Goal: Task Accomplishment & Management: Use online tool/utility

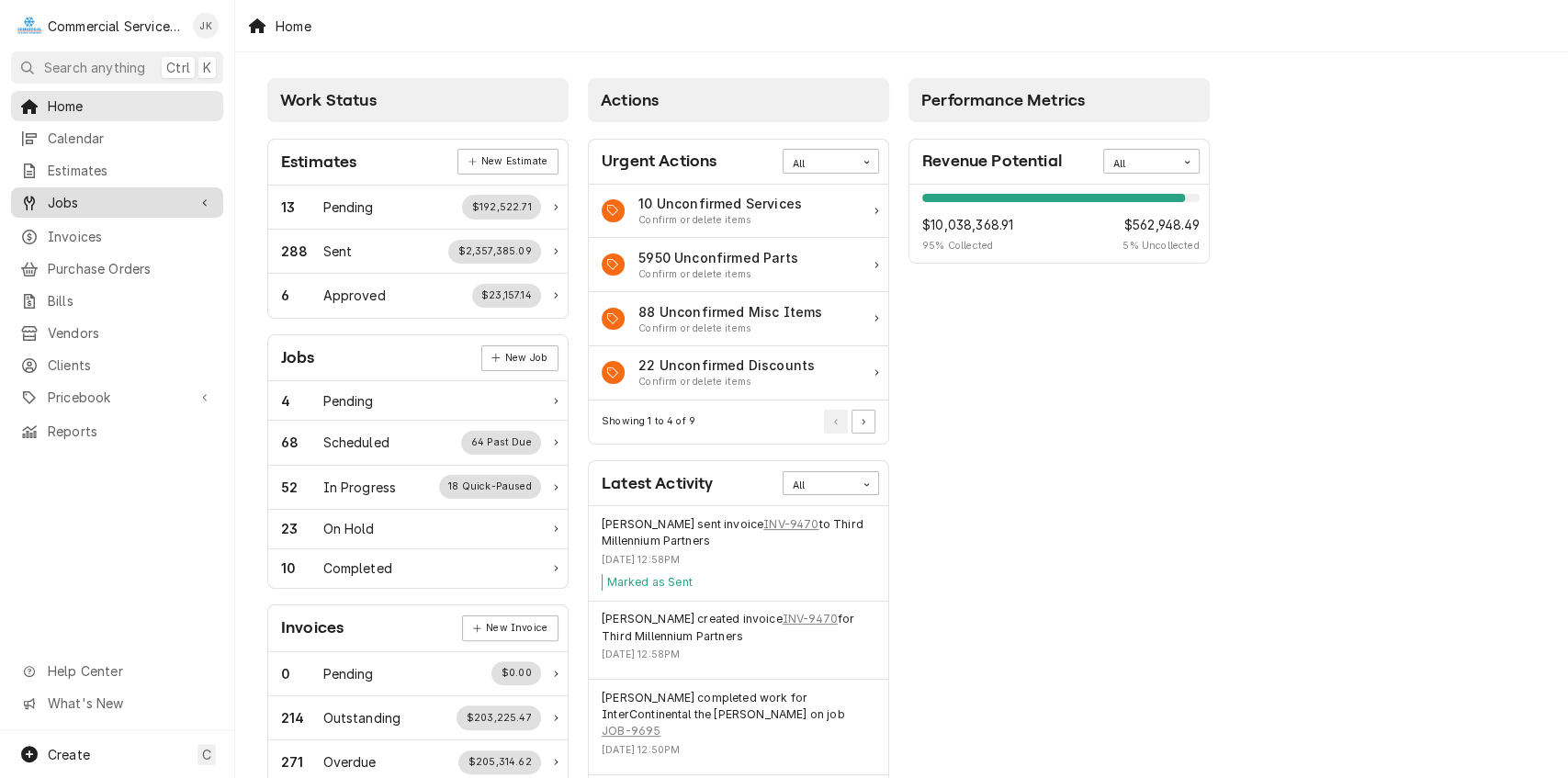
click at [168, 193] on span "Jobs" at bounding box center [117, 202] width 139 height 19
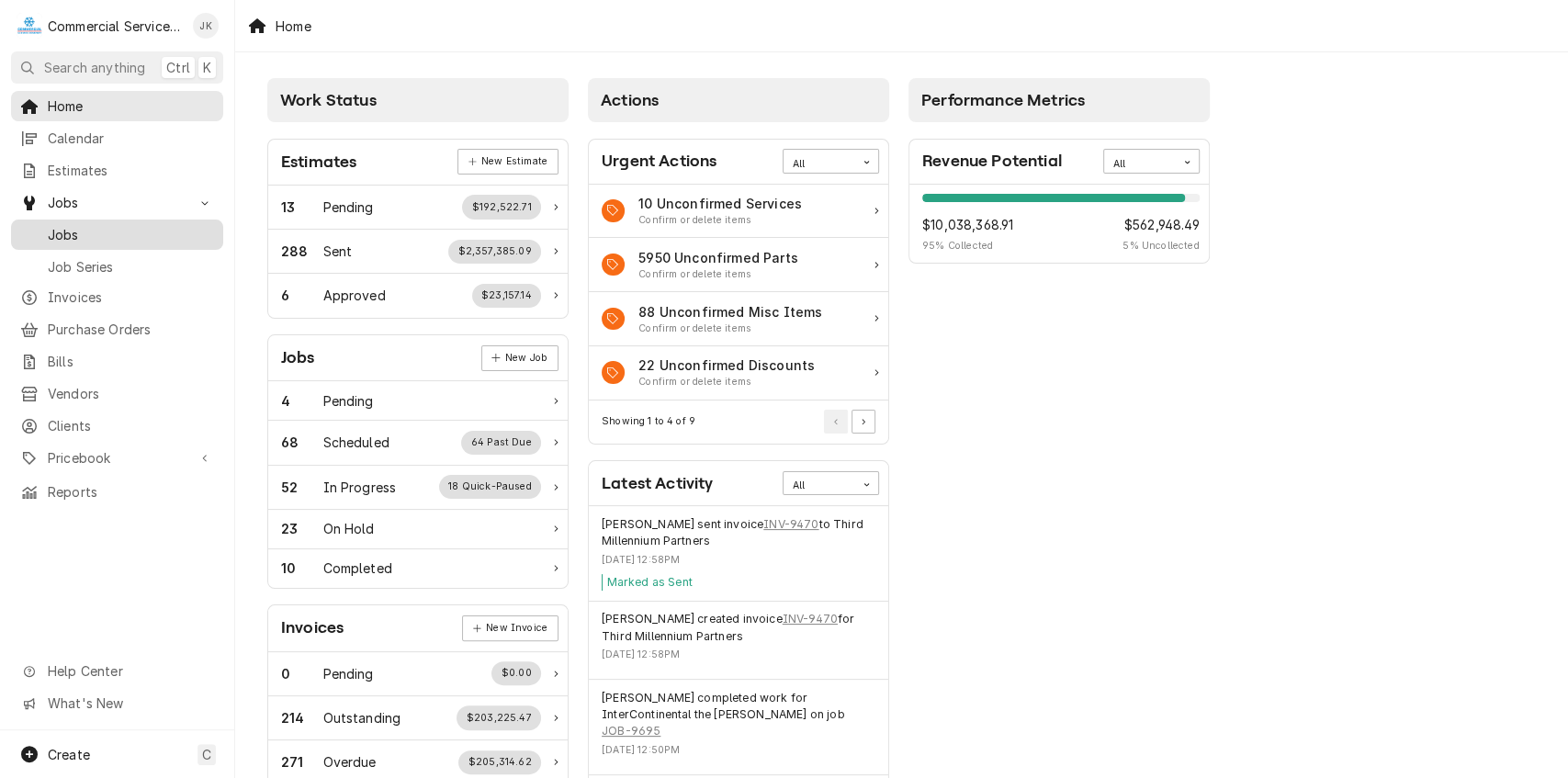
click at [129, 230] on span "Jobs" at bounding box center [131, 234] width 167 height 19
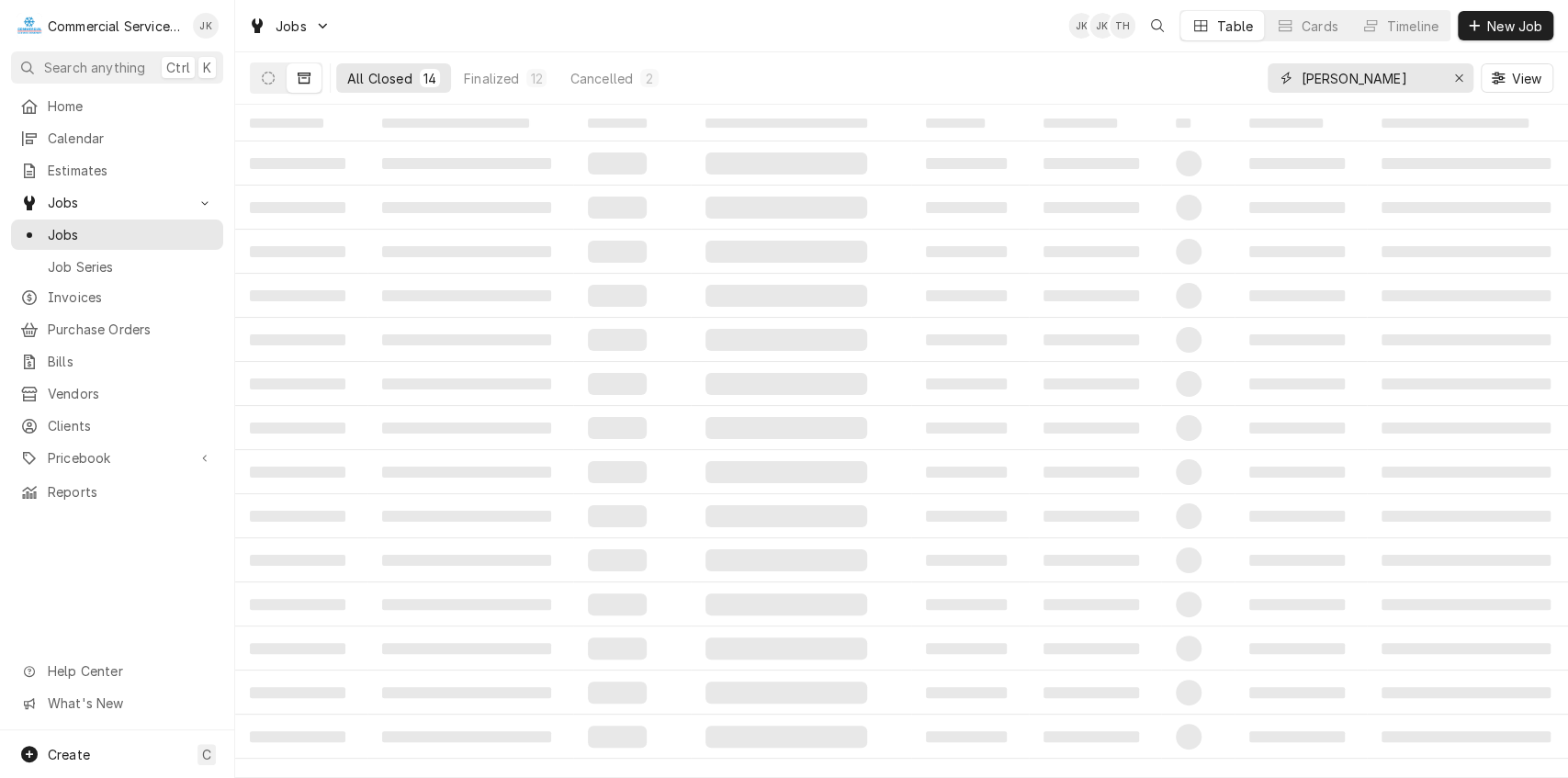
click at [1360, 86] on input "Tarpy" at bounding box center [1370, 77] width 138 height 29
type input "T"
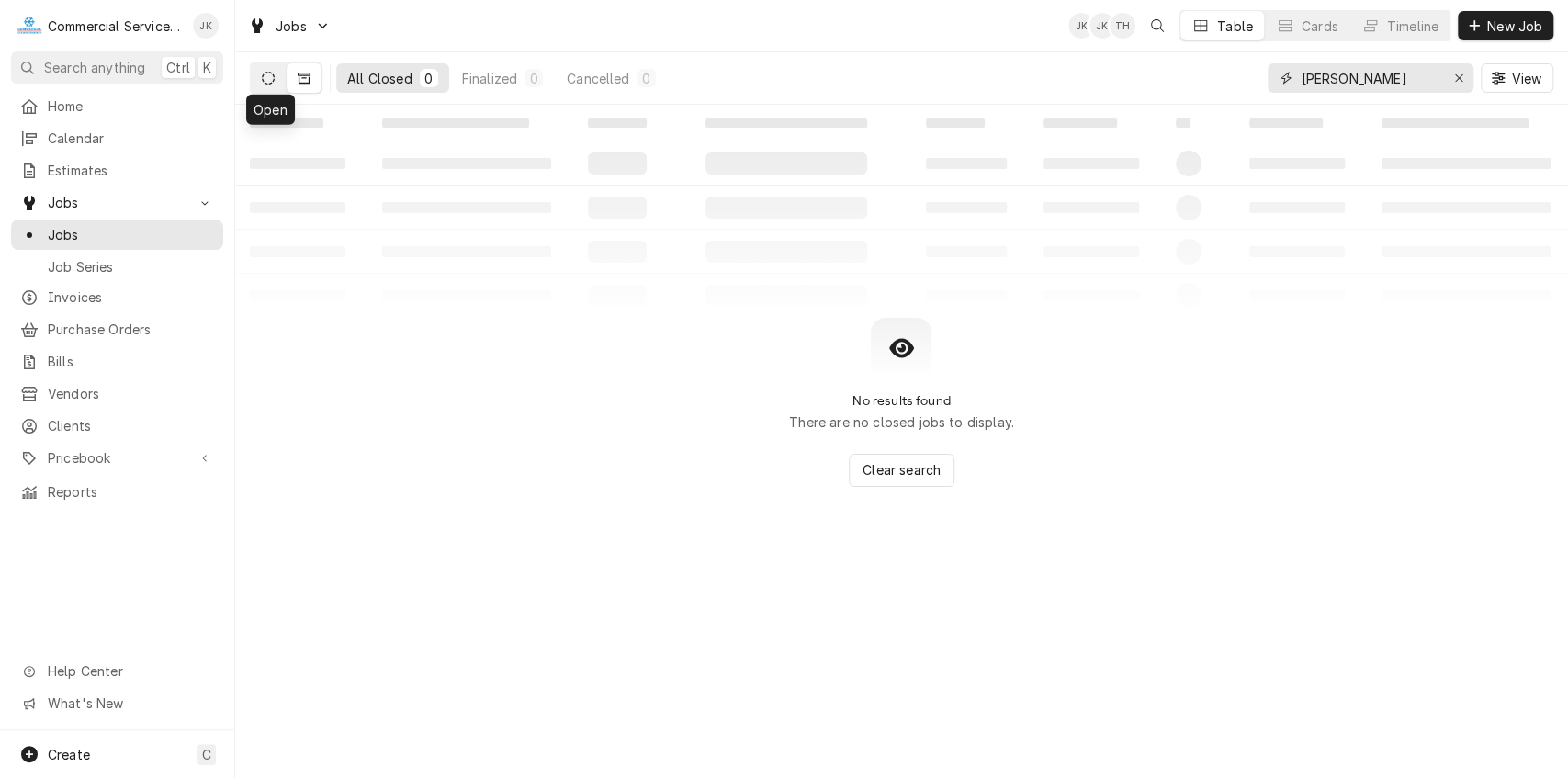
type input "Matt Presser"
click at [268, 77] on icon "Dynamic Content Wrapper" at bounding box center [268, 78] width 13 height 13
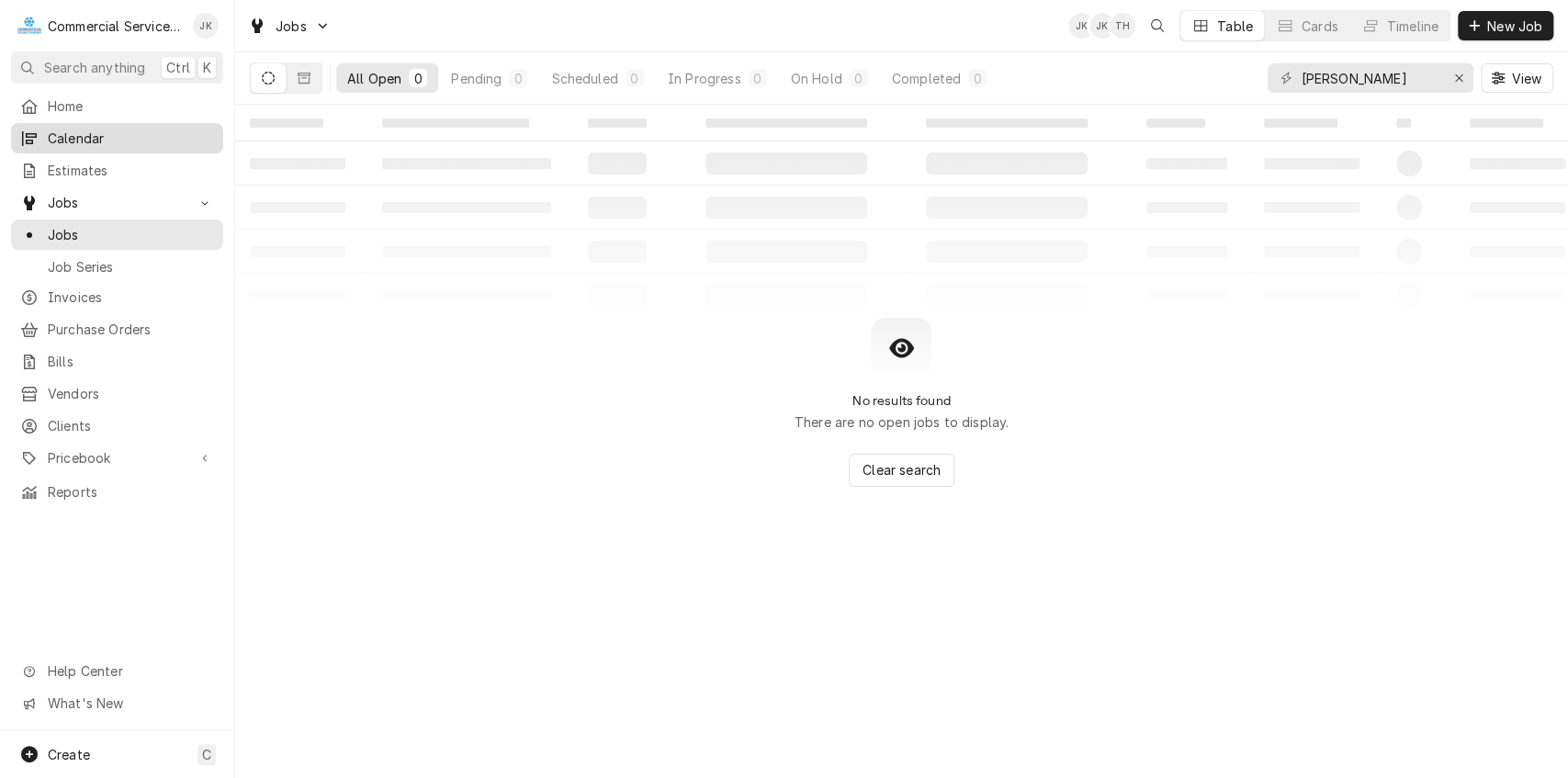
click at [95, 143] on span "Calendar" at bounding box center [131, 138] width 167 height 19
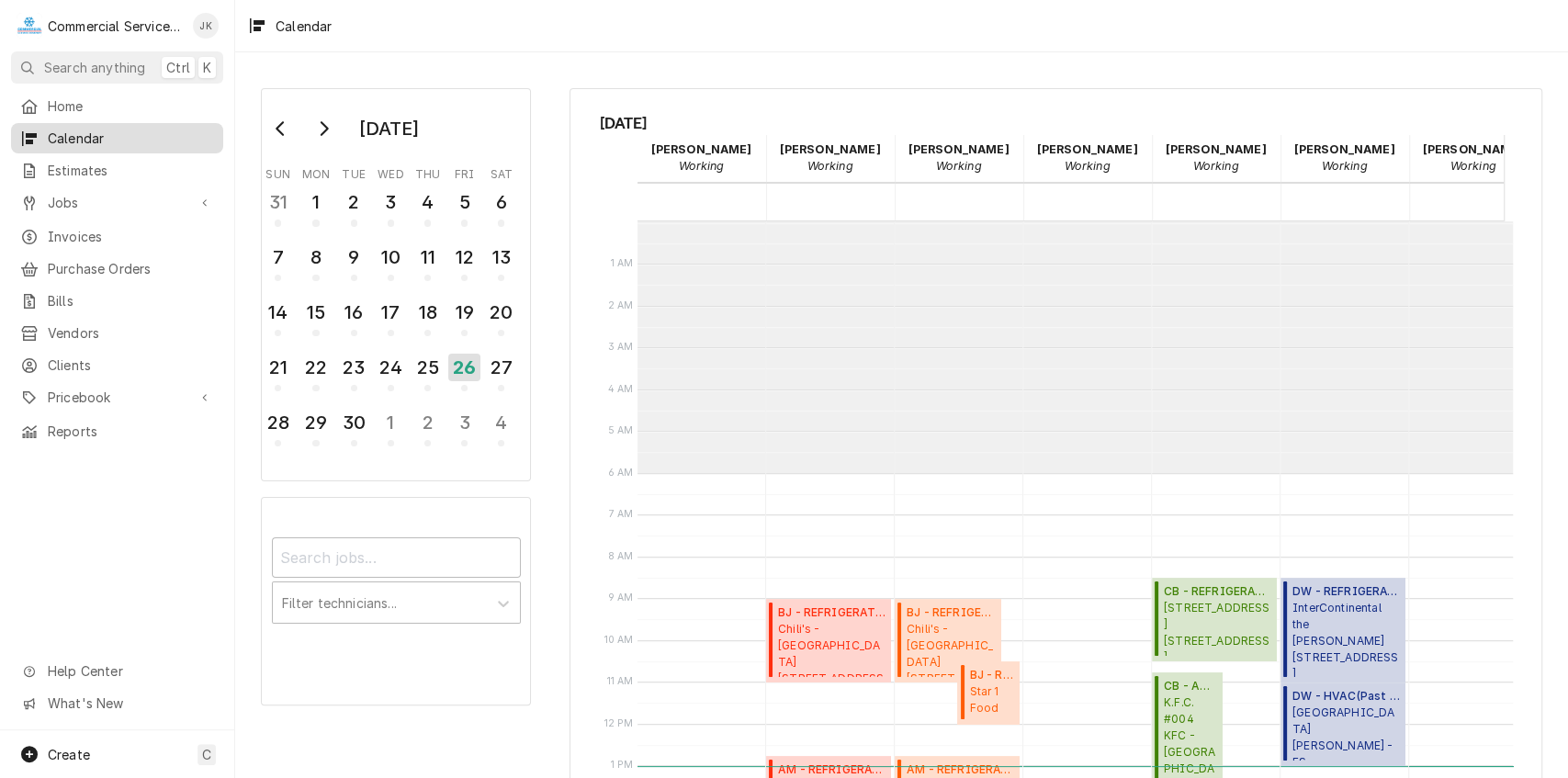
scroll to position [251, 0]
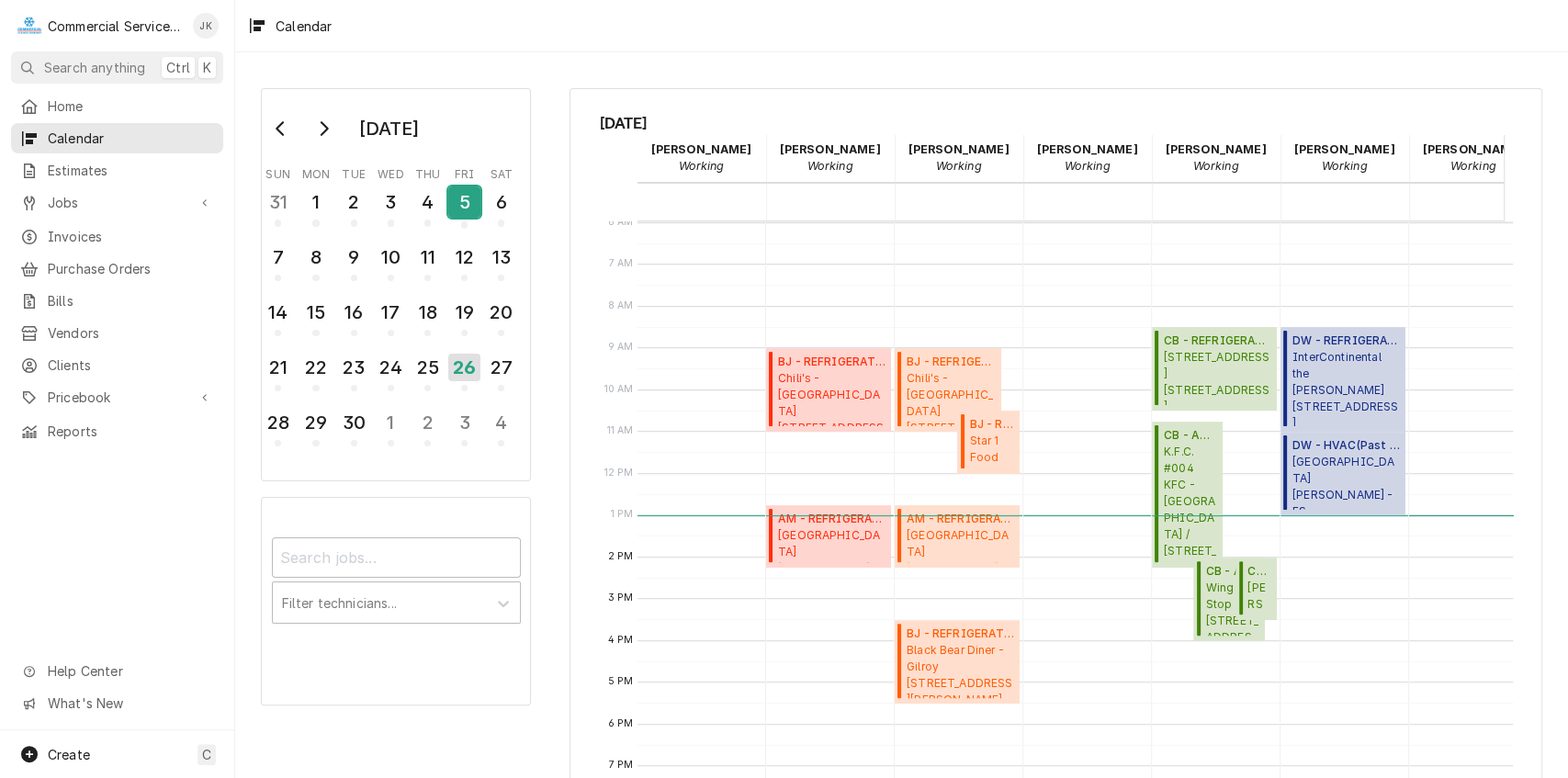
click at [462, 212] on div "5" at bounding box center [464, 202] width 32 height 31
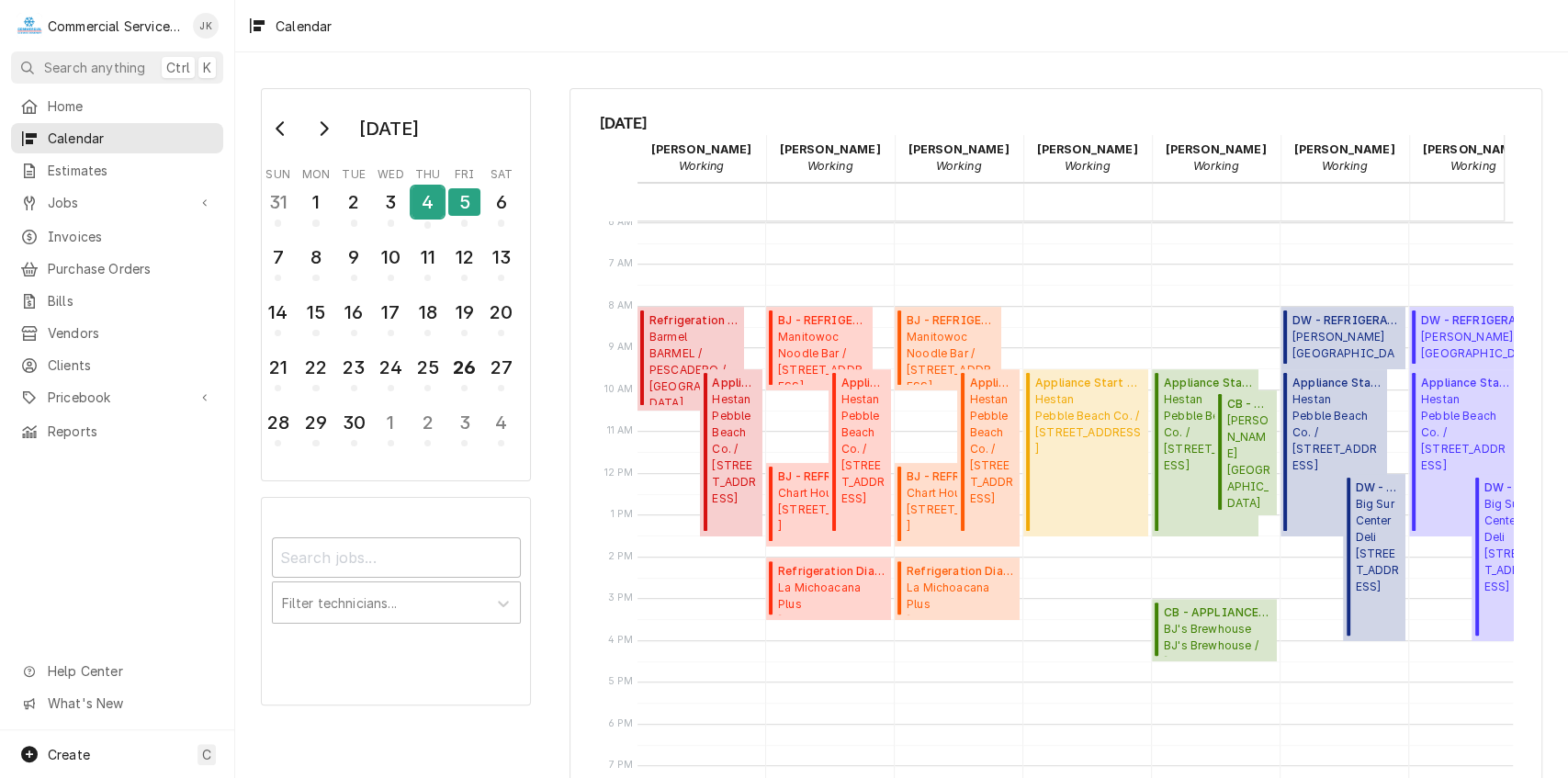
click at [426, 201] on div "4" at bounding box center [427, 202] width 32 height 31
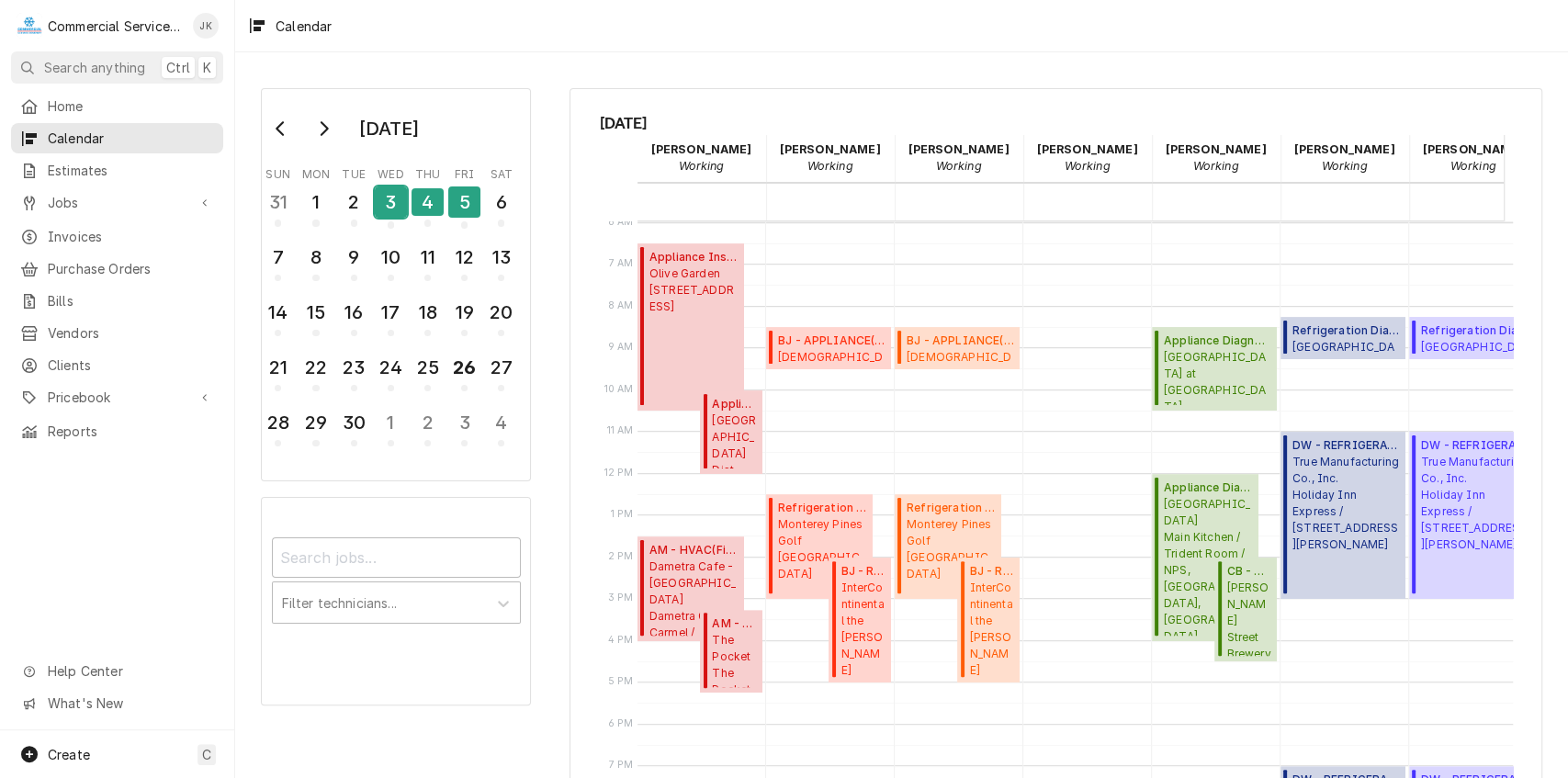
click at [395, 201] on div "3" at bounding box center [391, 202] width 32 height 31
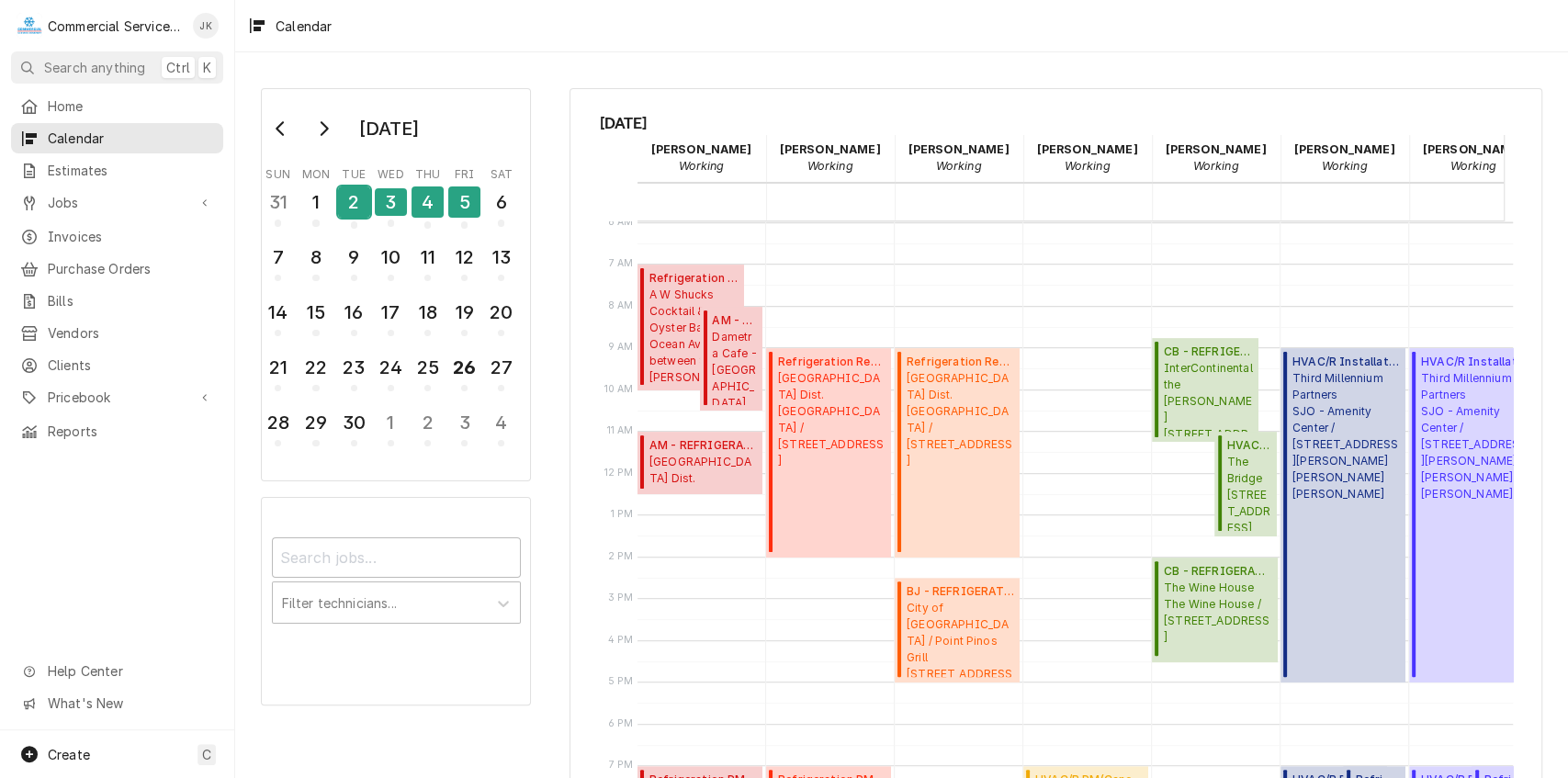
click at [349, 201] on div "2" at bounding box center [355, 202] width 32 height 31
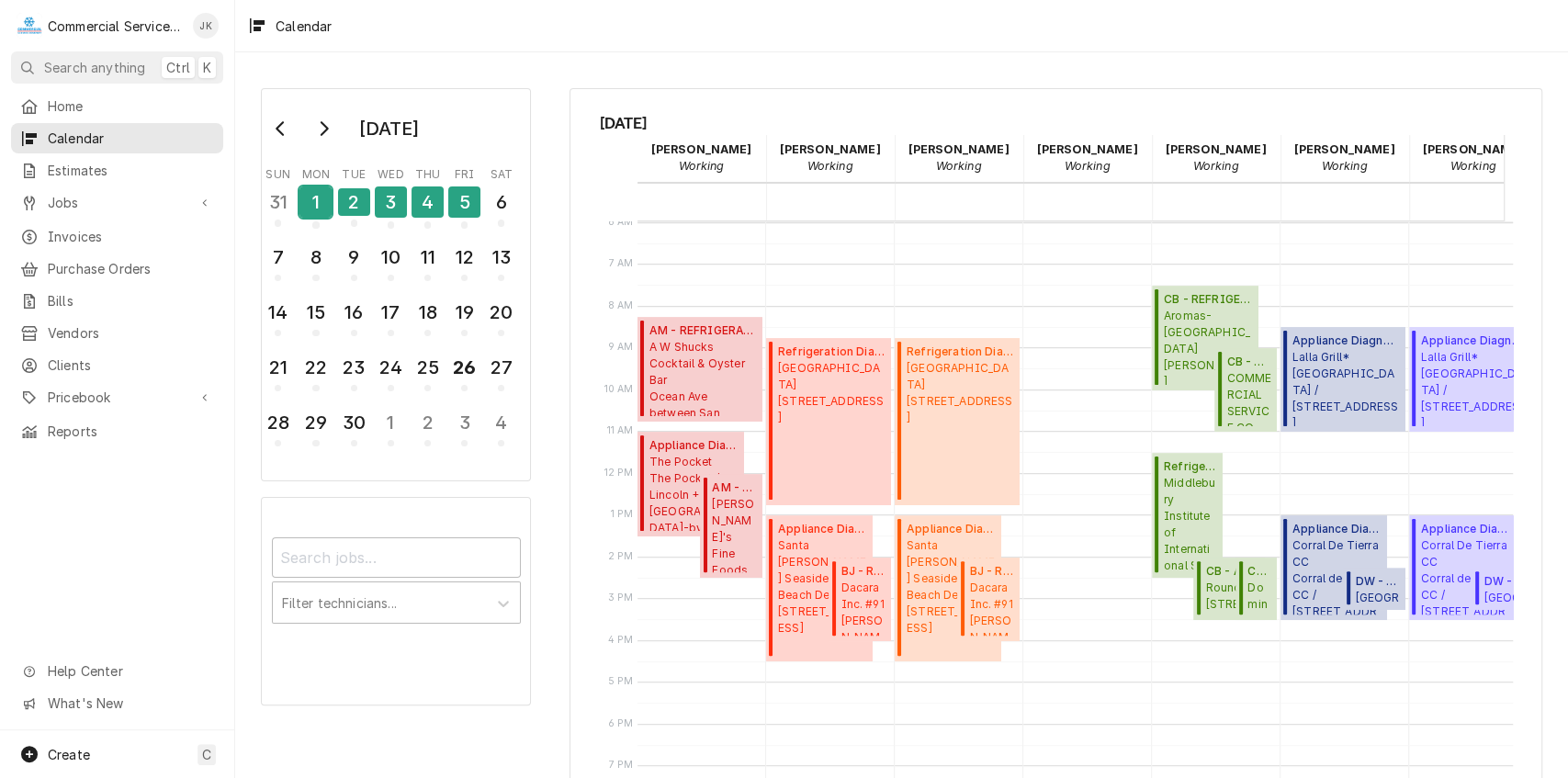
click at [317, 202] on div "1" at bounding box center [316, 202] width 32 height 31
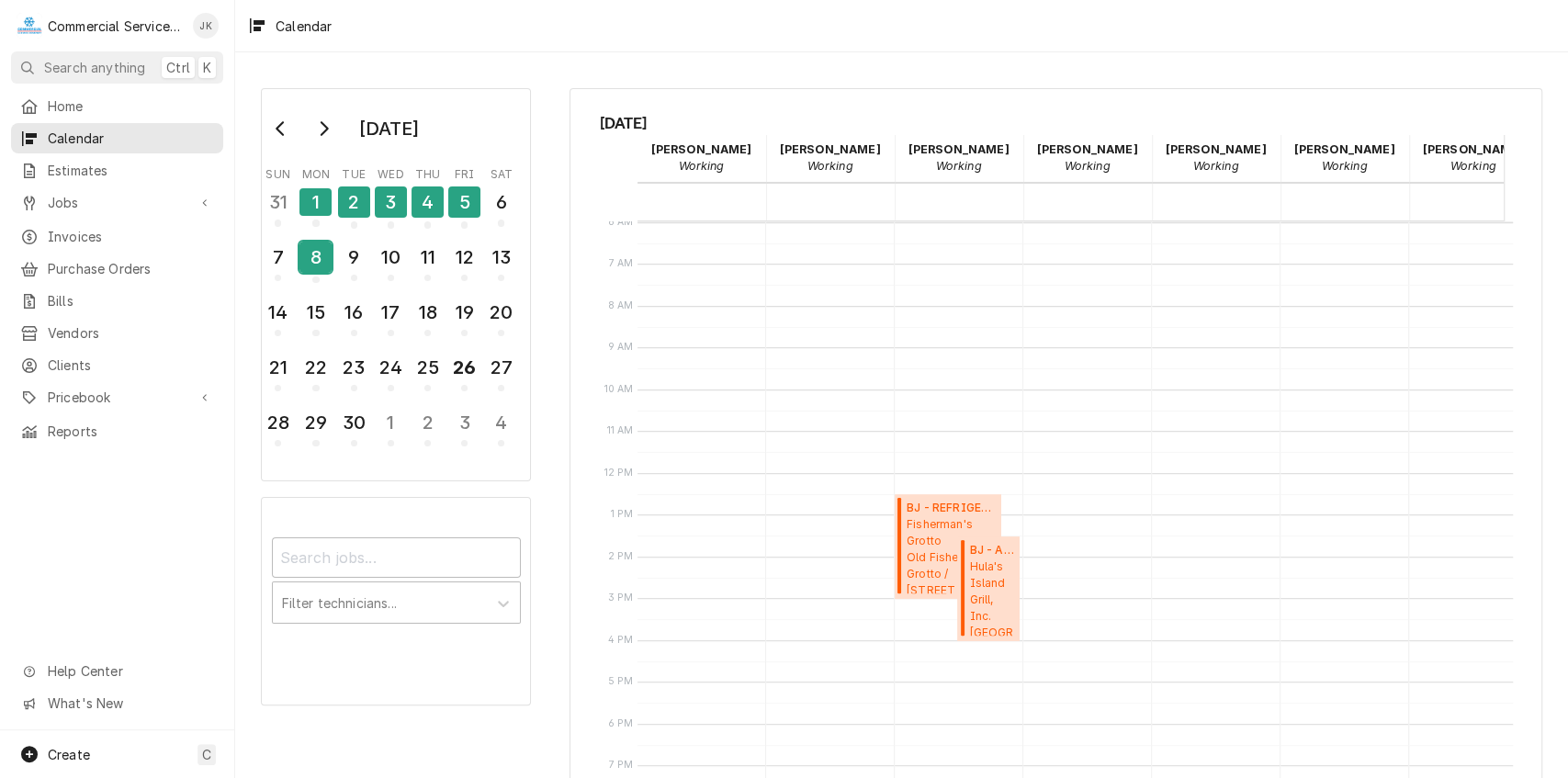
click at [315, 251] on div "8" at bounding box center [316, 257] width 32 height 31
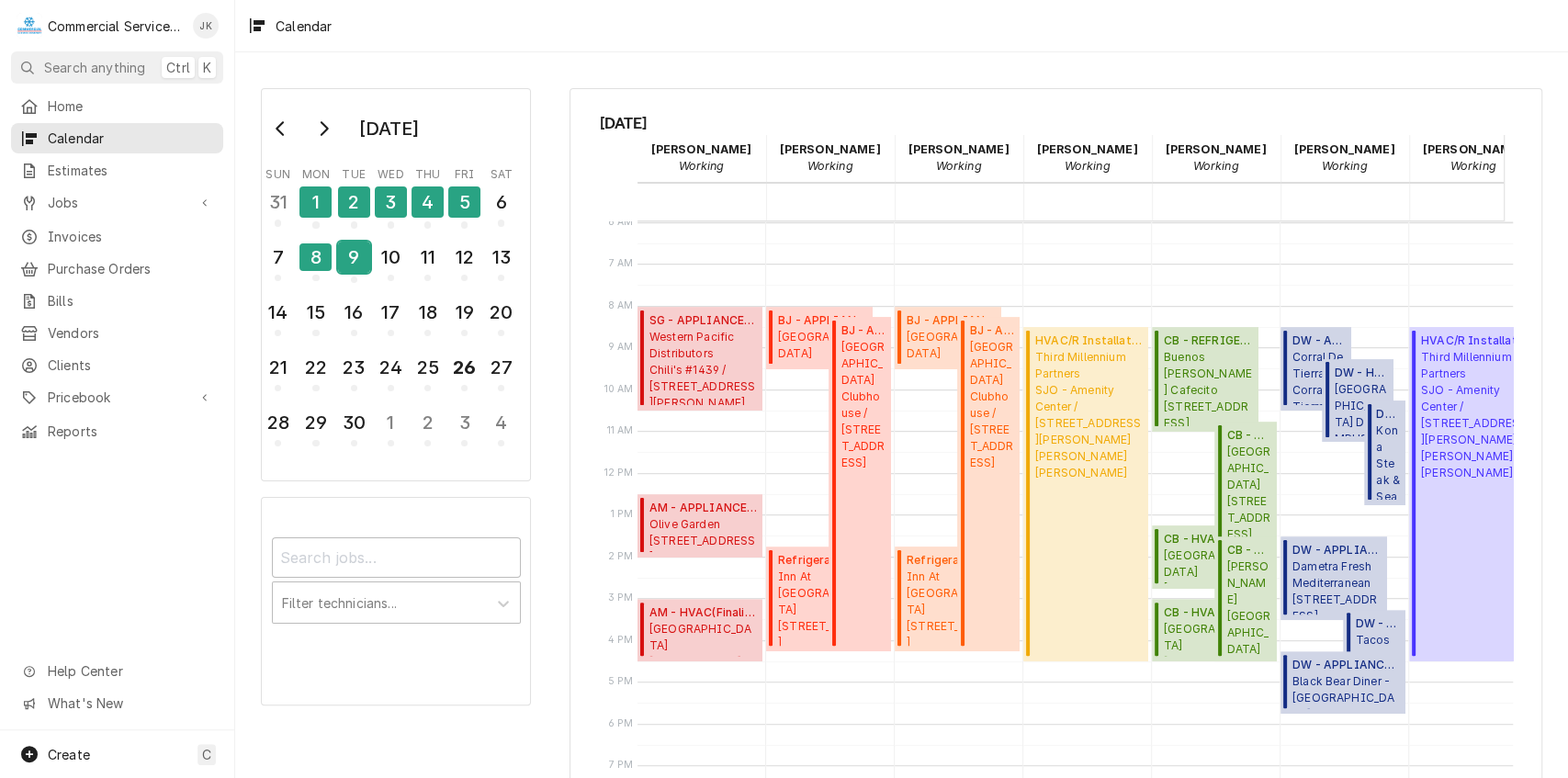
click at [351, 254] on div "9" at bounding box center [355, 257] width 32 height 31
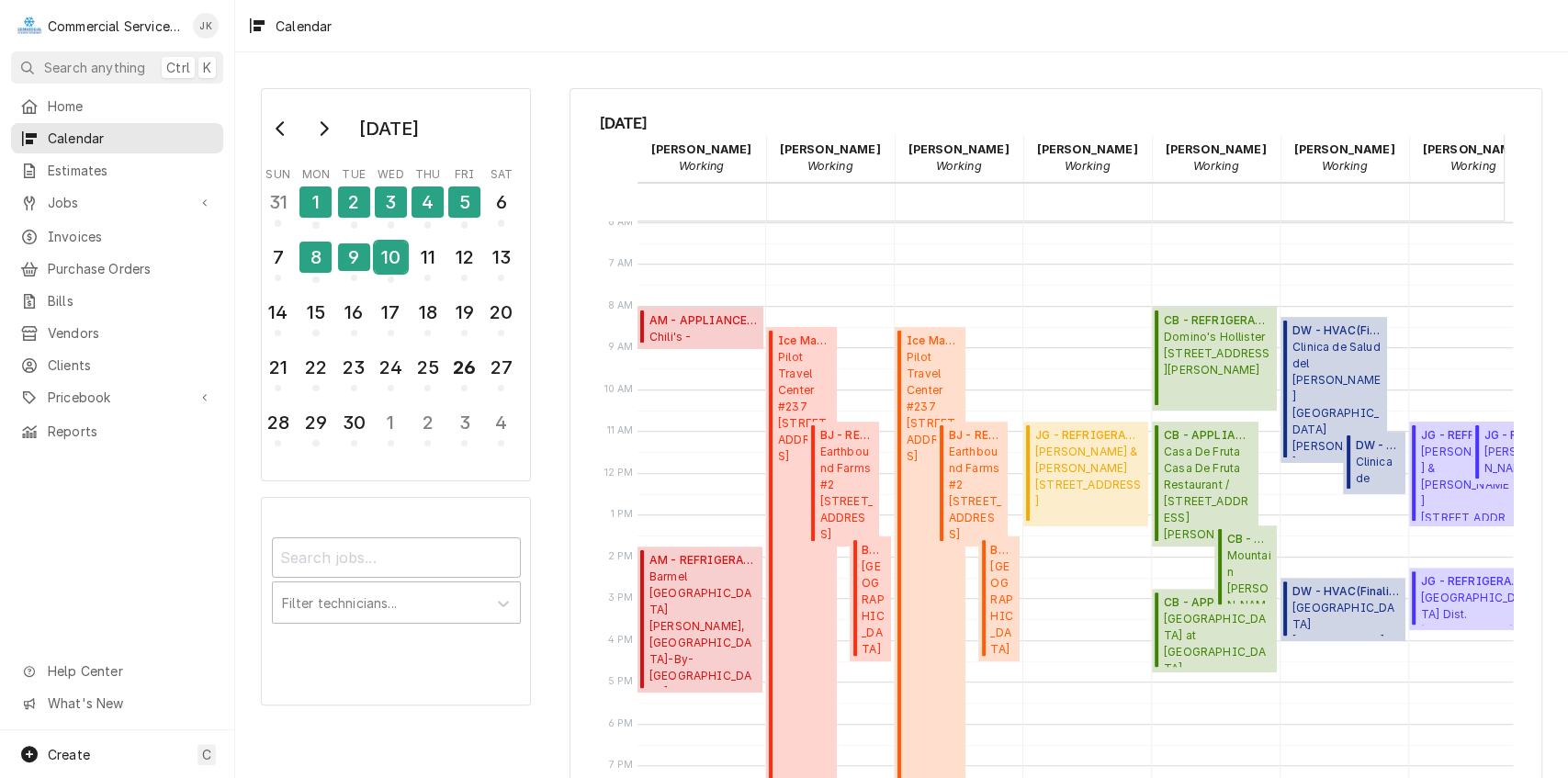
click at [377, 255] on div "10" at bounding box center [391, 257] width 32 height 31
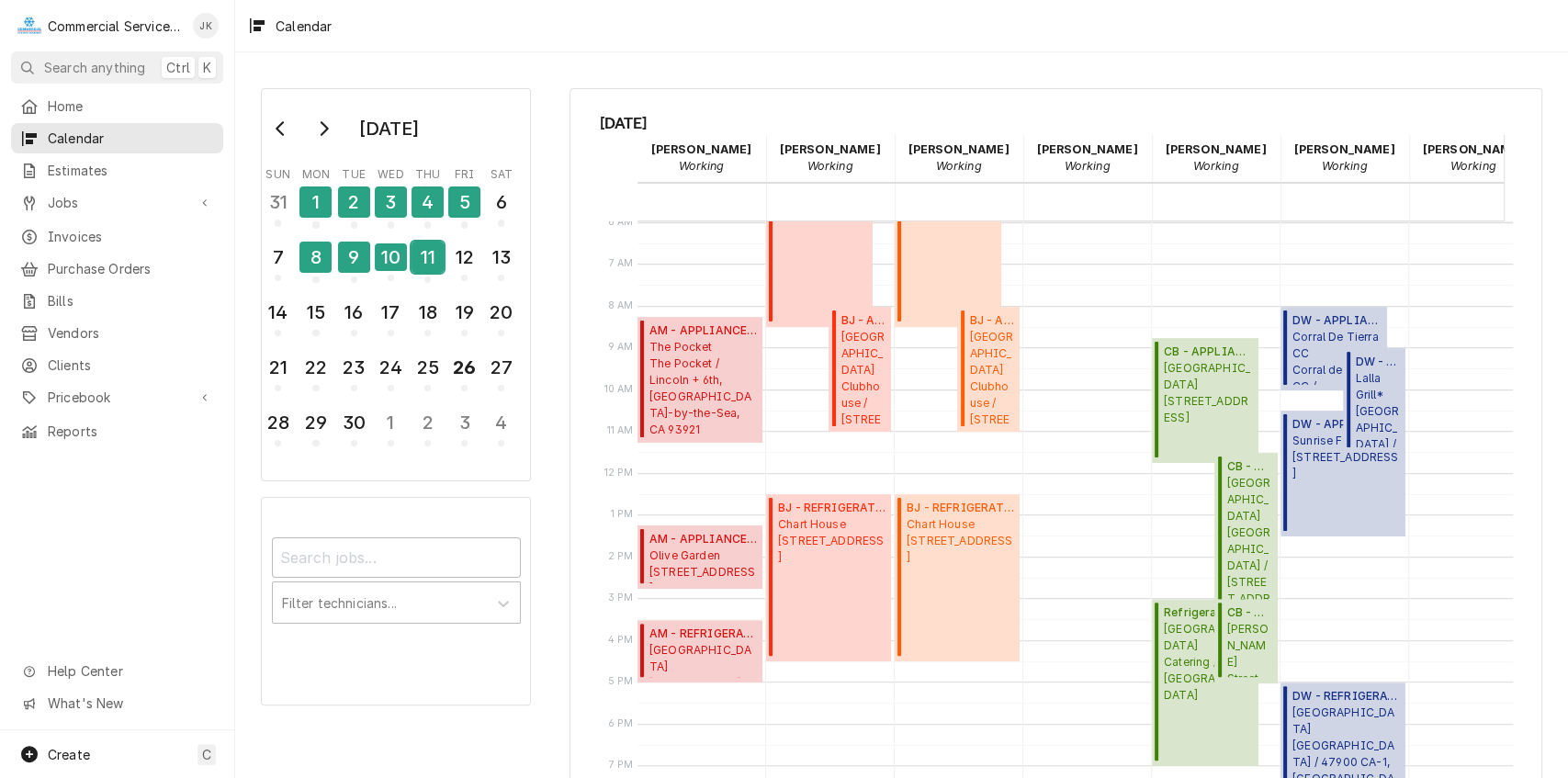
click at [417, 258] on div "11" at bounding box center [427, 257] width 32 height 31
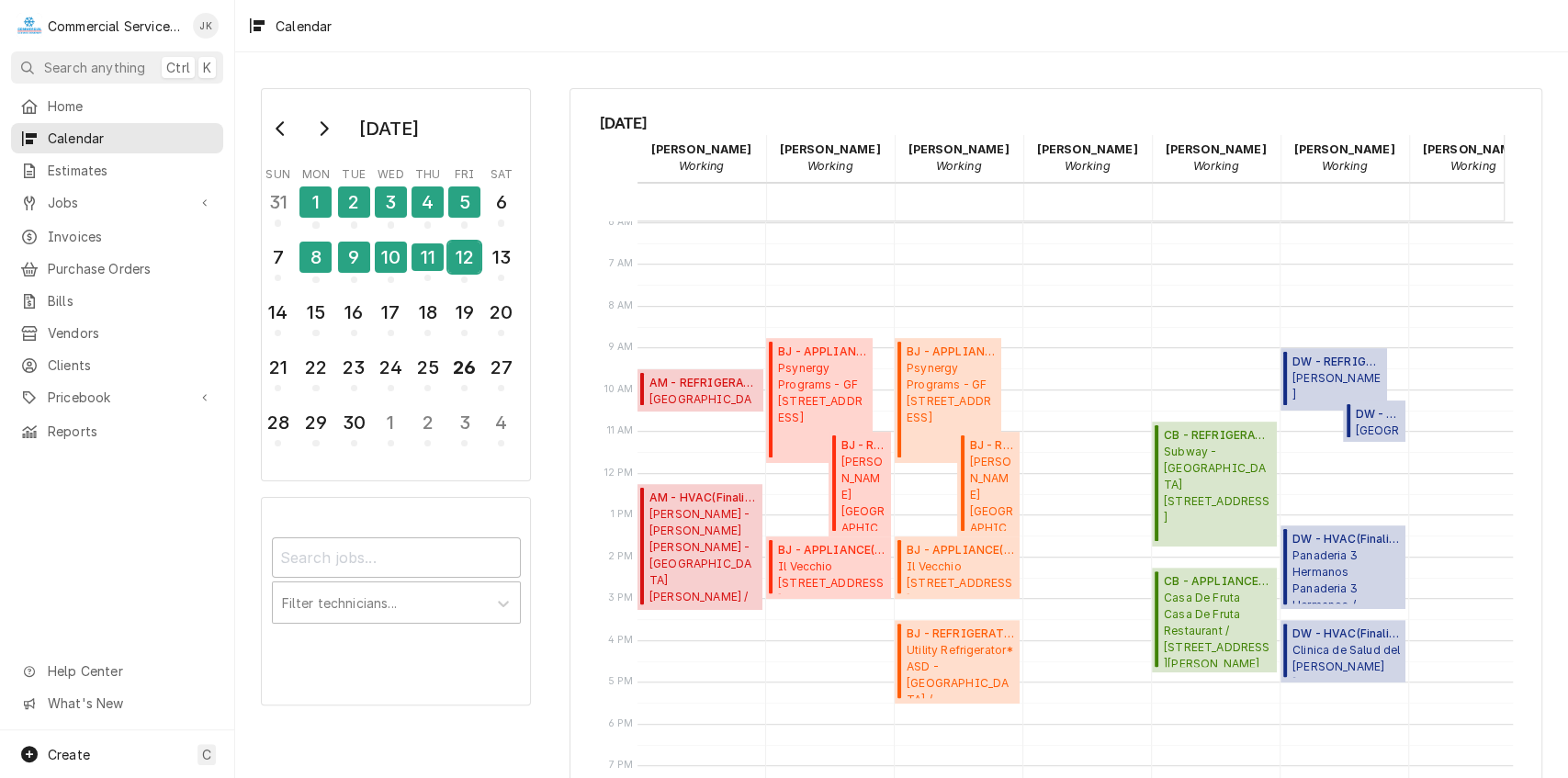
click at [470, 257] on div "12" at bounding box center [464, 257] width 32 height 31
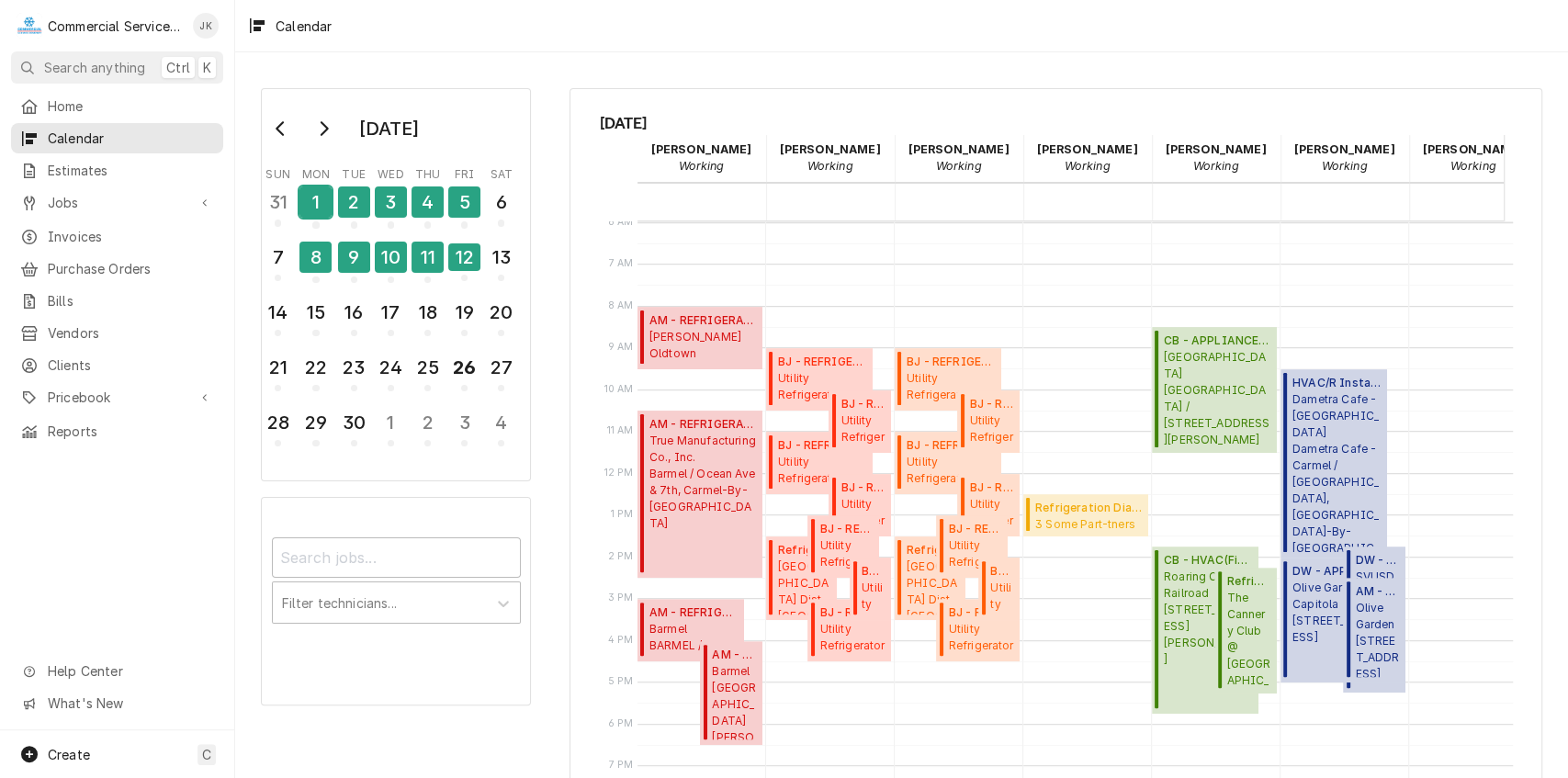
click at [311, 206] on div "1" at bounding box center [316, 202] width 32 height 31
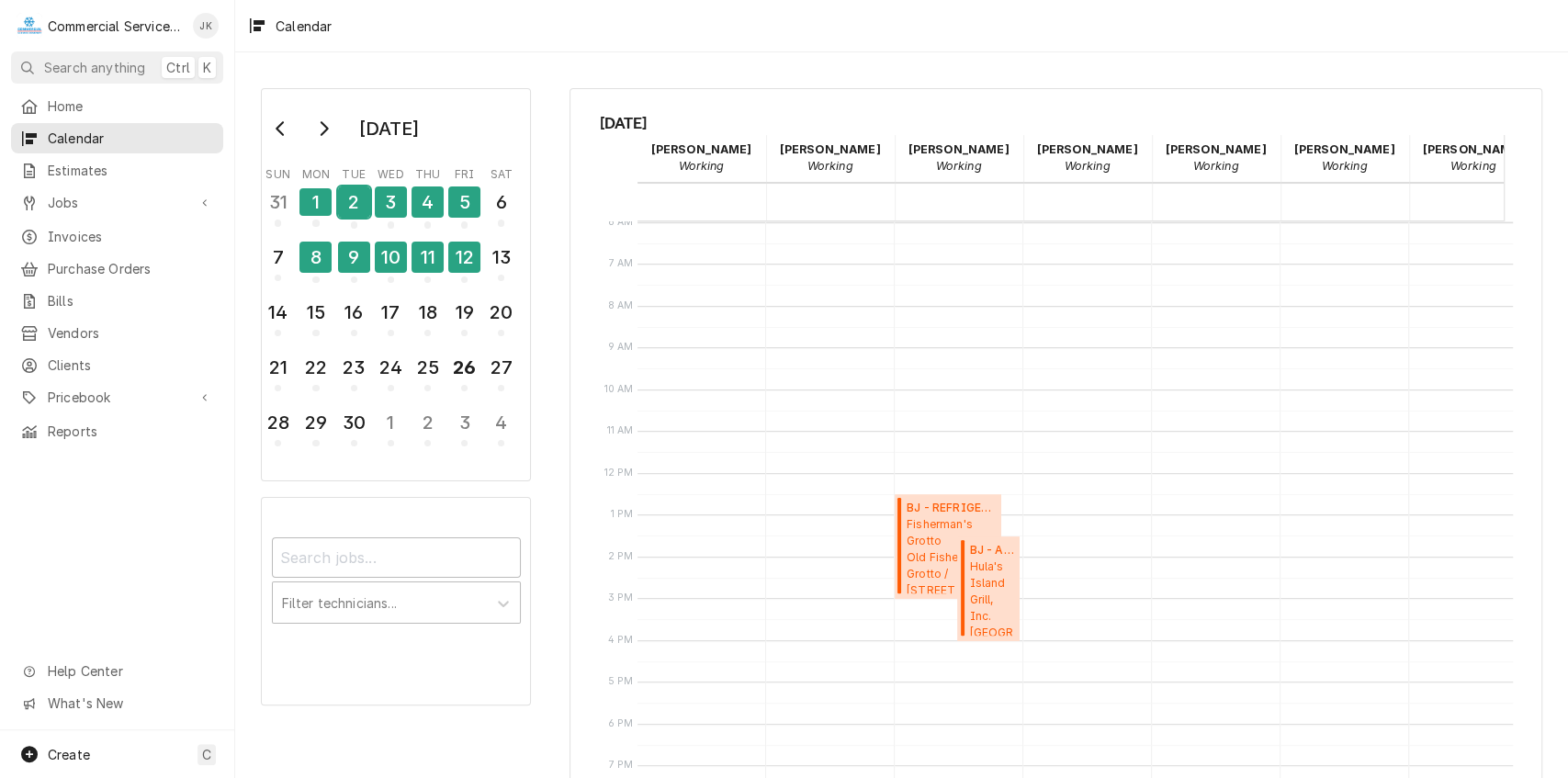
click at [357, 197] on div "2" at bounding box center [355, 202] width 32 height 31
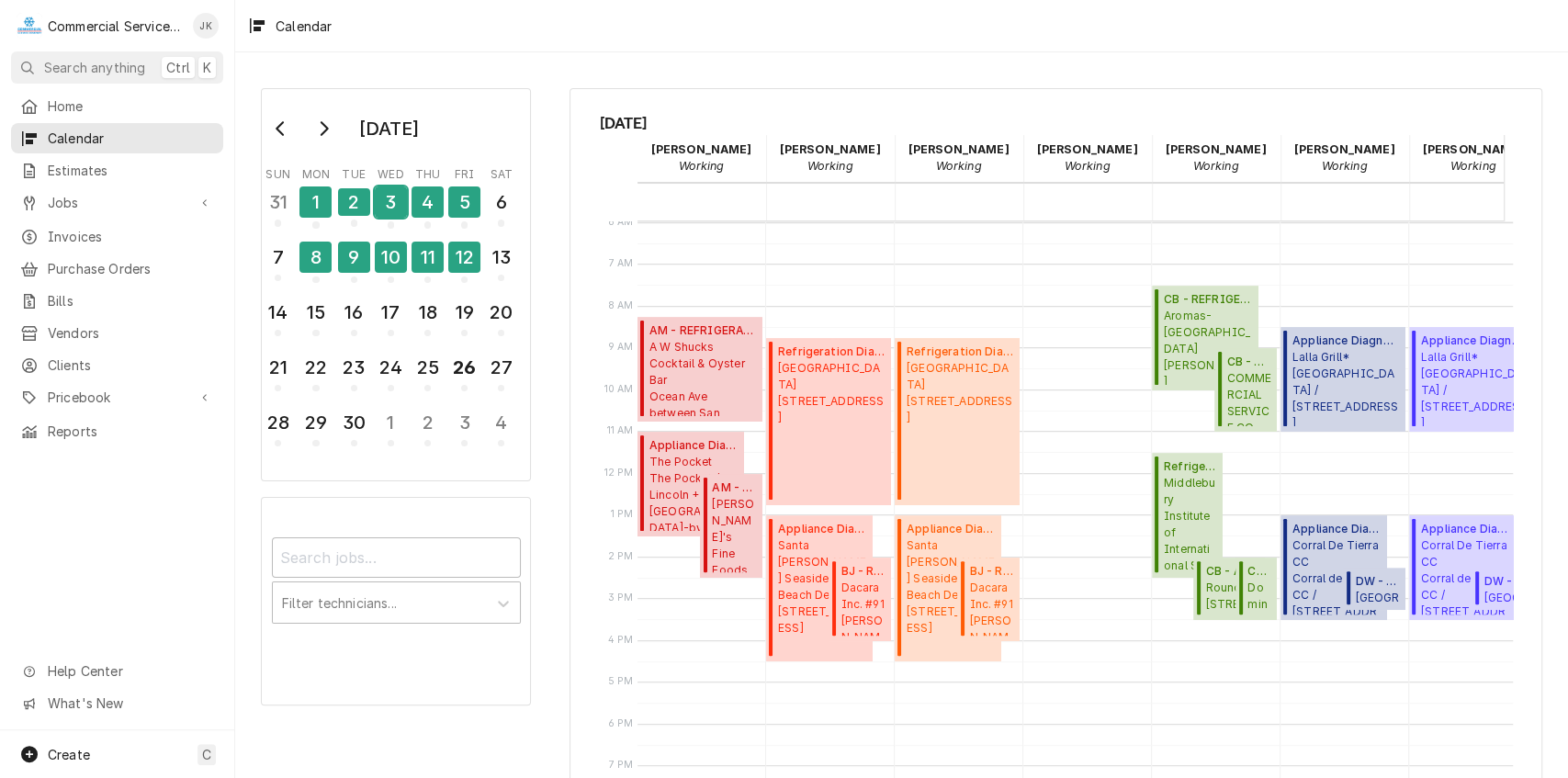
click at [386, 194] on div "3" at bounding box center [391, 202] width 32 height 31
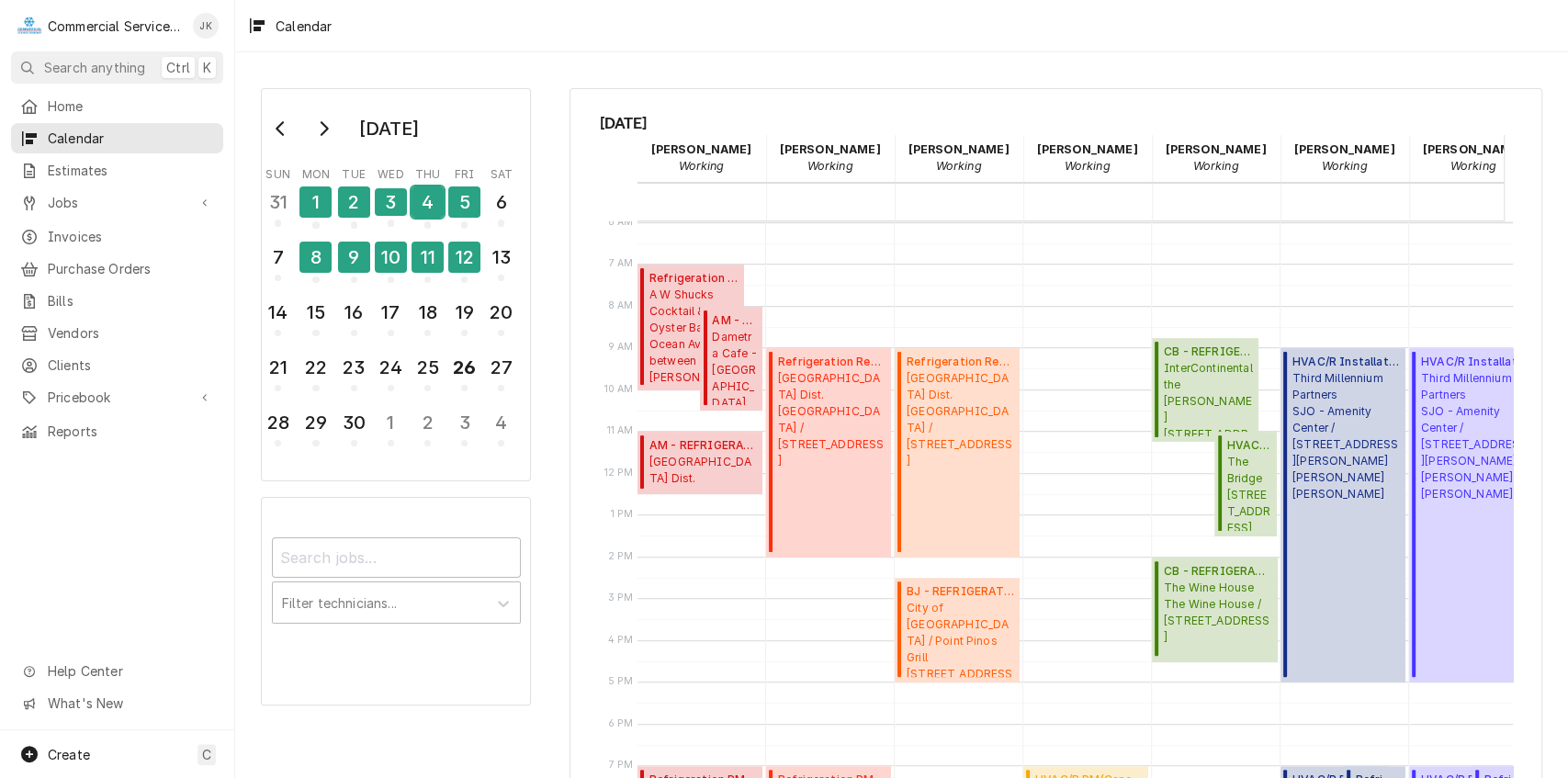
click at [433, 193] on div "4" at bounding box center [427, 202] width 32 height 31
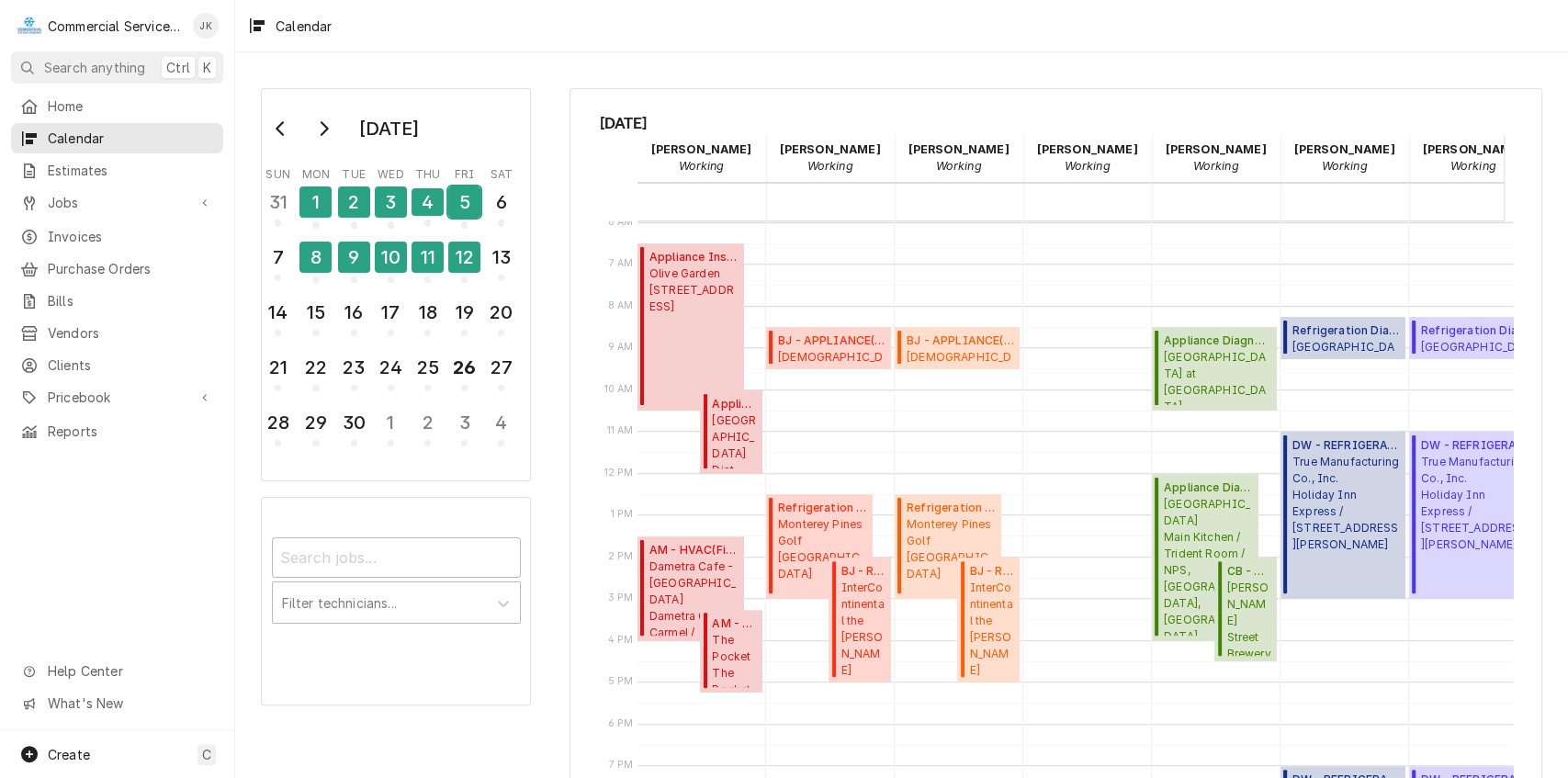
click at [455, 200] on div "5" at bounding box center [464, 202] width 32 height 31
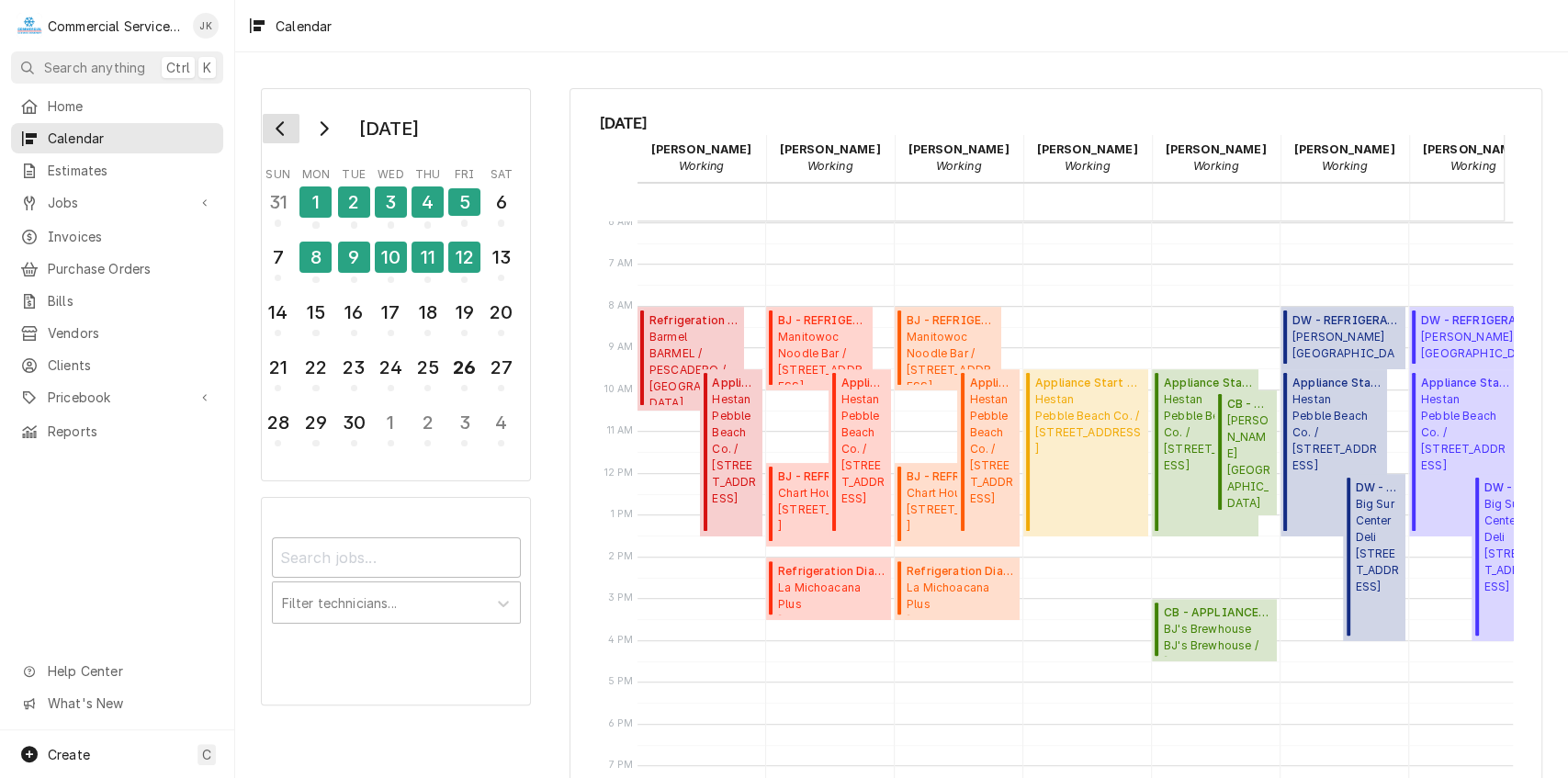
click at [280, 126] on icon "Go to previous month" at bounding box center [280, 128] width 8 height 15
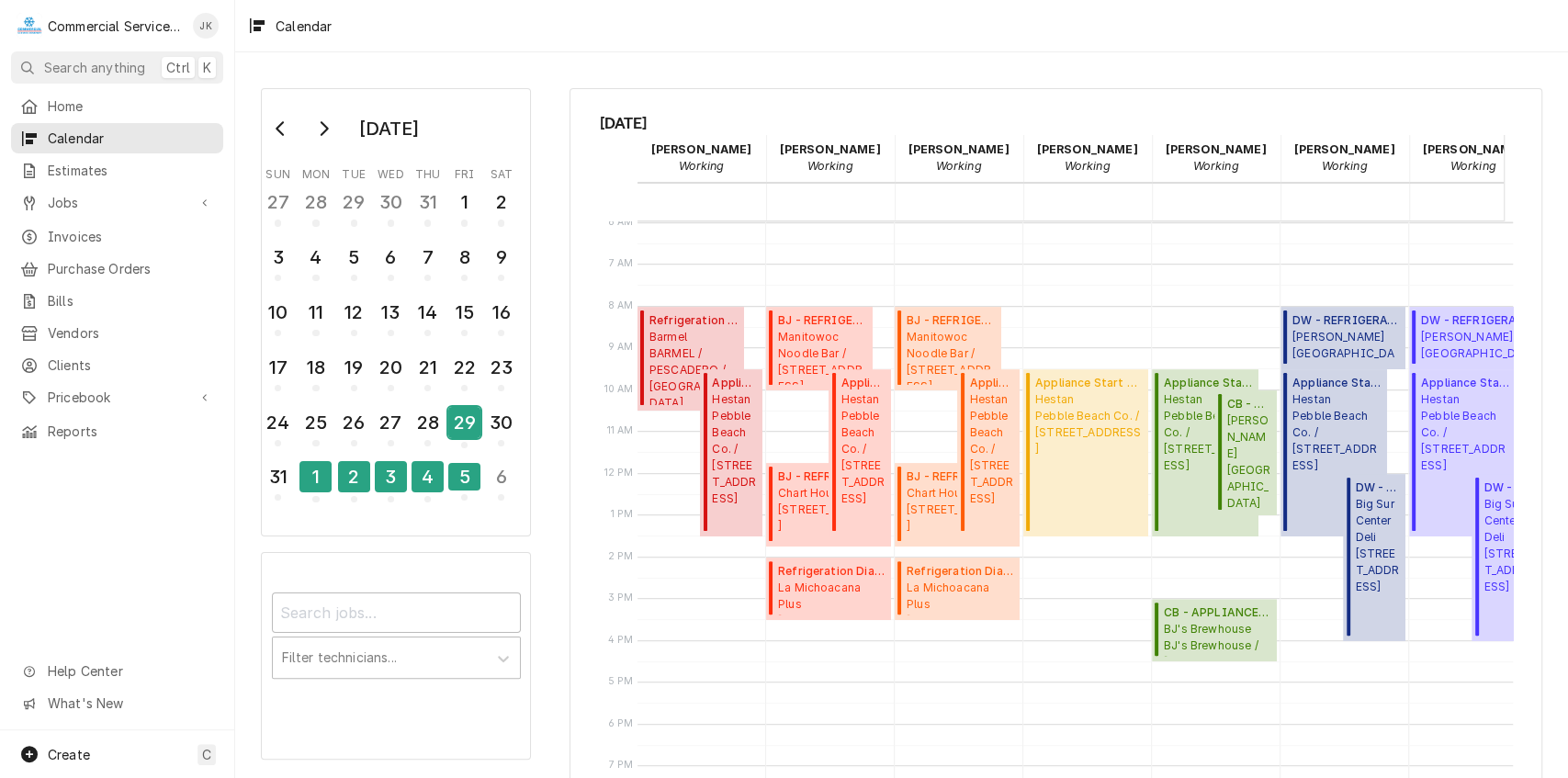
click at [461, 418] on div "29" at bounding box center [464, 422] width 32 height 31
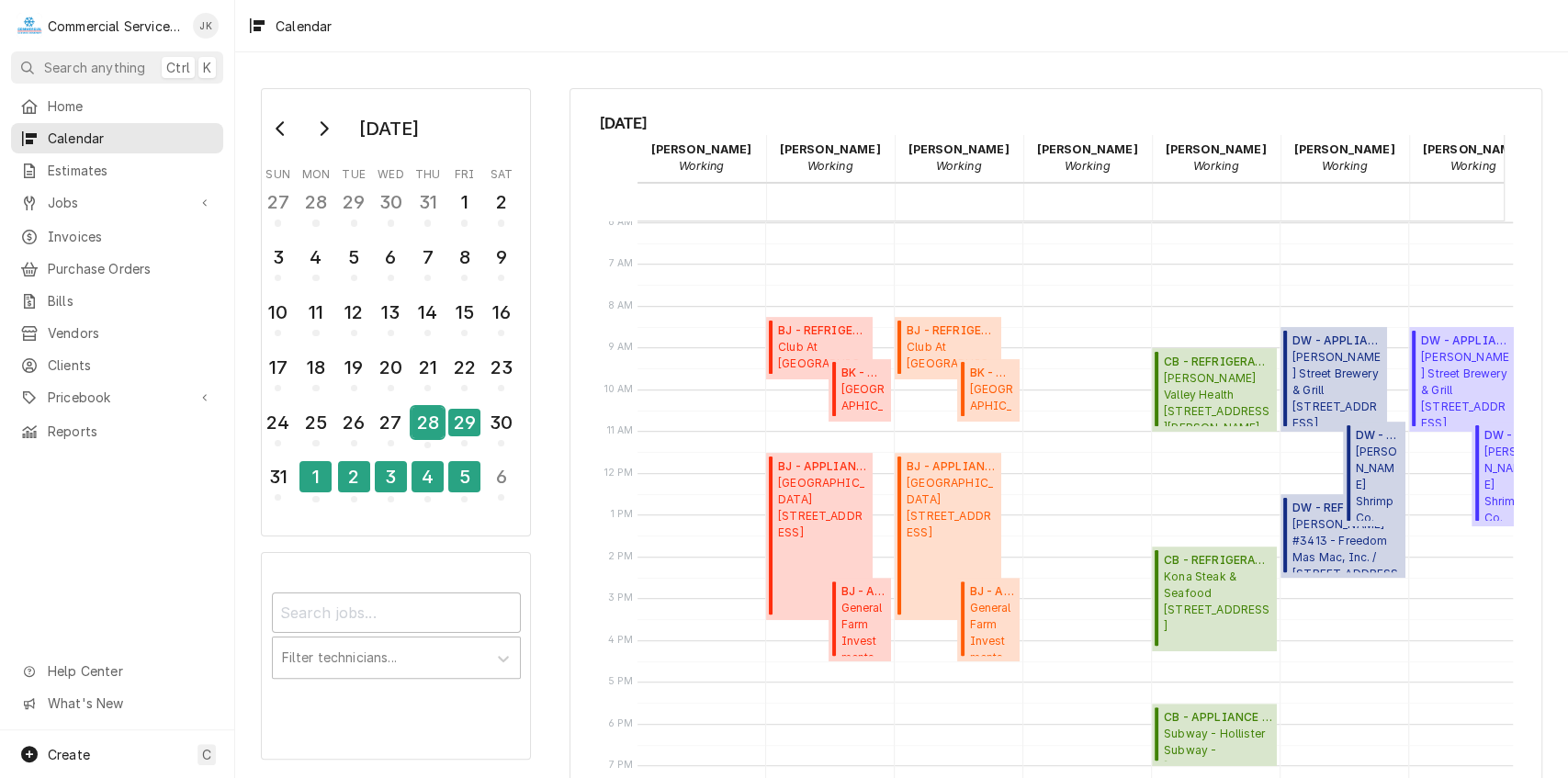
click at [423, 424] on div "28" at bounding box center [427, 422] width 32 height 31
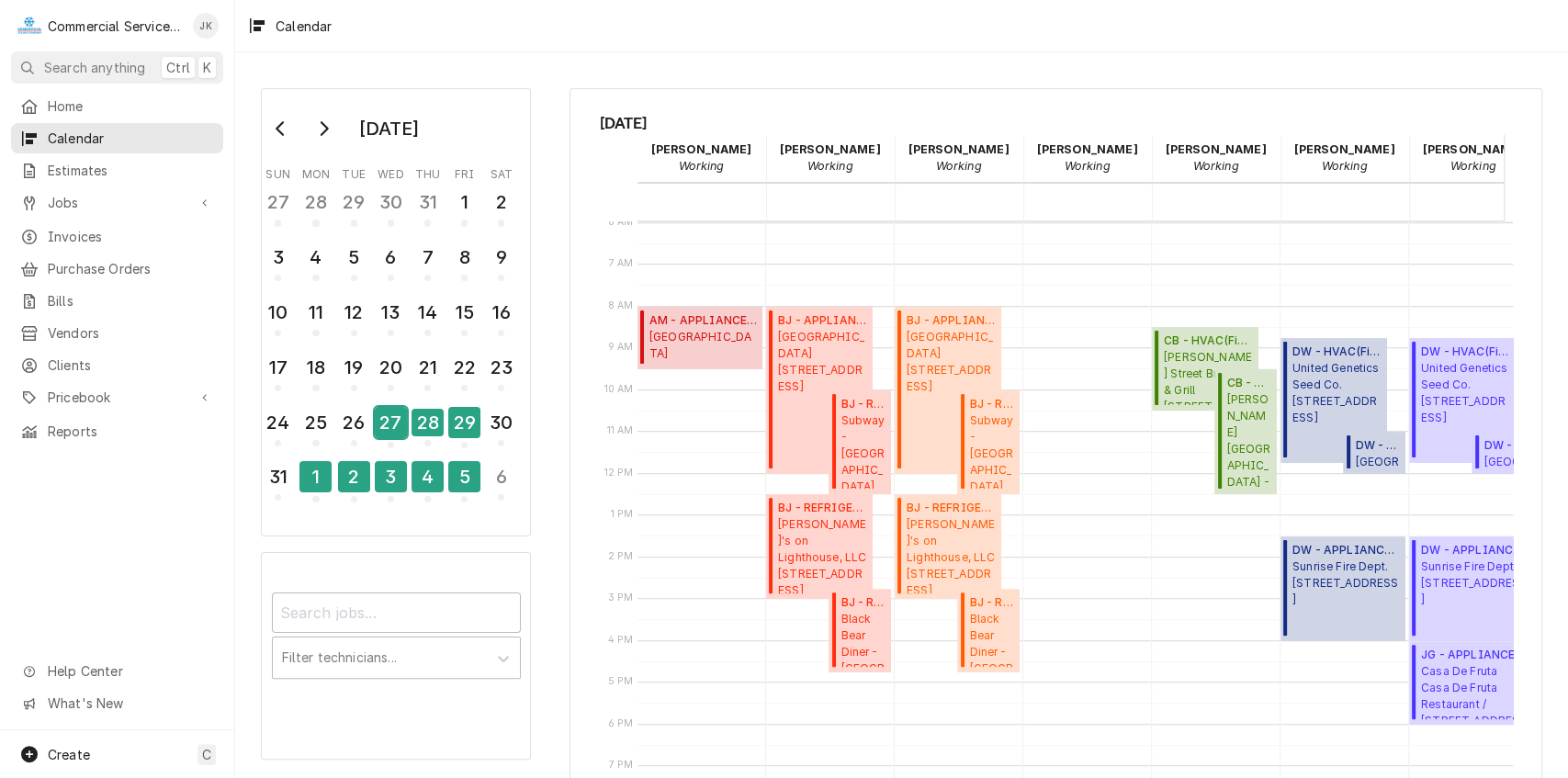
click at [388, 418] on div "27" at bounding box center [391, 422] width 32 height 31
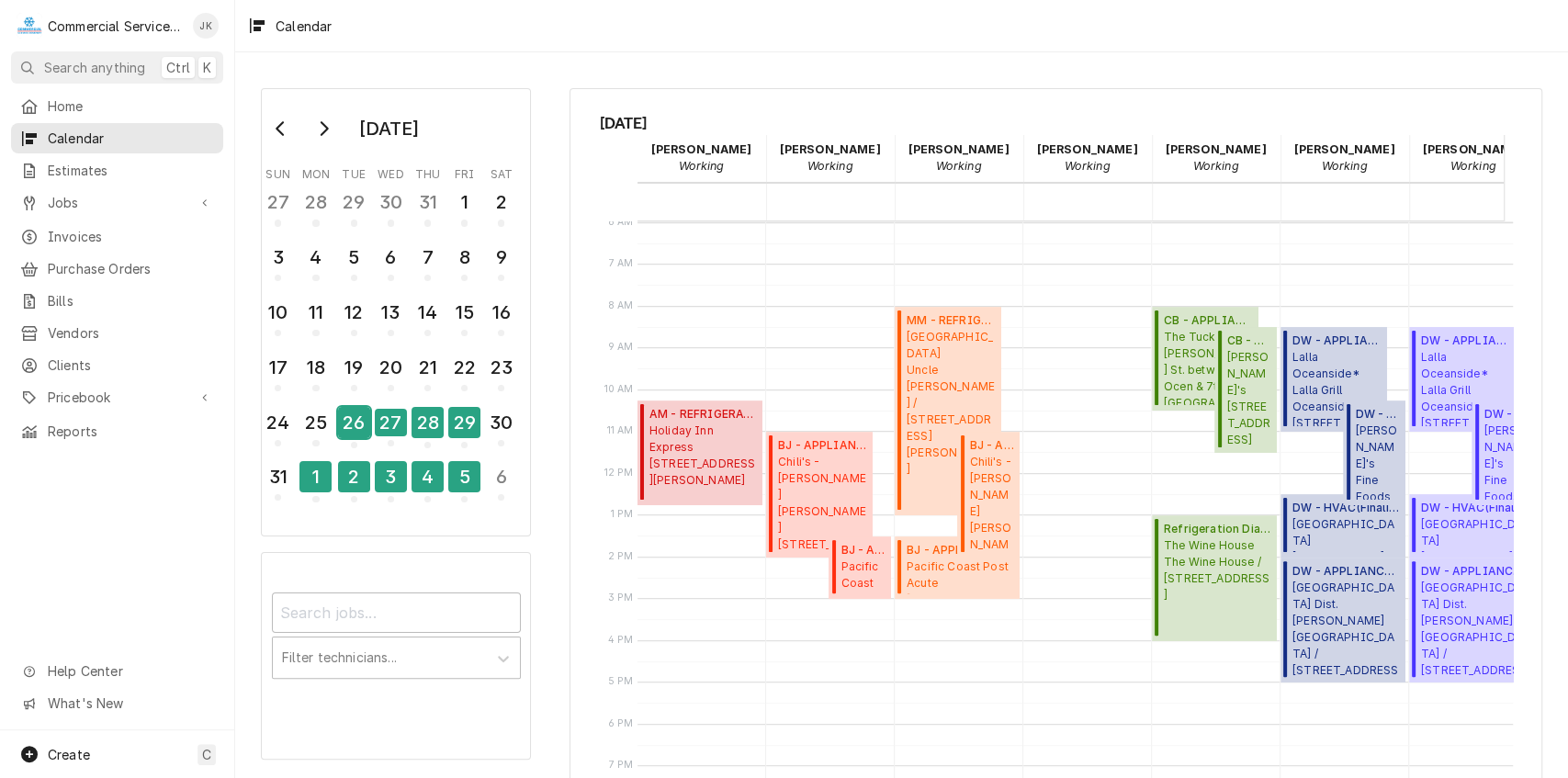
click at [358, 421] on div "26" at bounding box center [355, 422] width 32 height 31
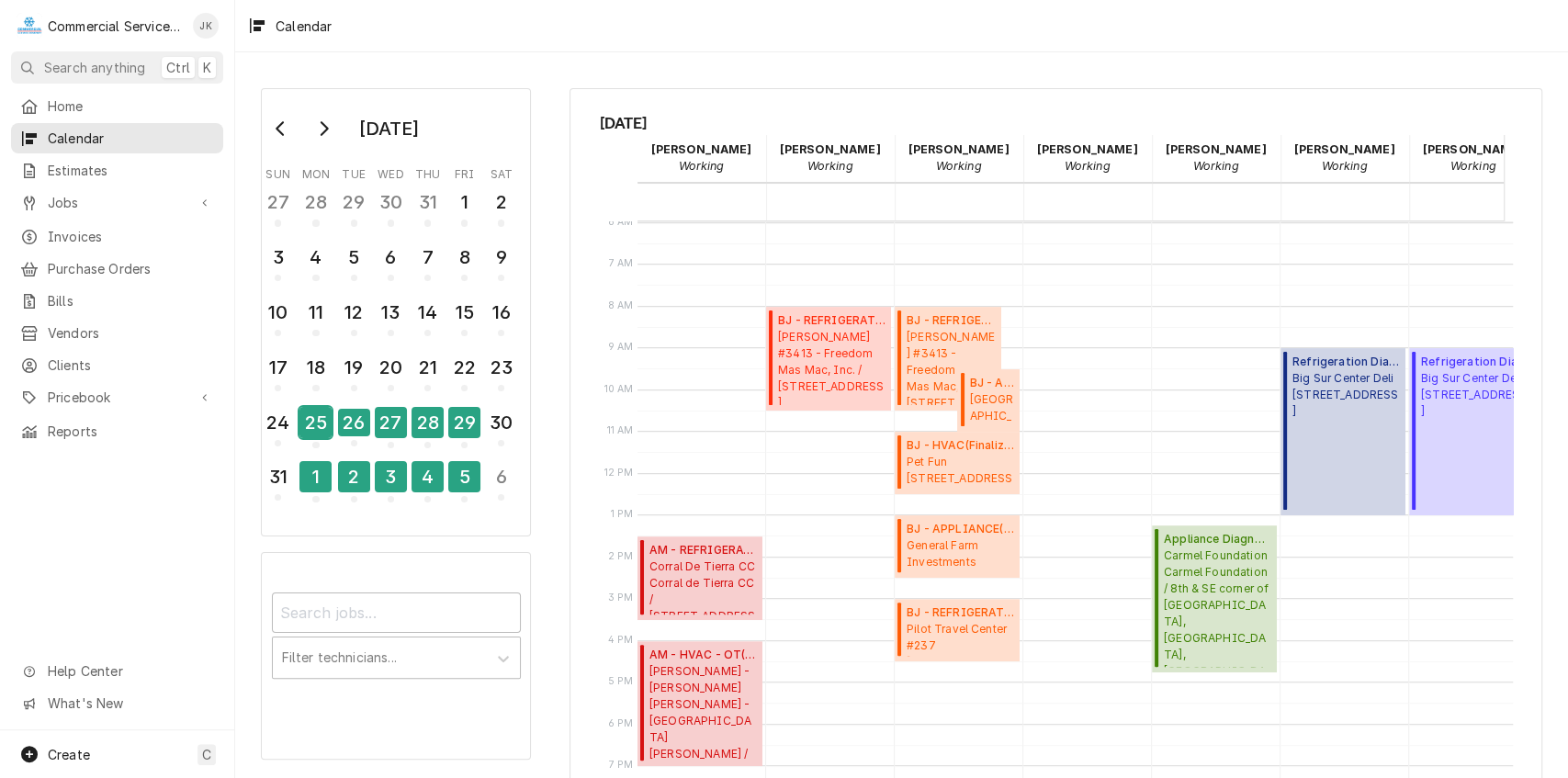
click at [314, 421] on div "25" at bounding box center [316, 422] width 32 height 31
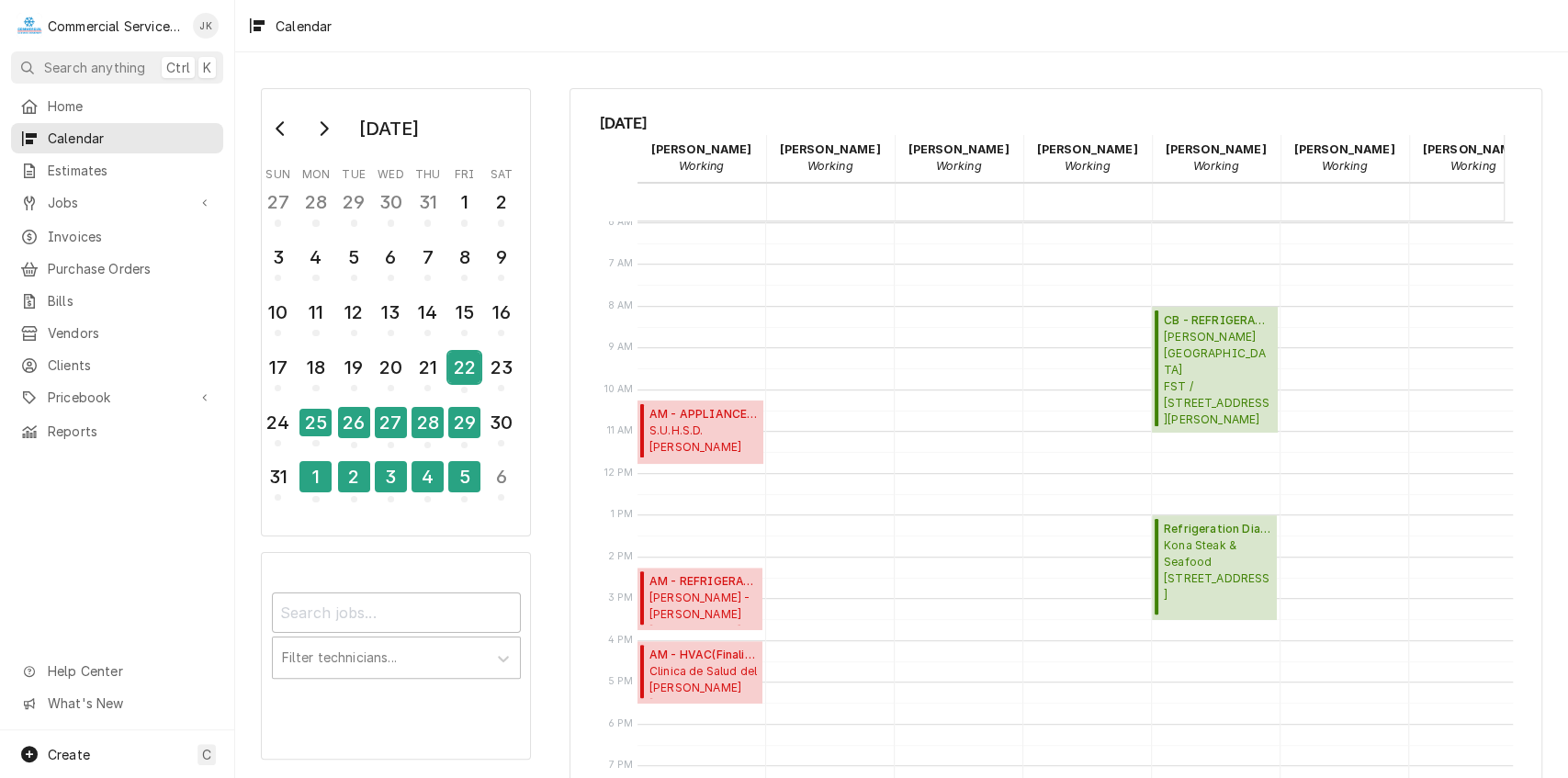
click at [463, 371] on div "22" at bounding box center [464, 367] width 32 height 31
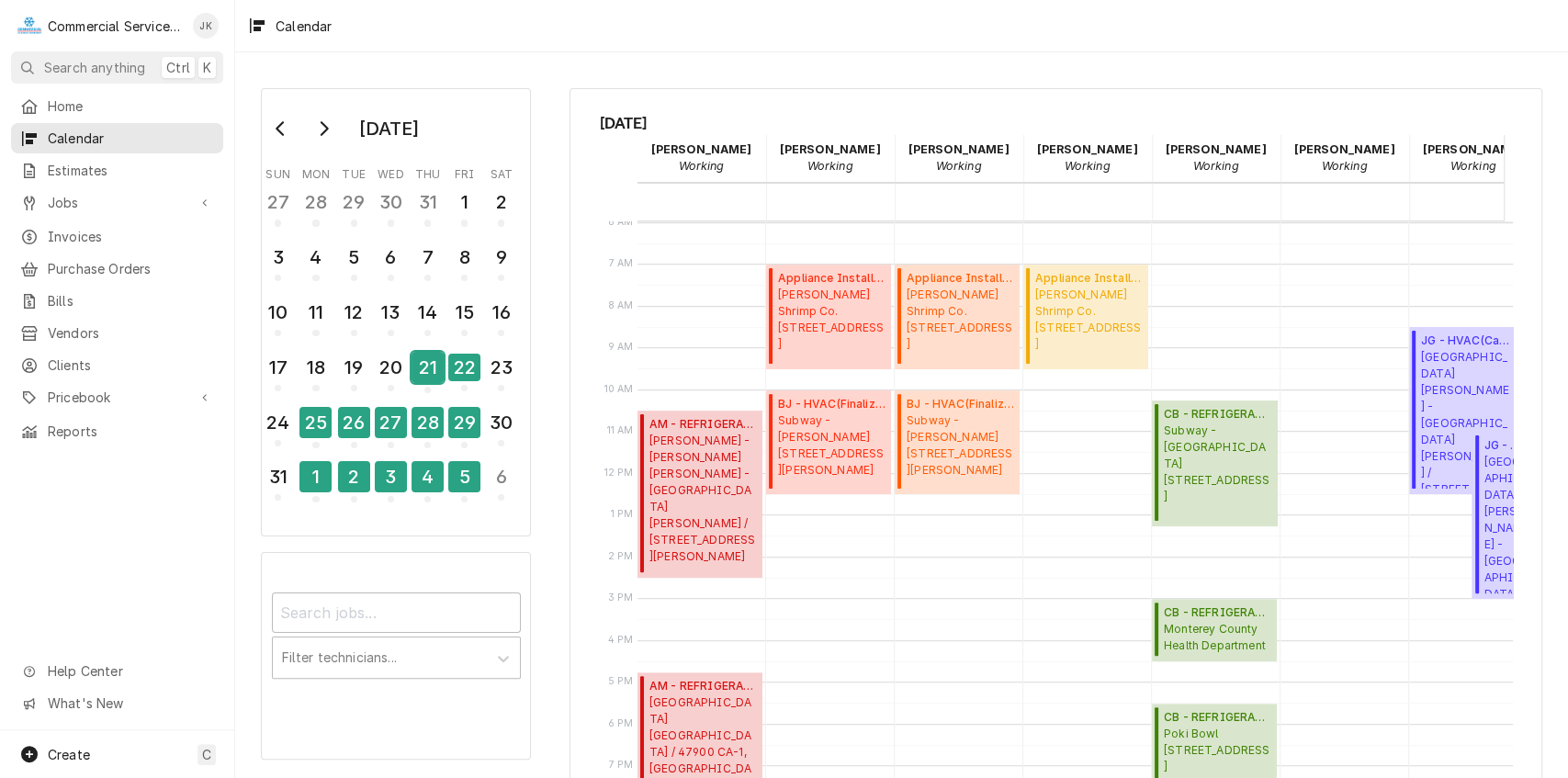
click at [432, 373] on div "21" at bounding box center [427, 367] width 32 height 31
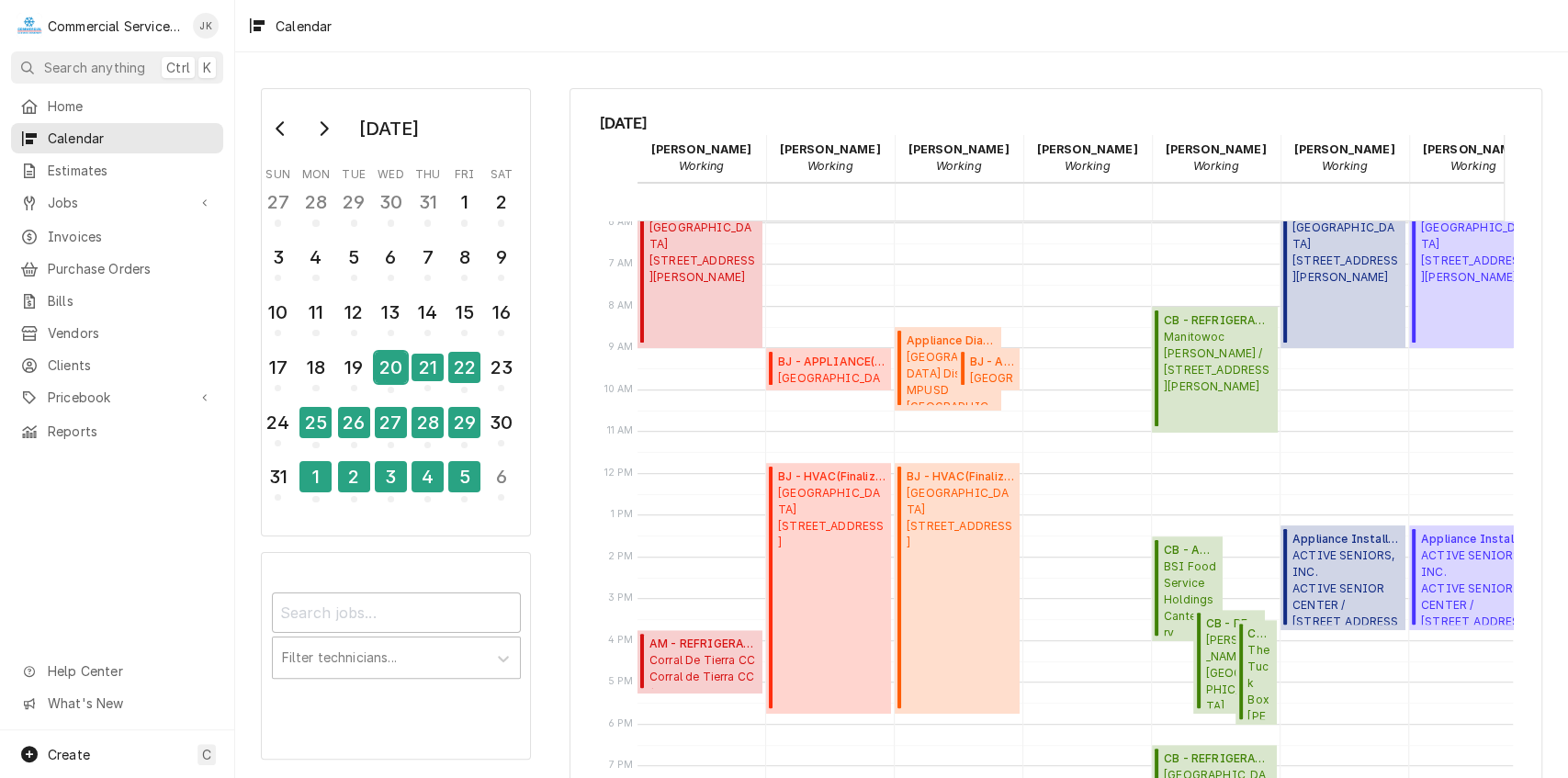
click at [381, 373] on div "20" at bounding box center [391, 367] width 32 height 31
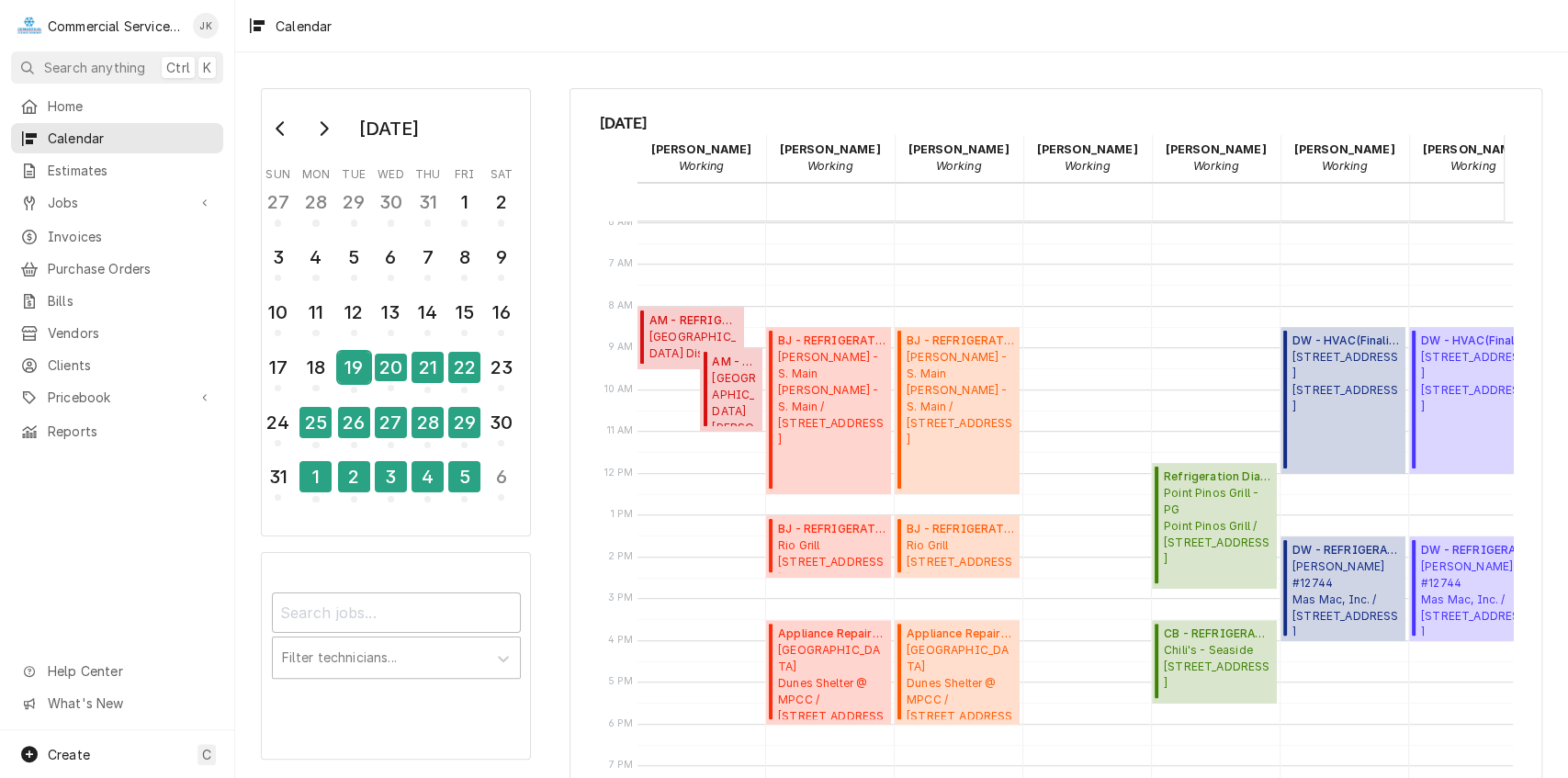
click at [347, 373] on div "19" at bounding box center [355, 367] width 32 height 31
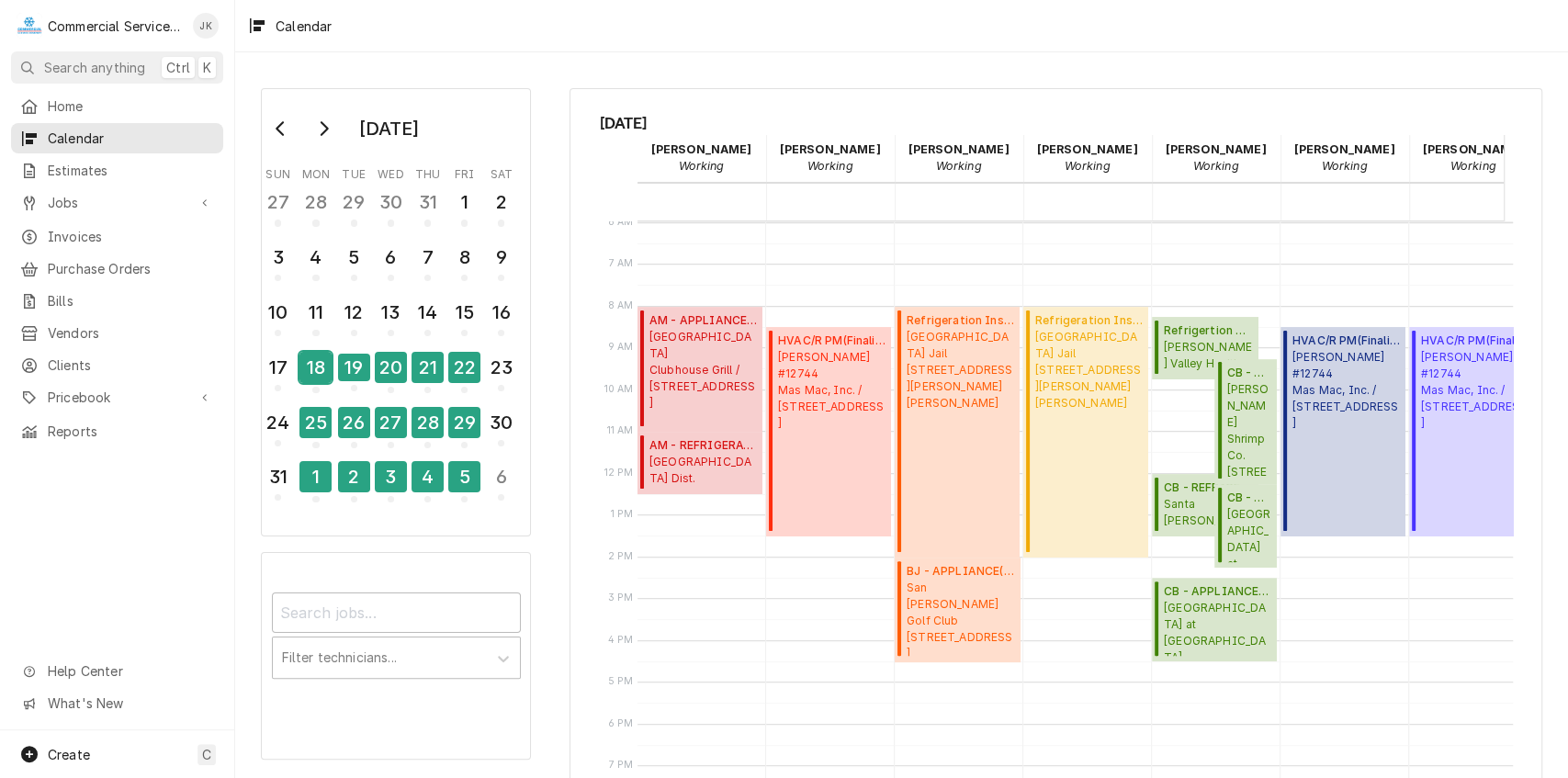
click at [305, 372] on div "18" at bounding box center [316, 367] width 32 height 31
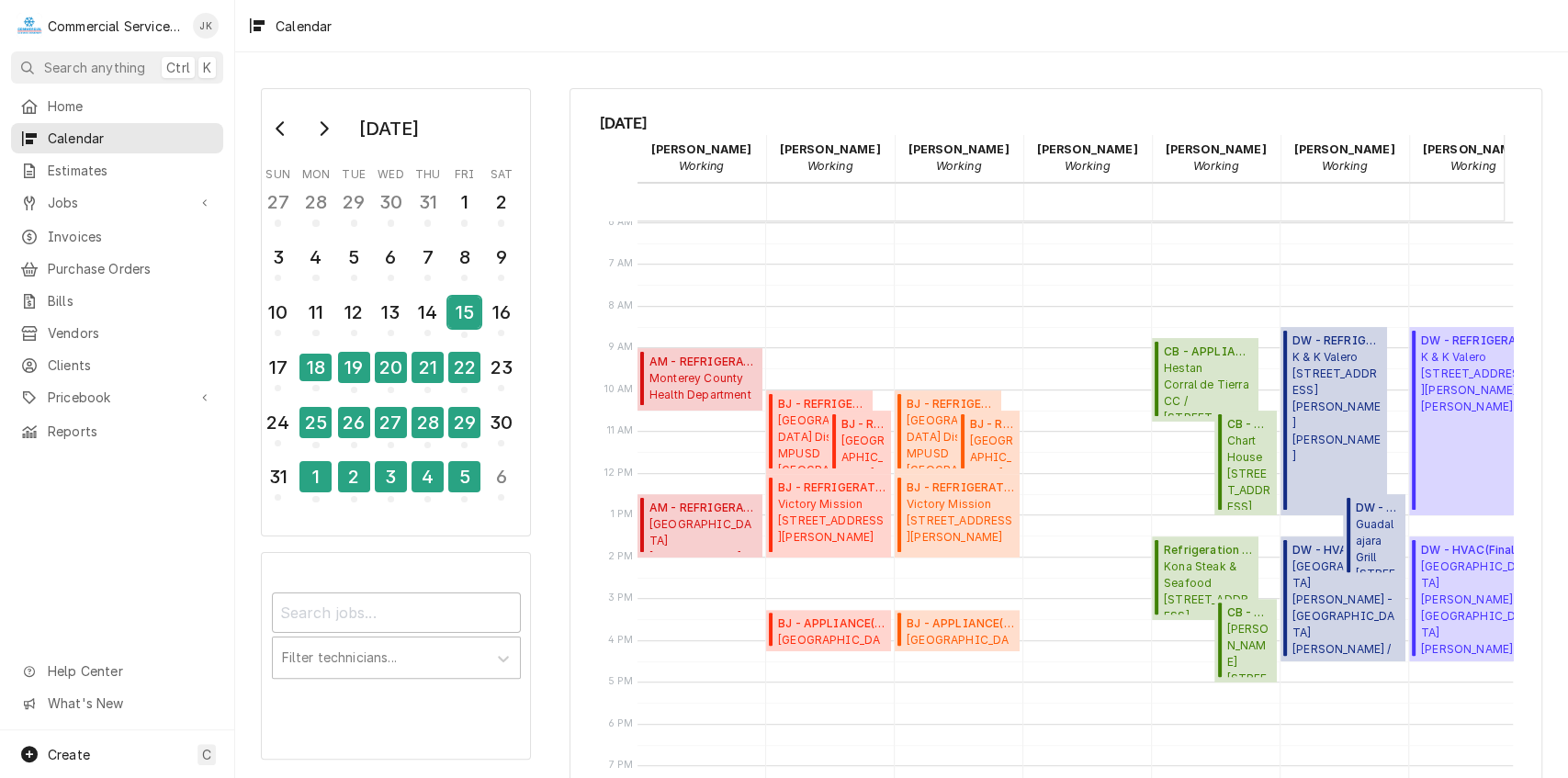
click at [464, 313] on div "15" at bounding box center [464, 312] width 32 height 31
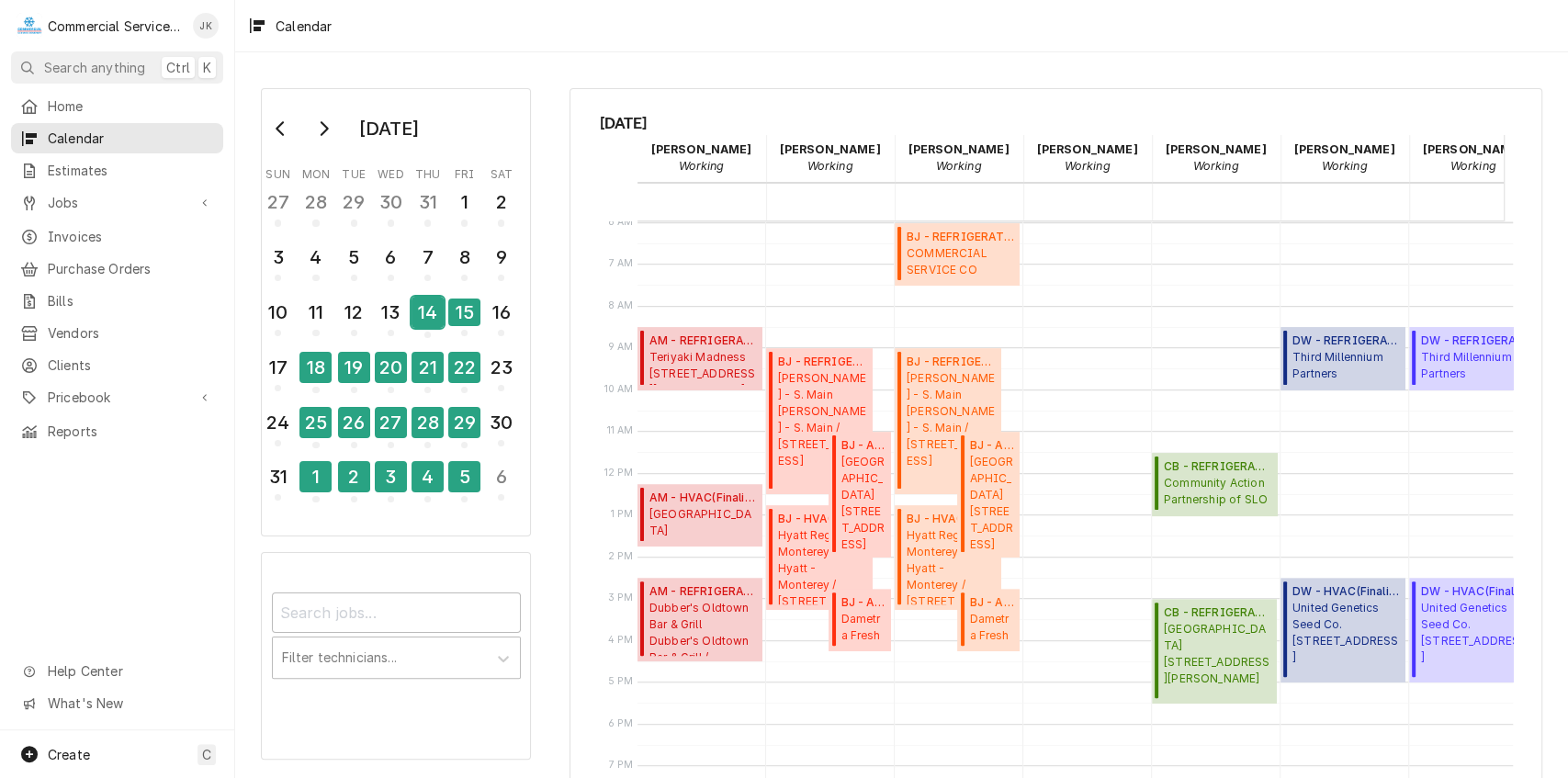
click at [421, 315] on div "14" at bounding box center [427, 312] width 32 height 31
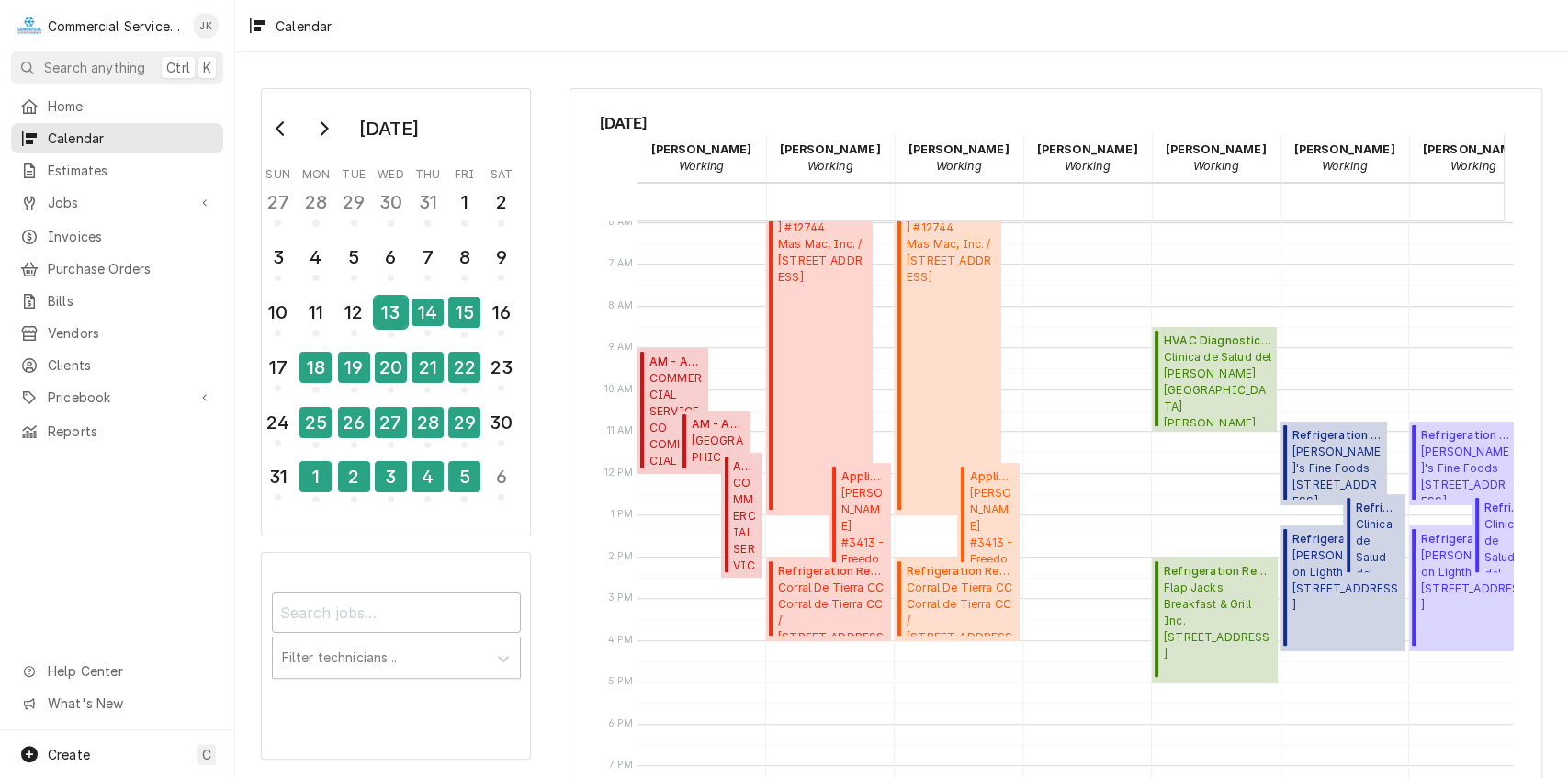
click at [390, 317] on div "13" at bounding box center [391, 312] width 32 height 31
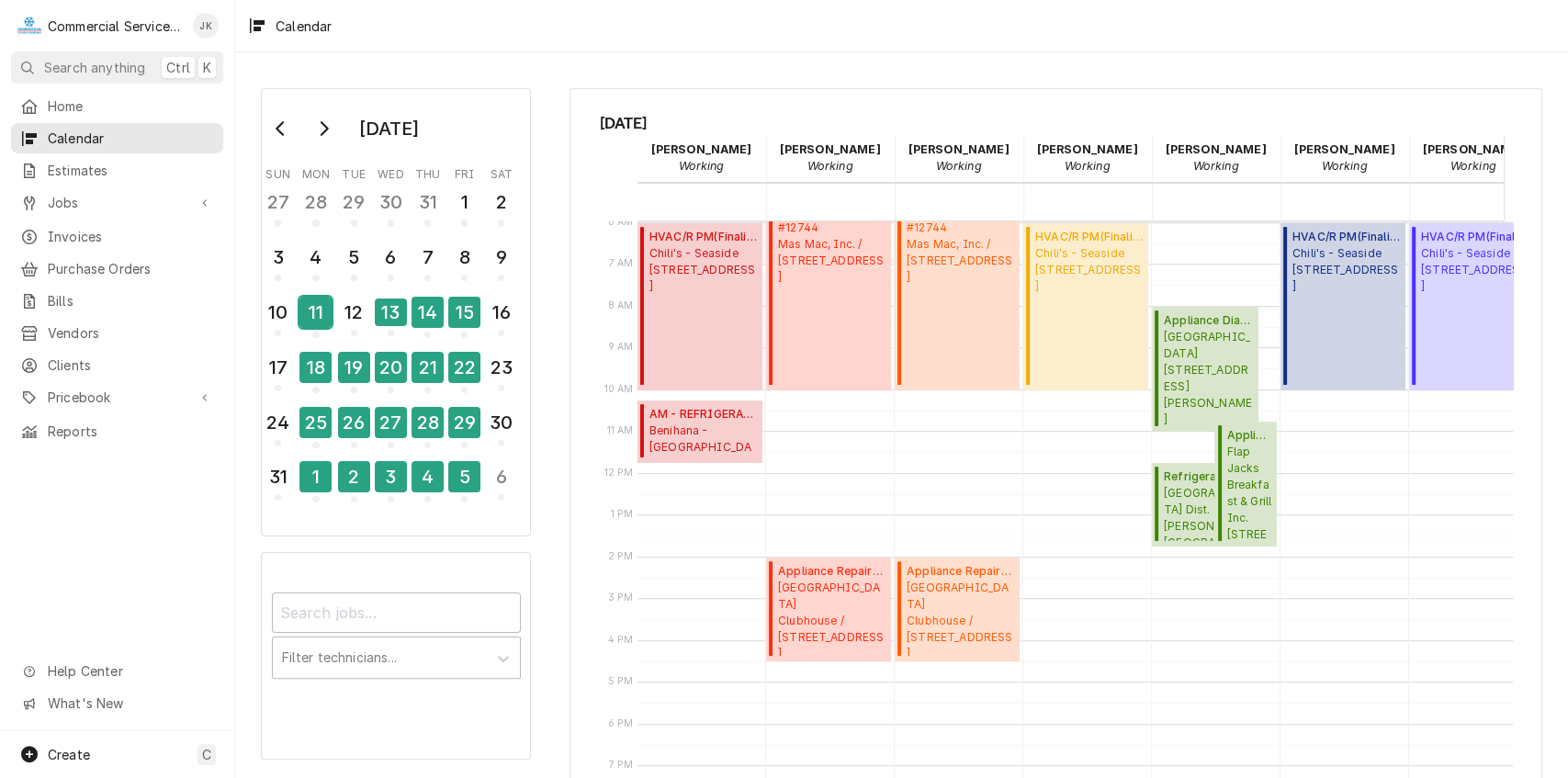
click at [322, 311] on div "11" at bounding box center [316, 312] width 32 height 31
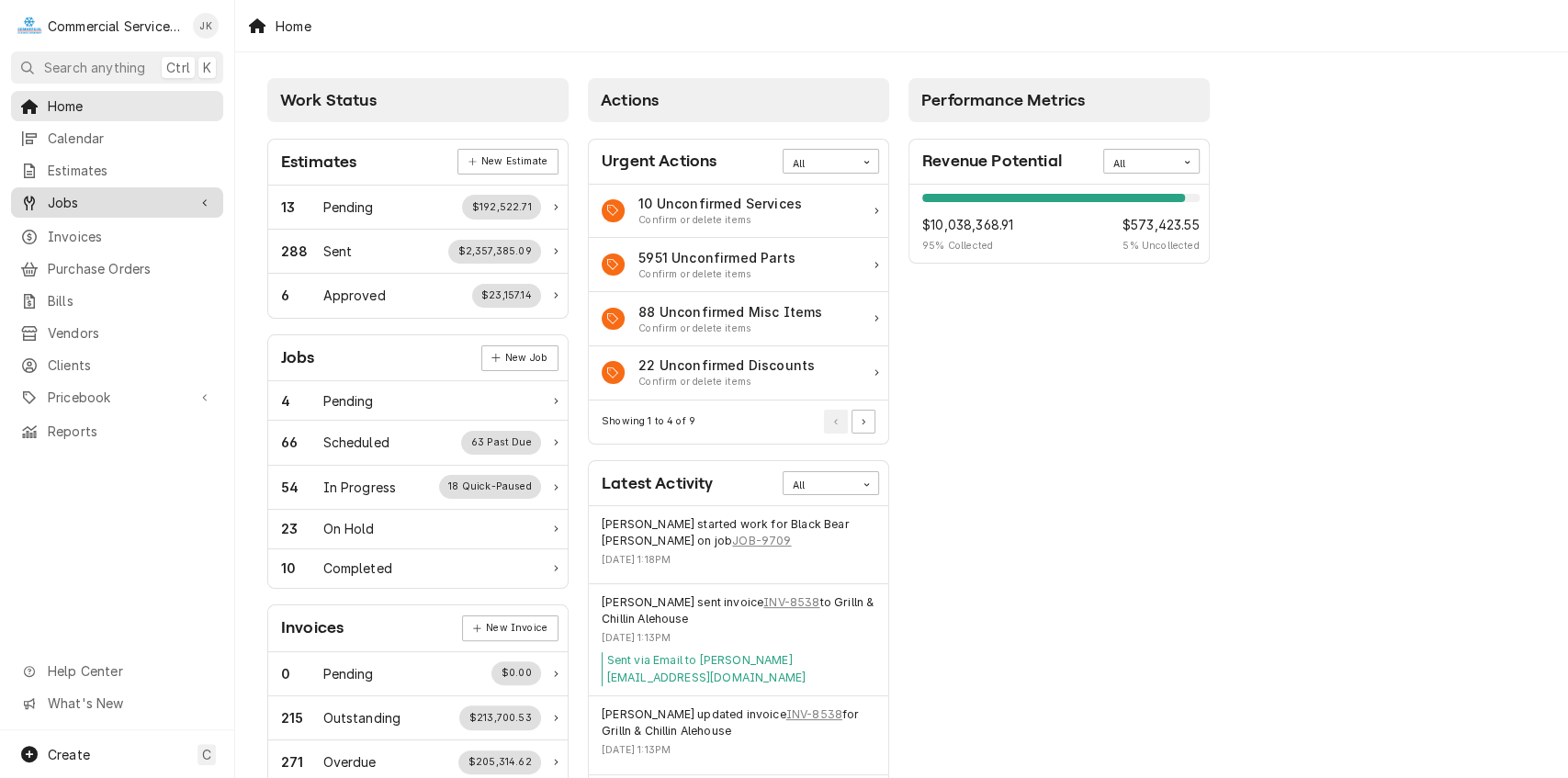
click at [94, 193] on span "Jobs" at bounding box center [117, 202] width 139 height 19
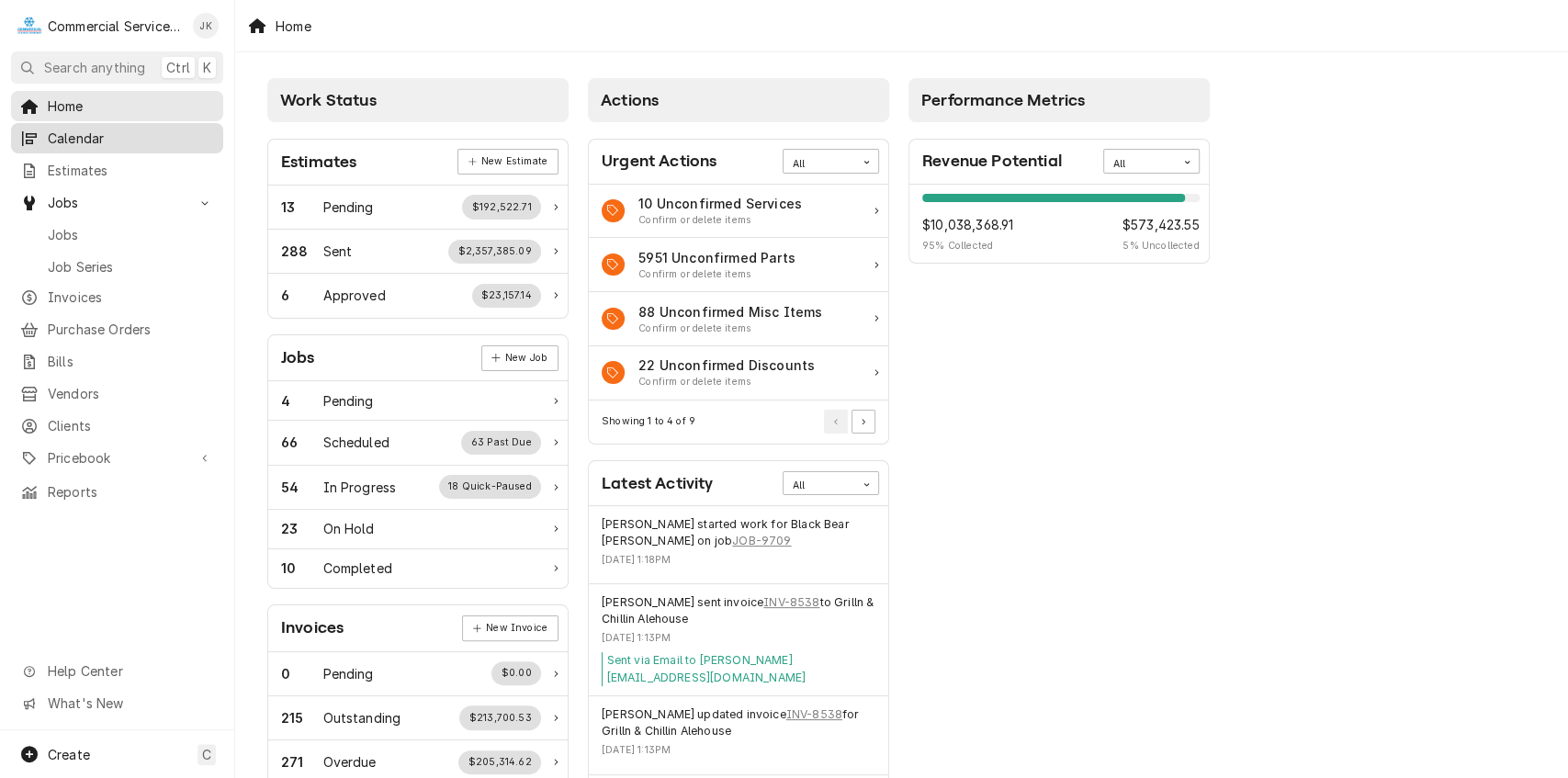
click at [96, 132] on span "Calendar" at bounding box center [131, 138] width 167 height 19
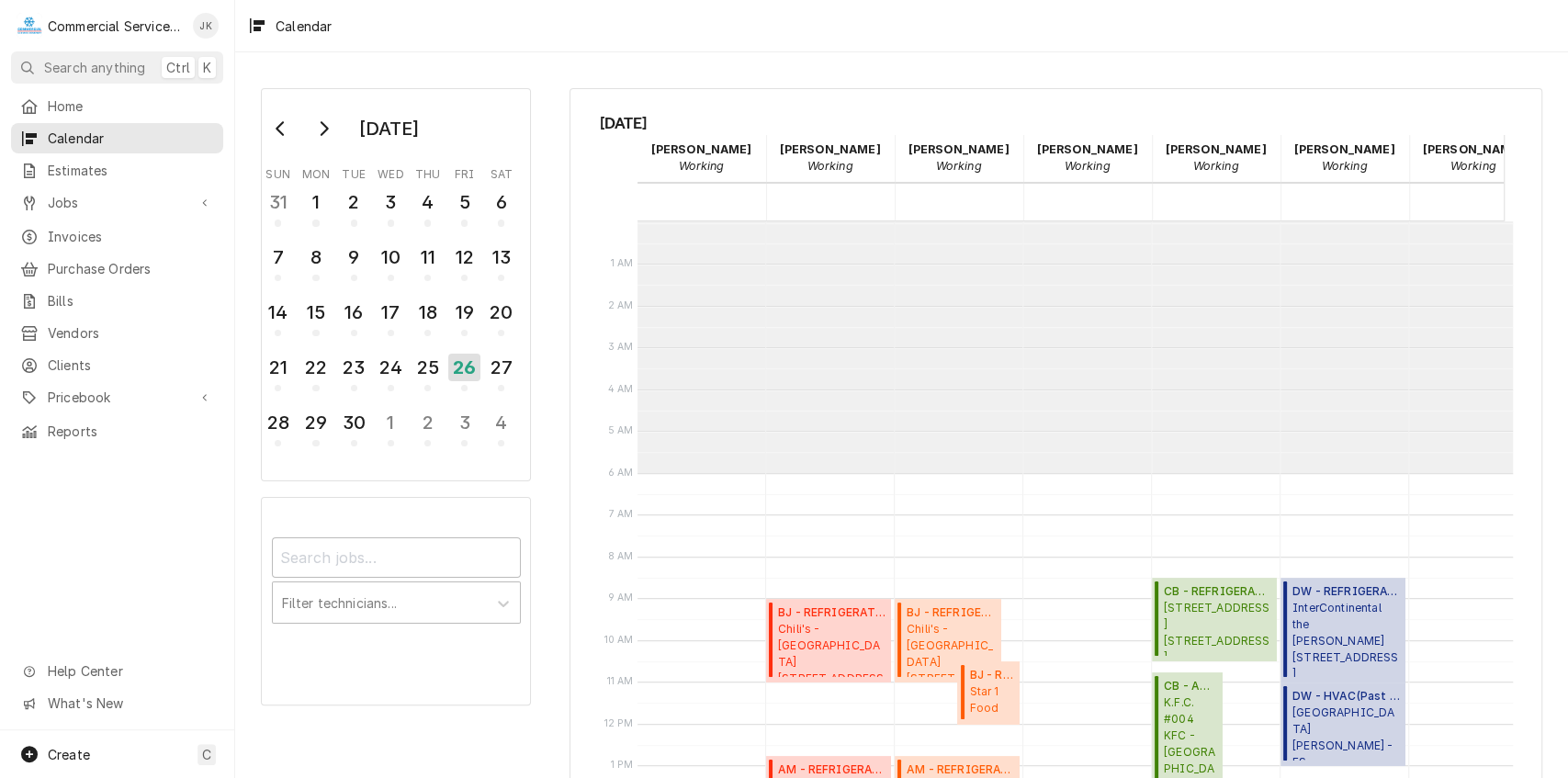
scroll to position [251, 0]
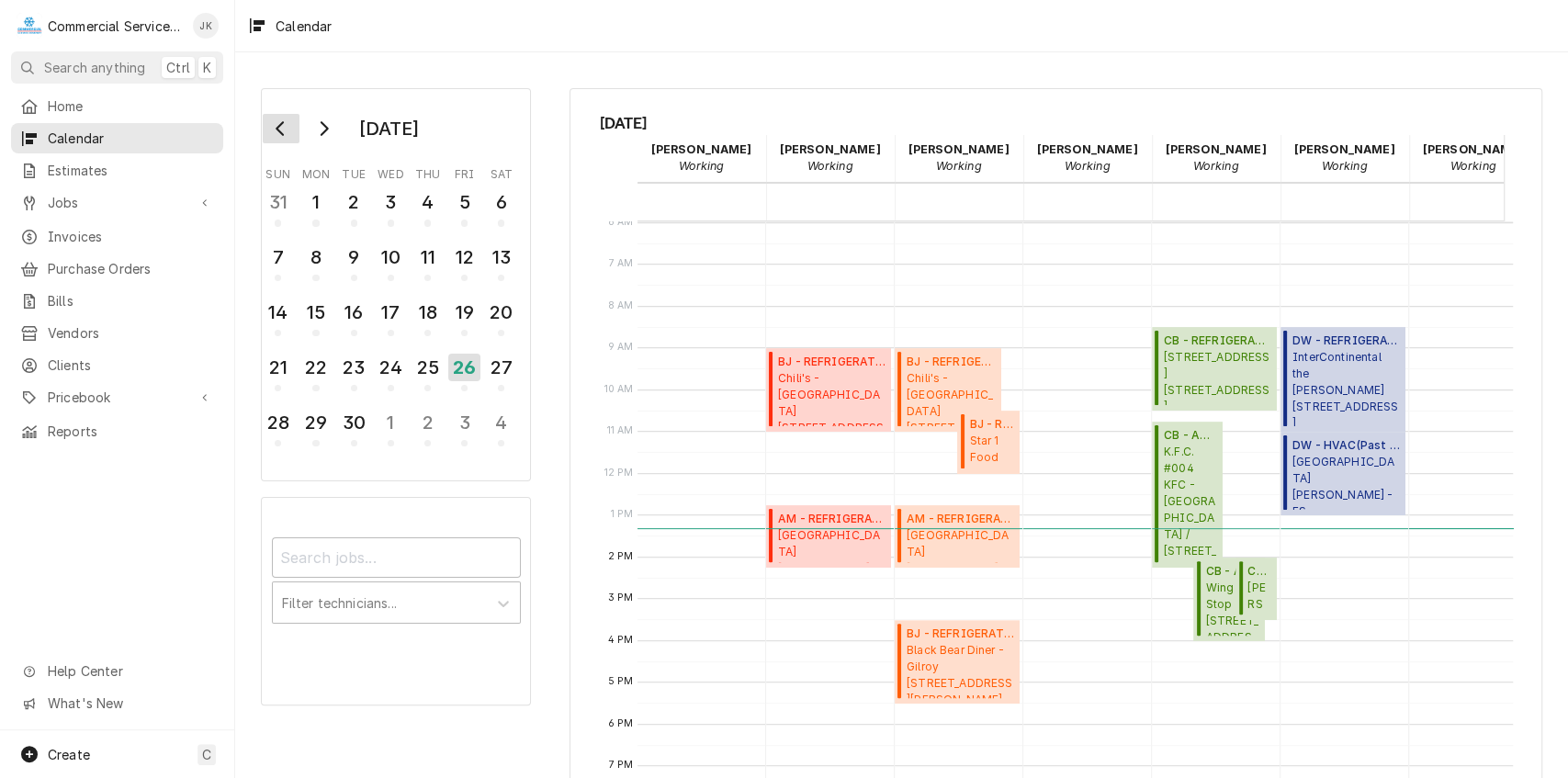
click at [275, 130] on icon "Go to previous month" at bounding box center [281, 128] width 15 height 15
click at [350, 255] on div "5" at bounding box center [355, 257] width 32 height 31
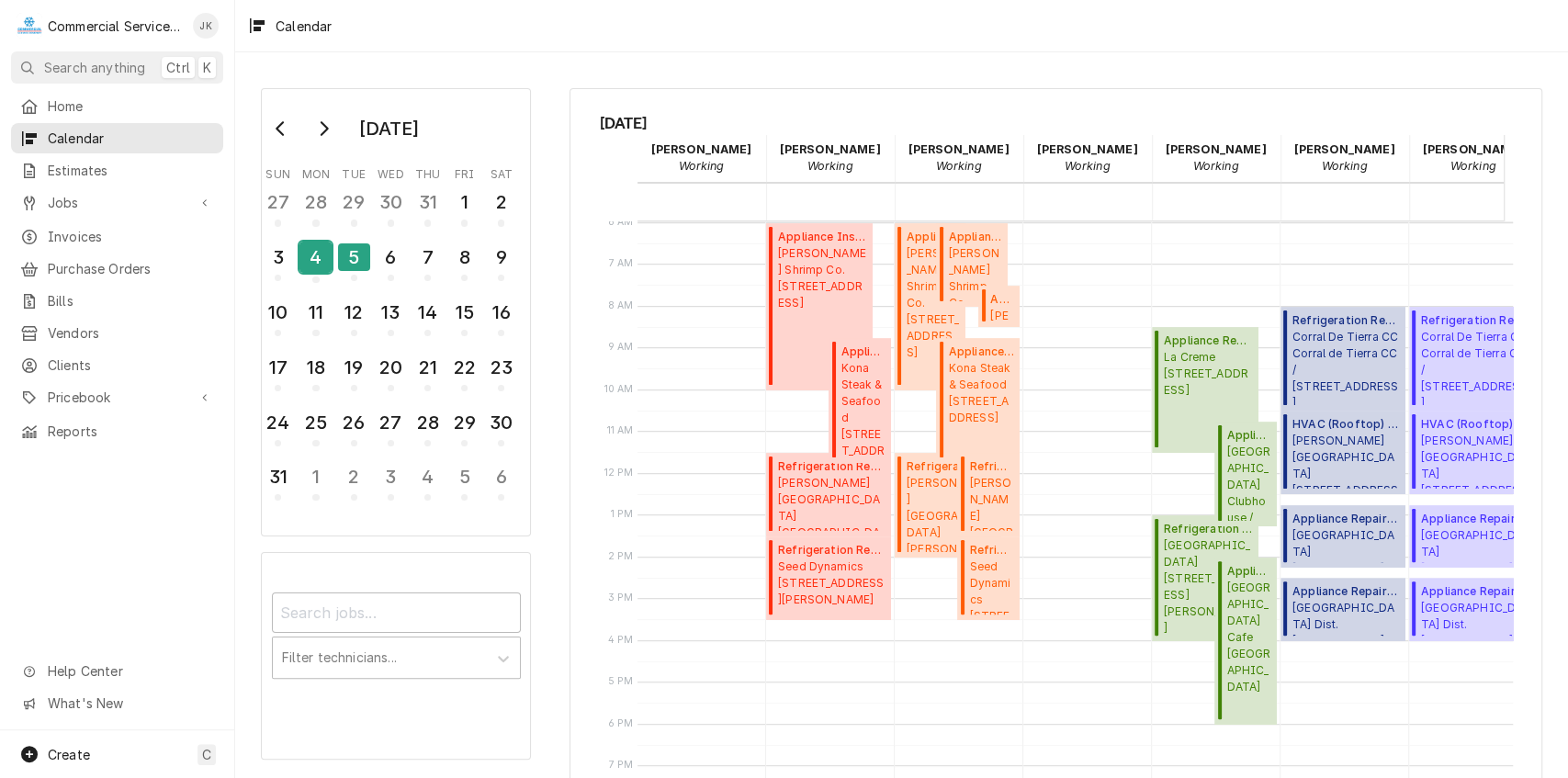
click at [325, 256] on div "4" at bounding box center [316, 257] width 32 height 31
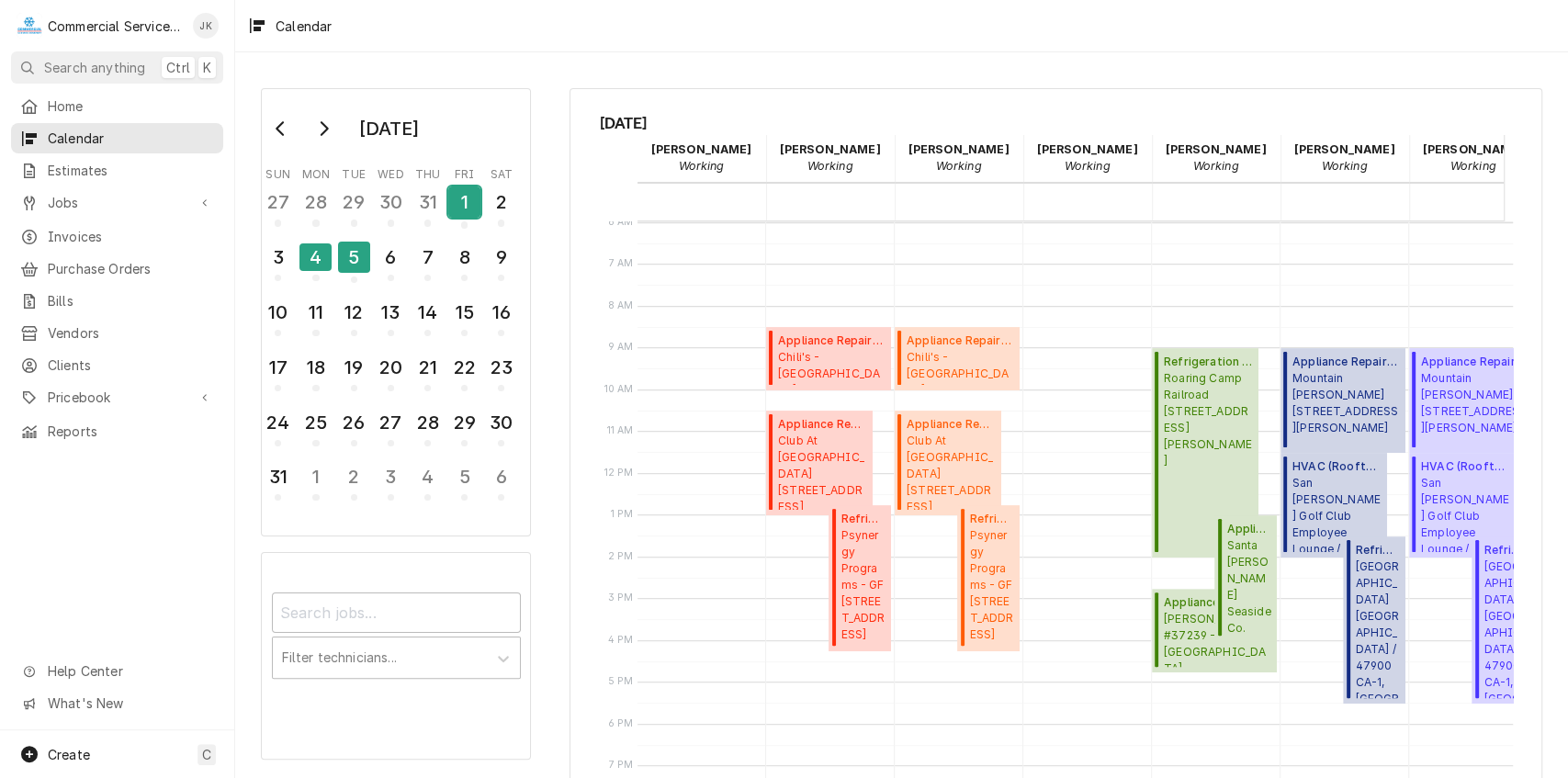
click at [459, 202] on div "1" at bounding box center [464, 202] width 32 height 31
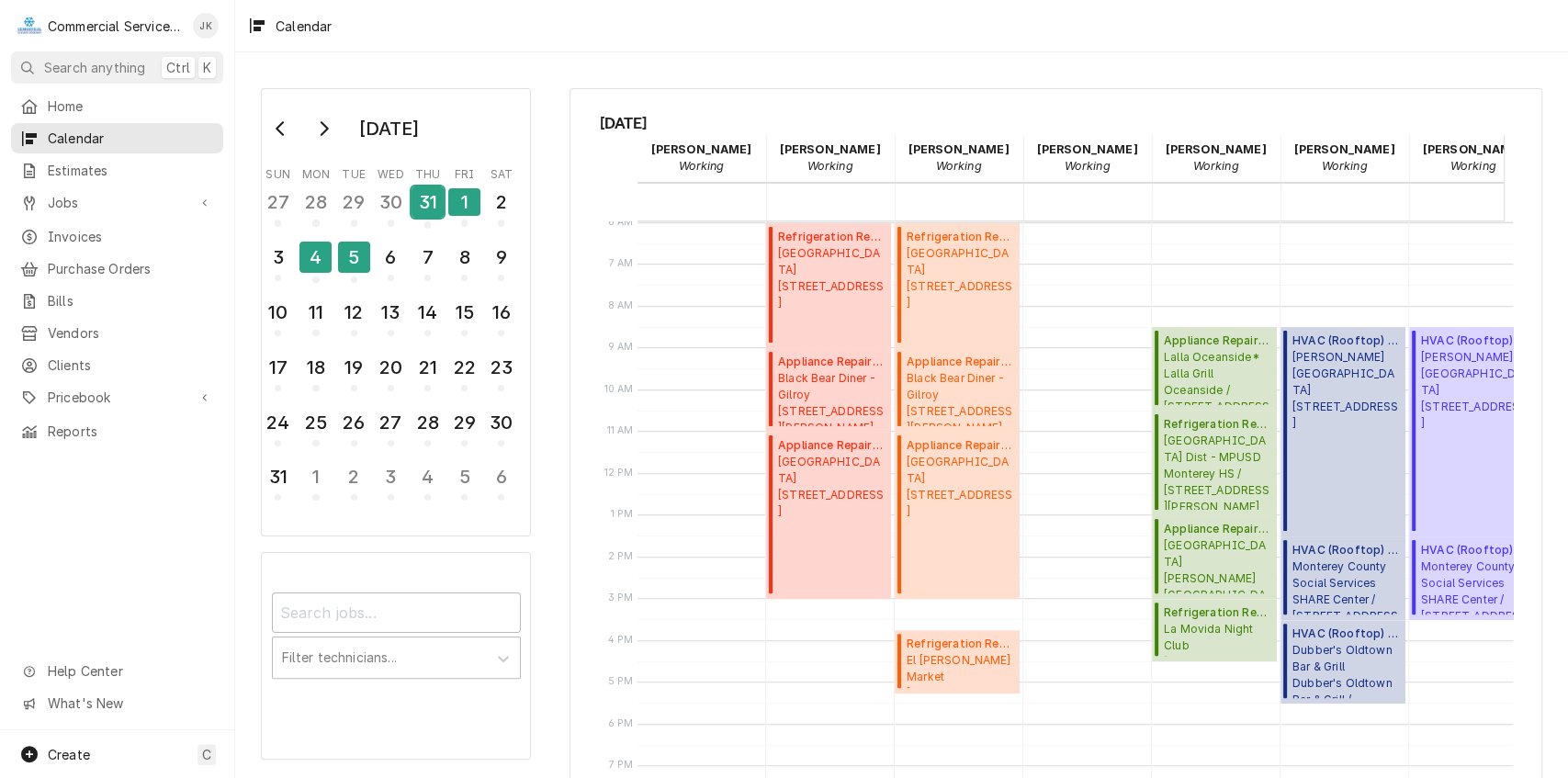
click at [431, 201] on div "31" at bounding box center [427, 202] width 32 height 31
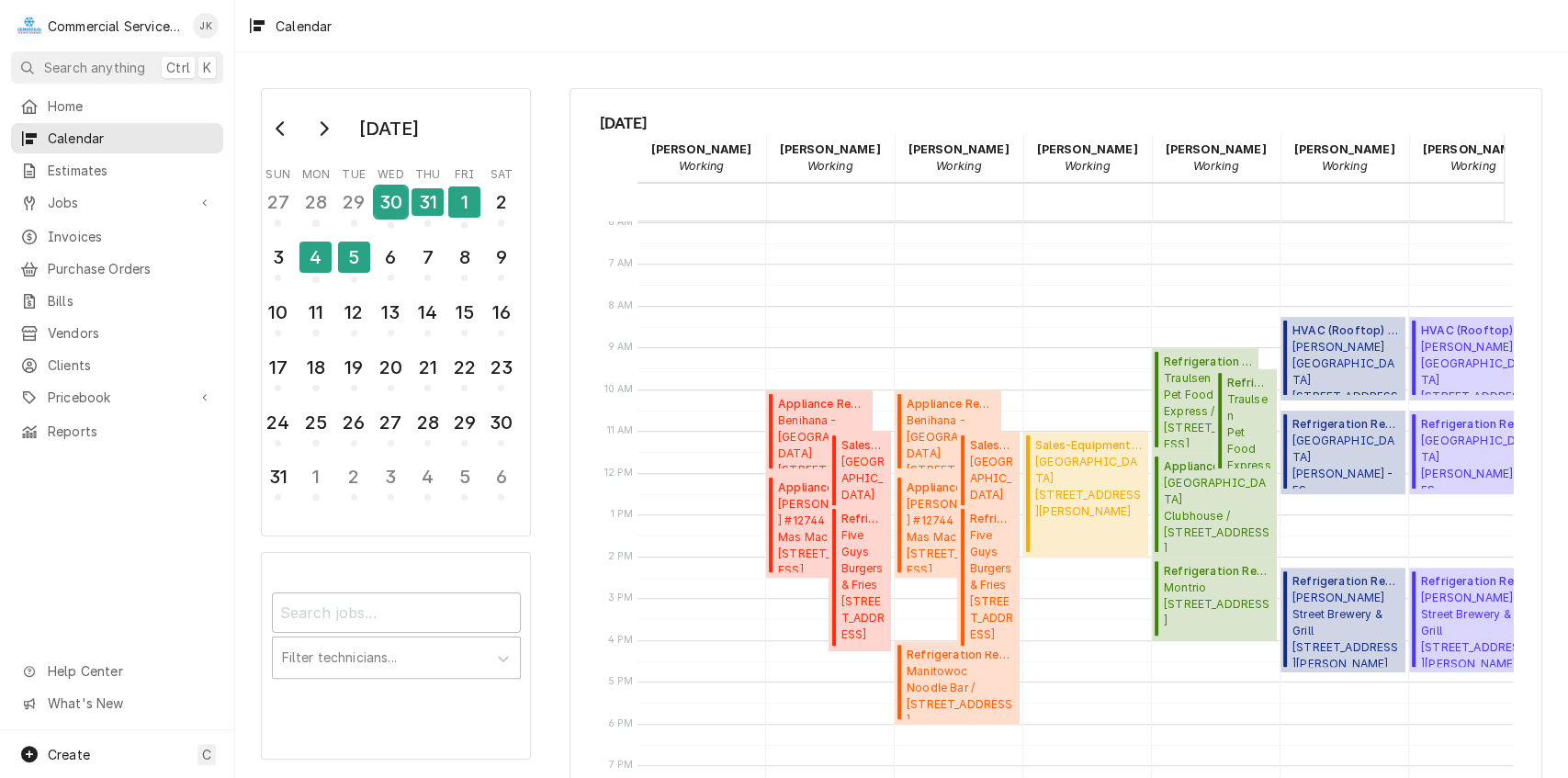
click at [393, 197] on div "30" at bounding box center [391, 202] width 32 height 31
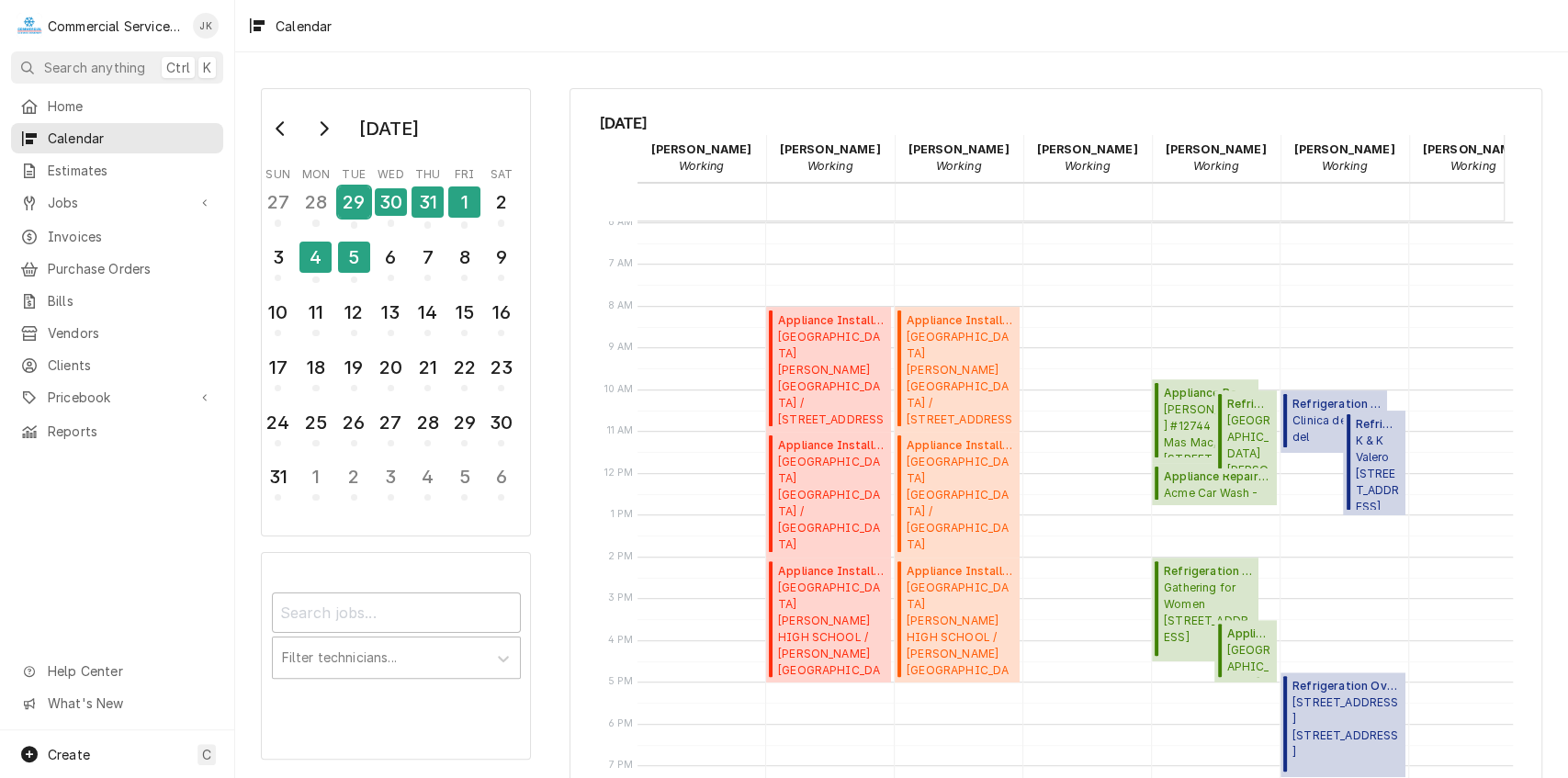
click at [366, 197] on div "29" at bounding box center [355, 202] width 32 height 31
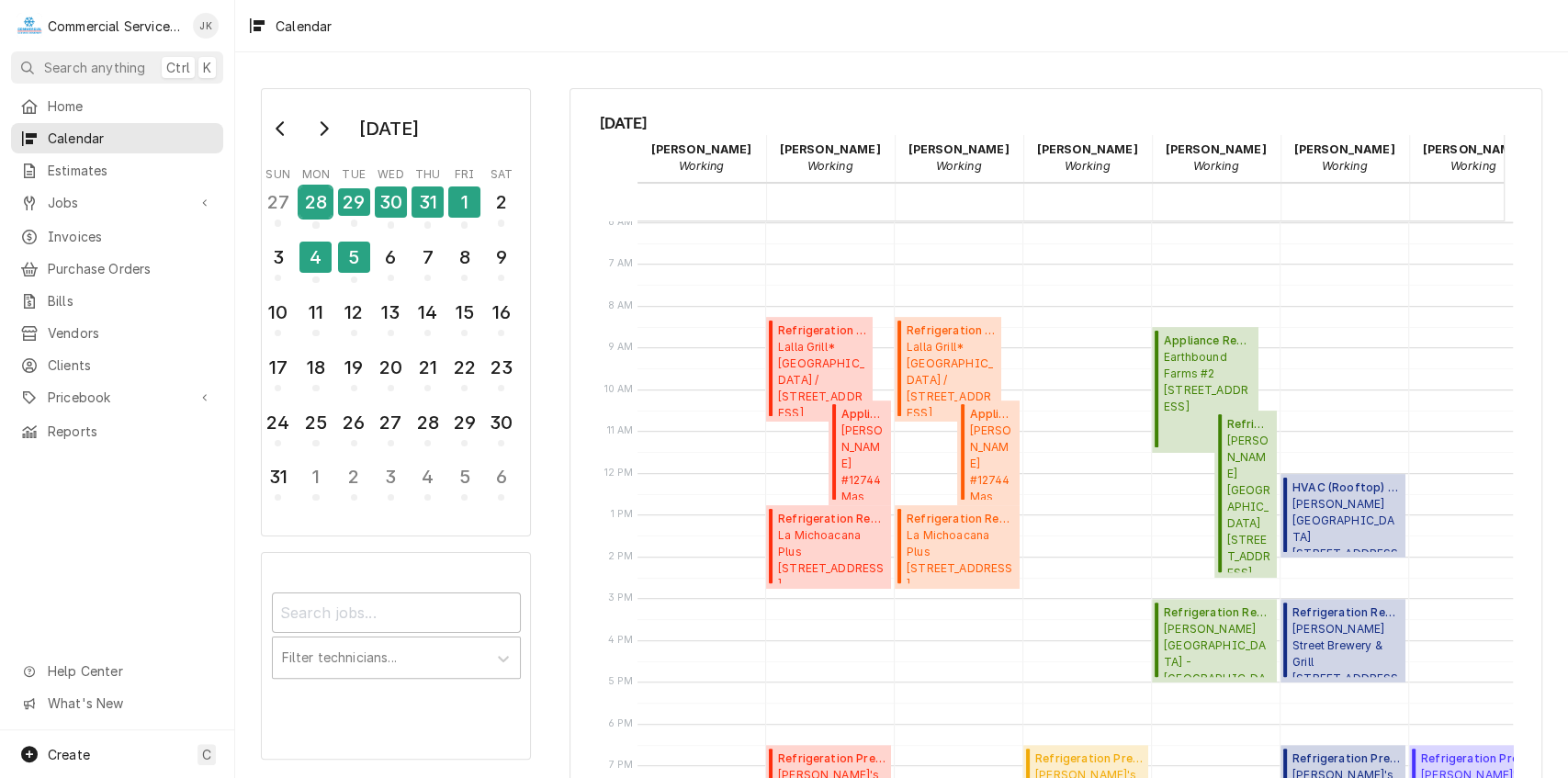
click at [323, 199] on div "28" at bounding box center [316, 202] width 32 height 31
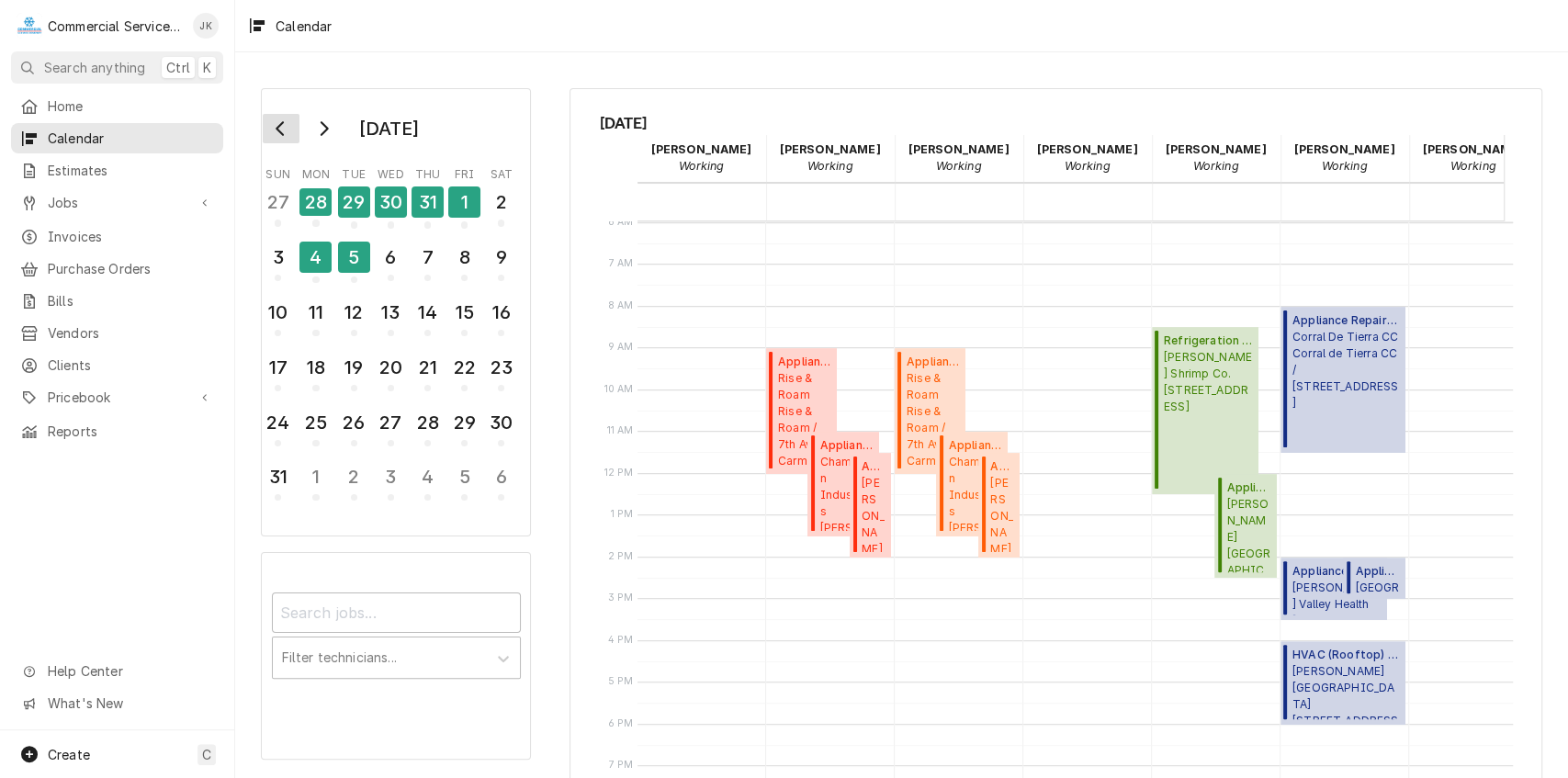
click at [277, 120] on button "Go to previous month" at bounding box center [281, 128] width 37 height 29
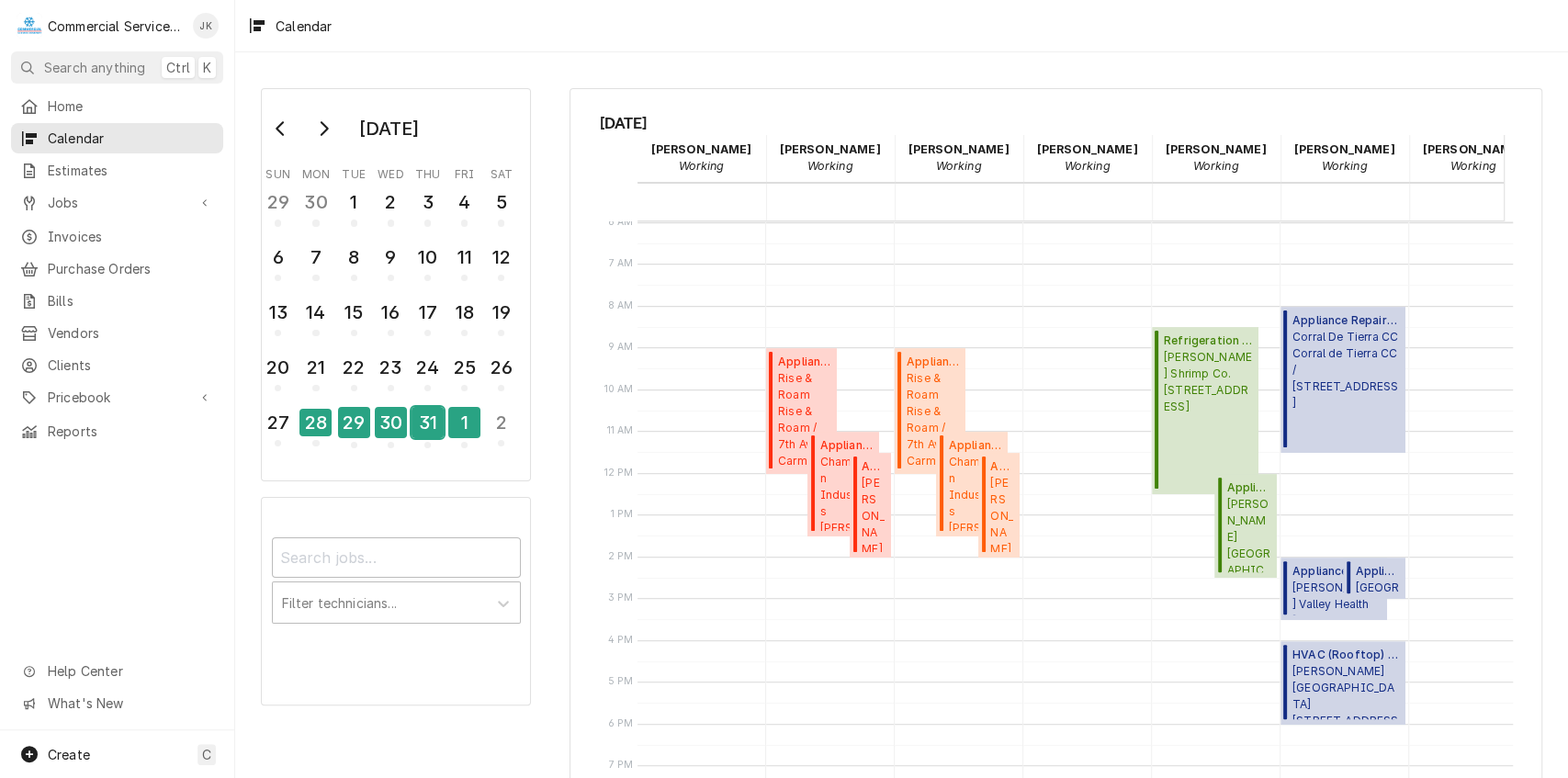
click at [428, 420] on div "31" at bounding box center [427, 422] width 32 height 31
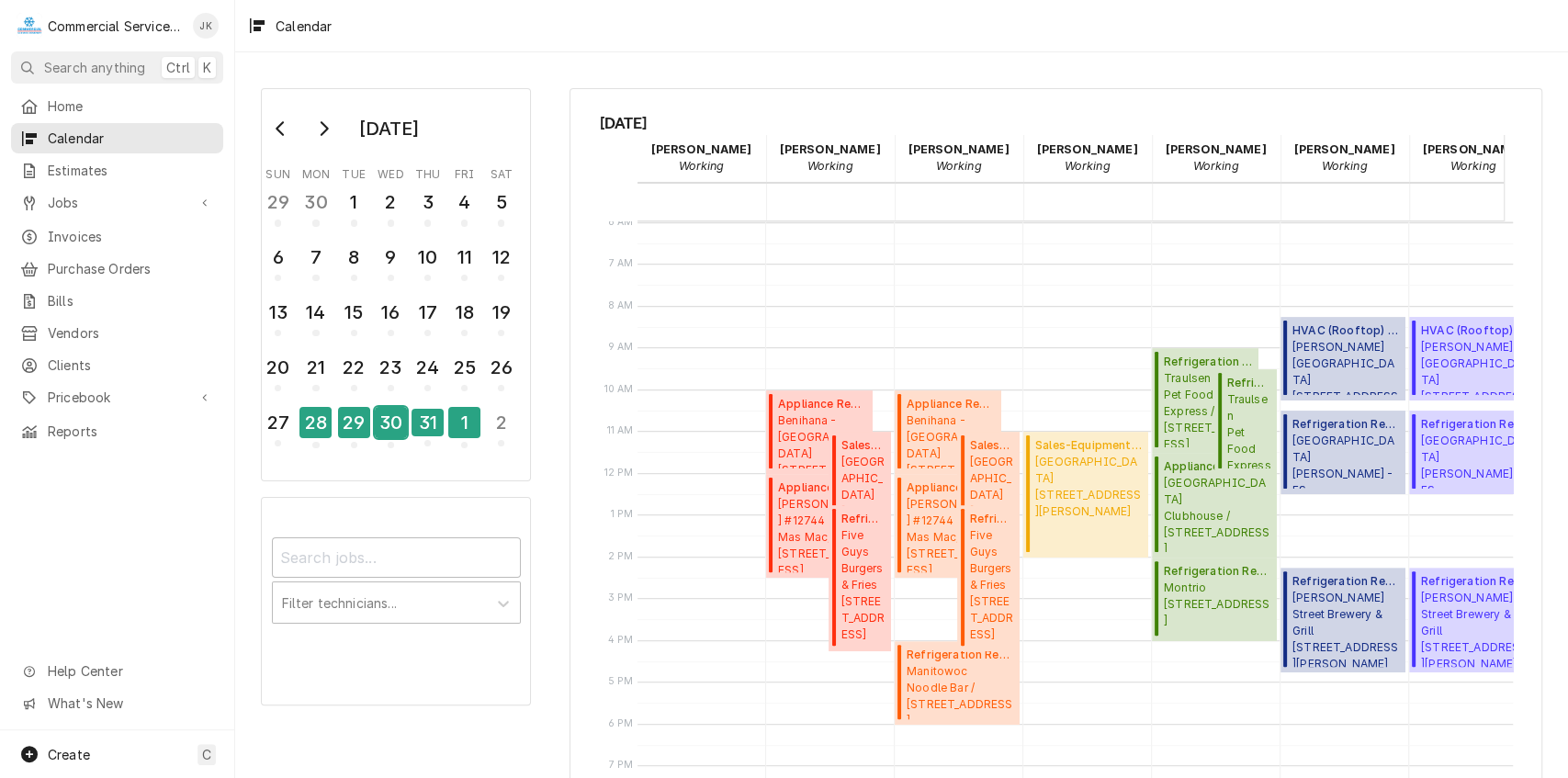
click at [395, 418] on div "30" at bounding box center [391, 422] width 32 height 31
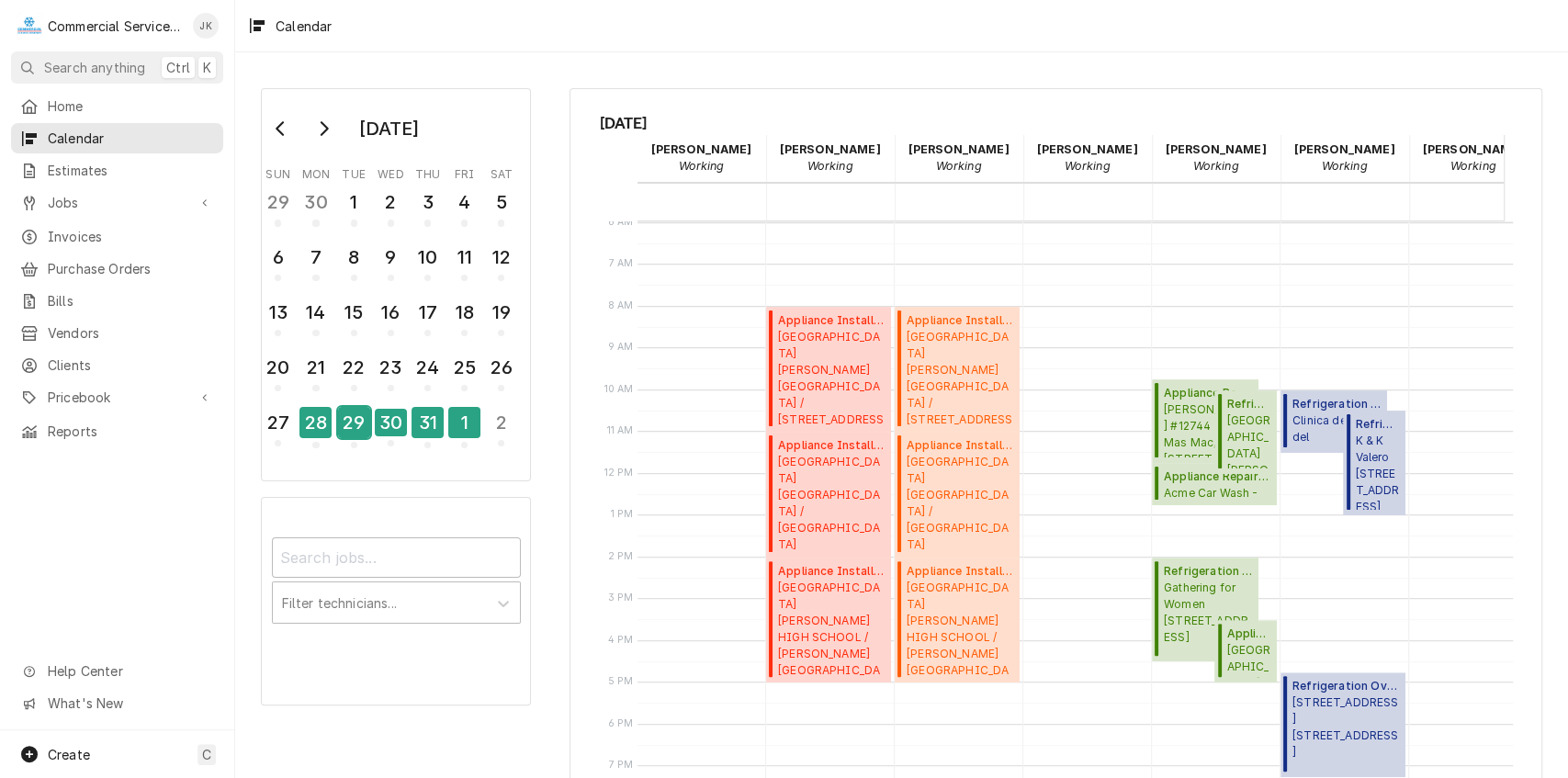
click at [359, 414] on div "29" at bounding box center [355, 422] width 32 height 31
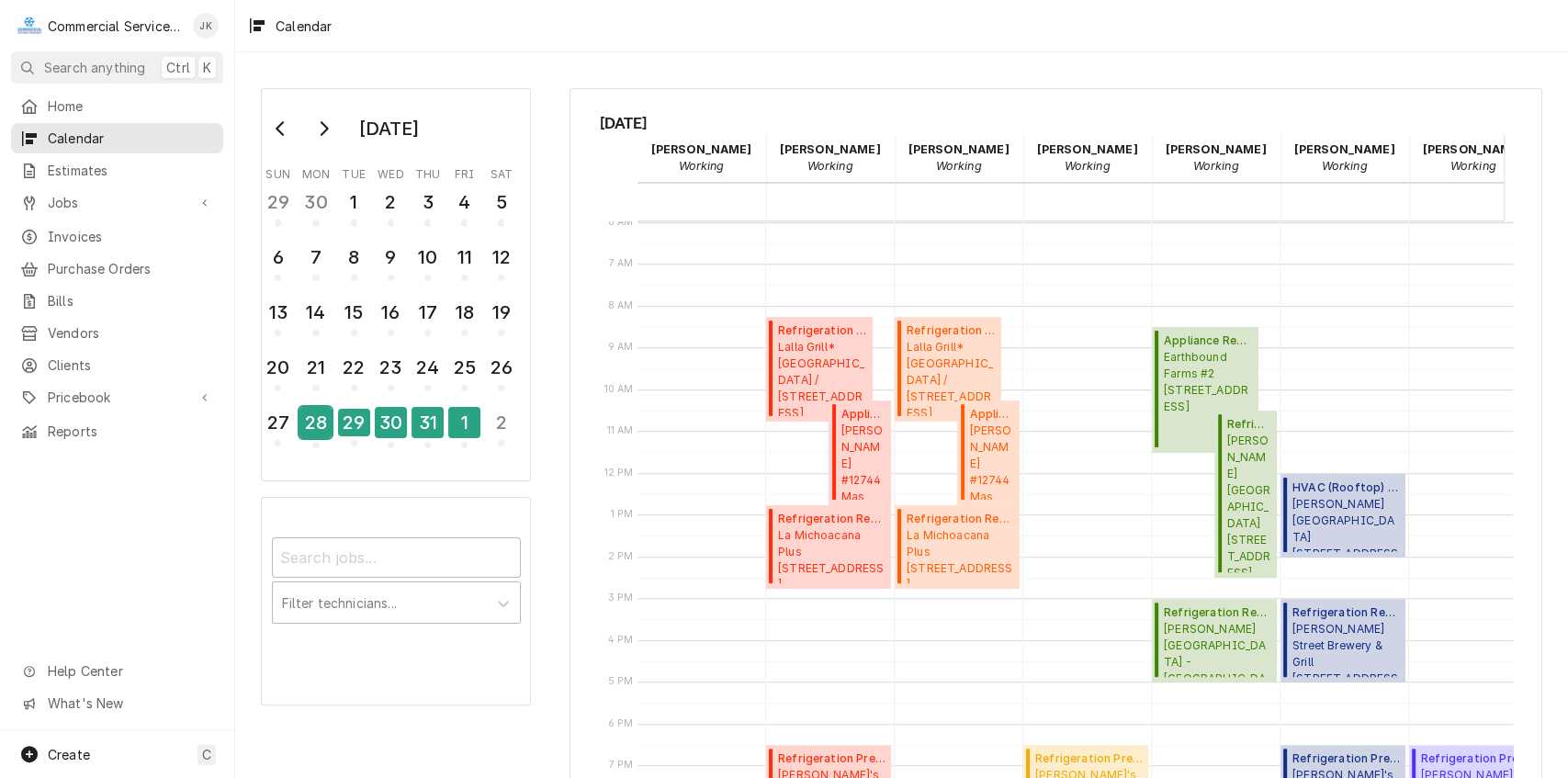
click at [320, 417] on div "28" at bounding box center [316, 422] width 32 height 31
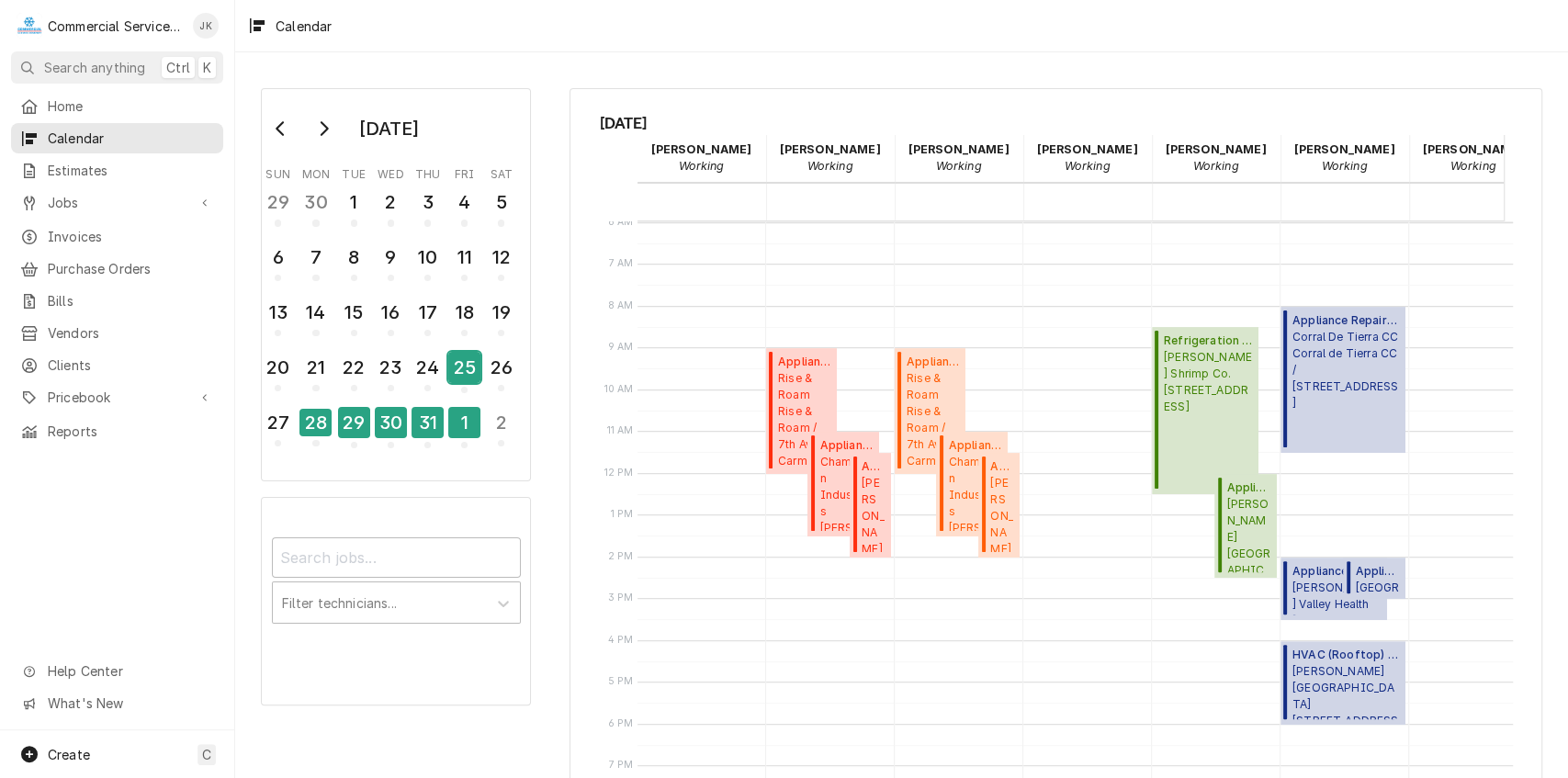
click at [456, 368] on div "25" at bounding box center [464, 367] width 32 height 31
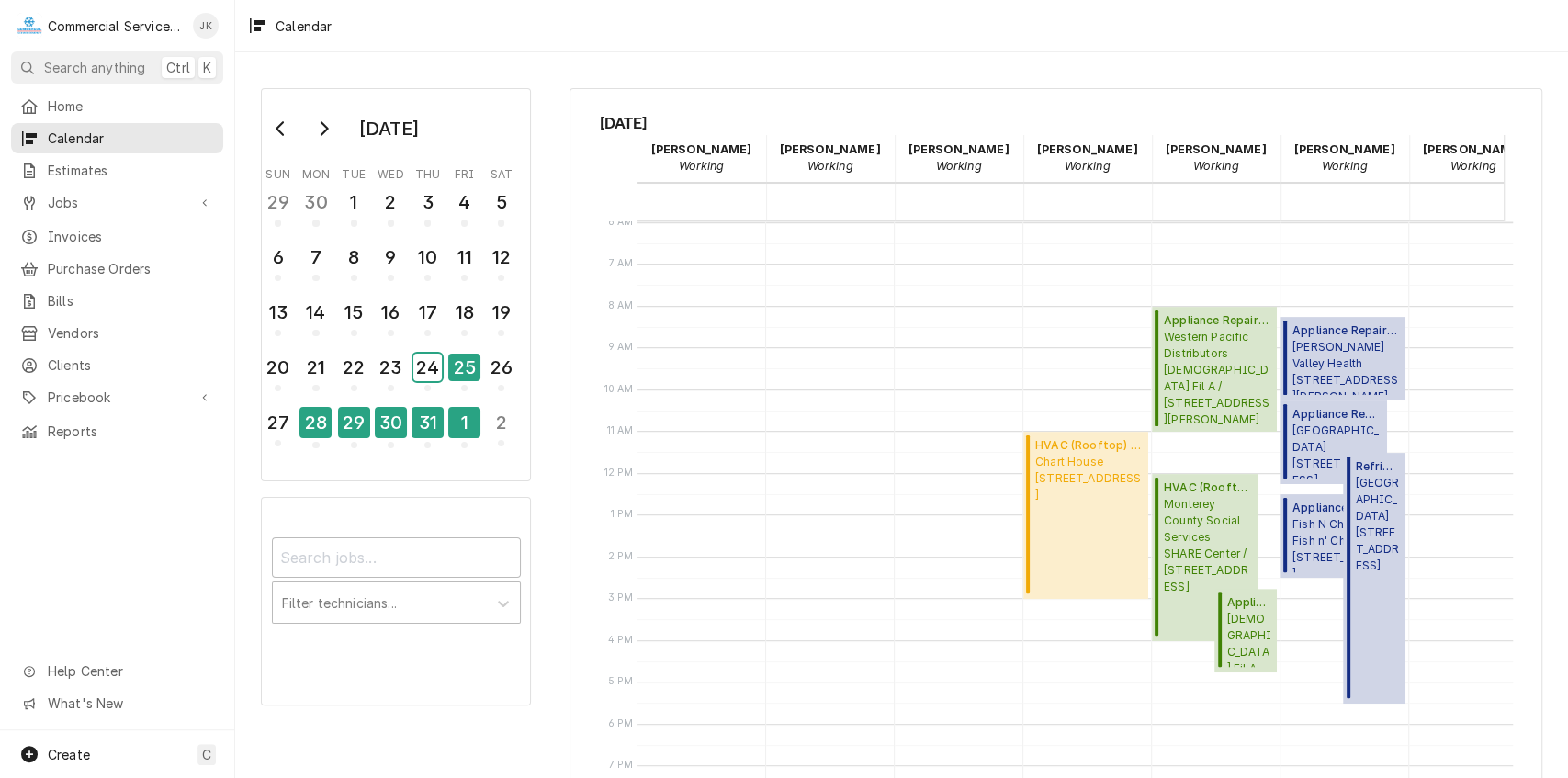
click at [430, 368] on div "24" at bounding box center [427, 368] width 29 height 28
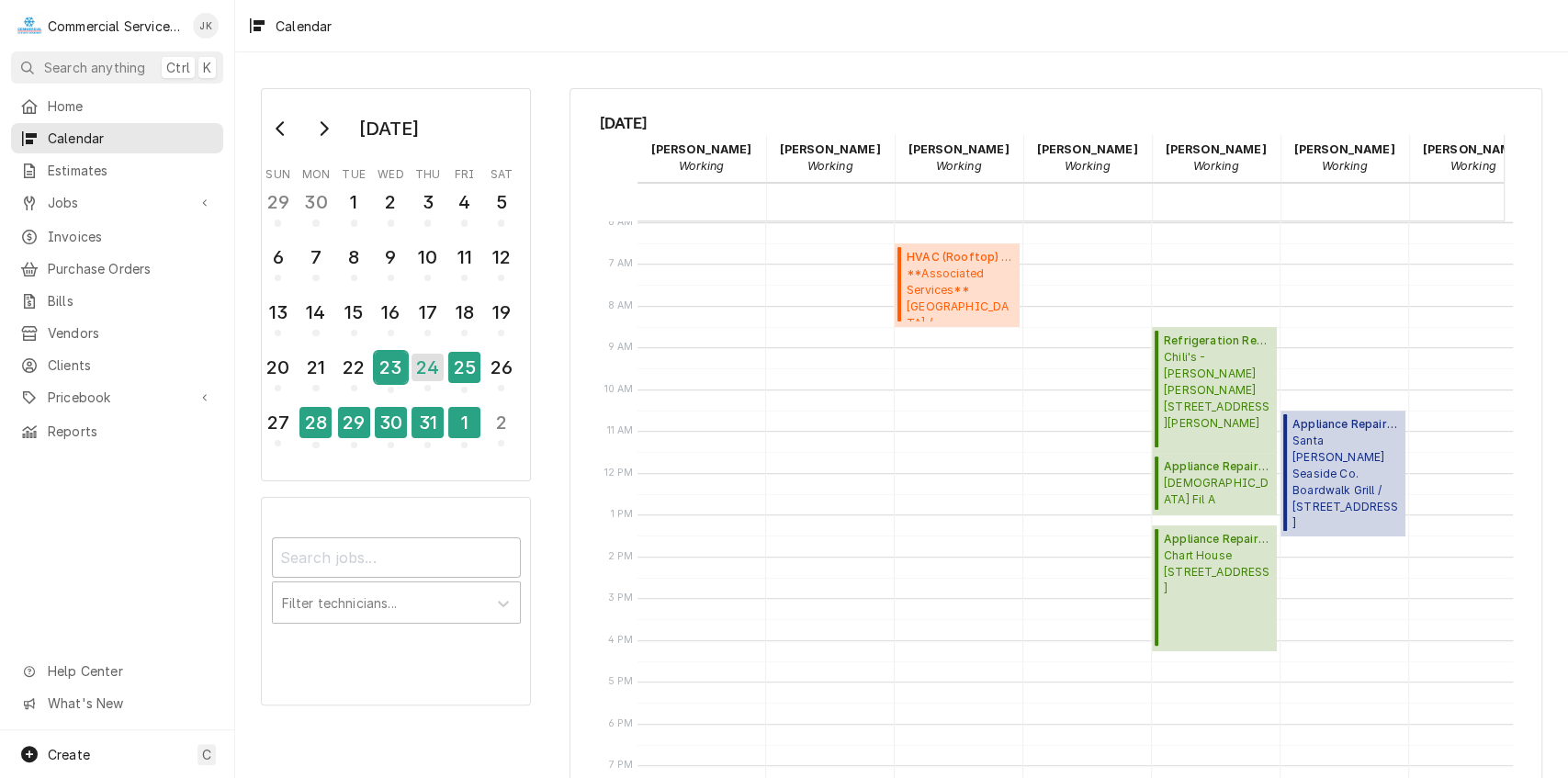
click at [397, 367] on div "23" at bounding box center [391, 367] width 32 height 31
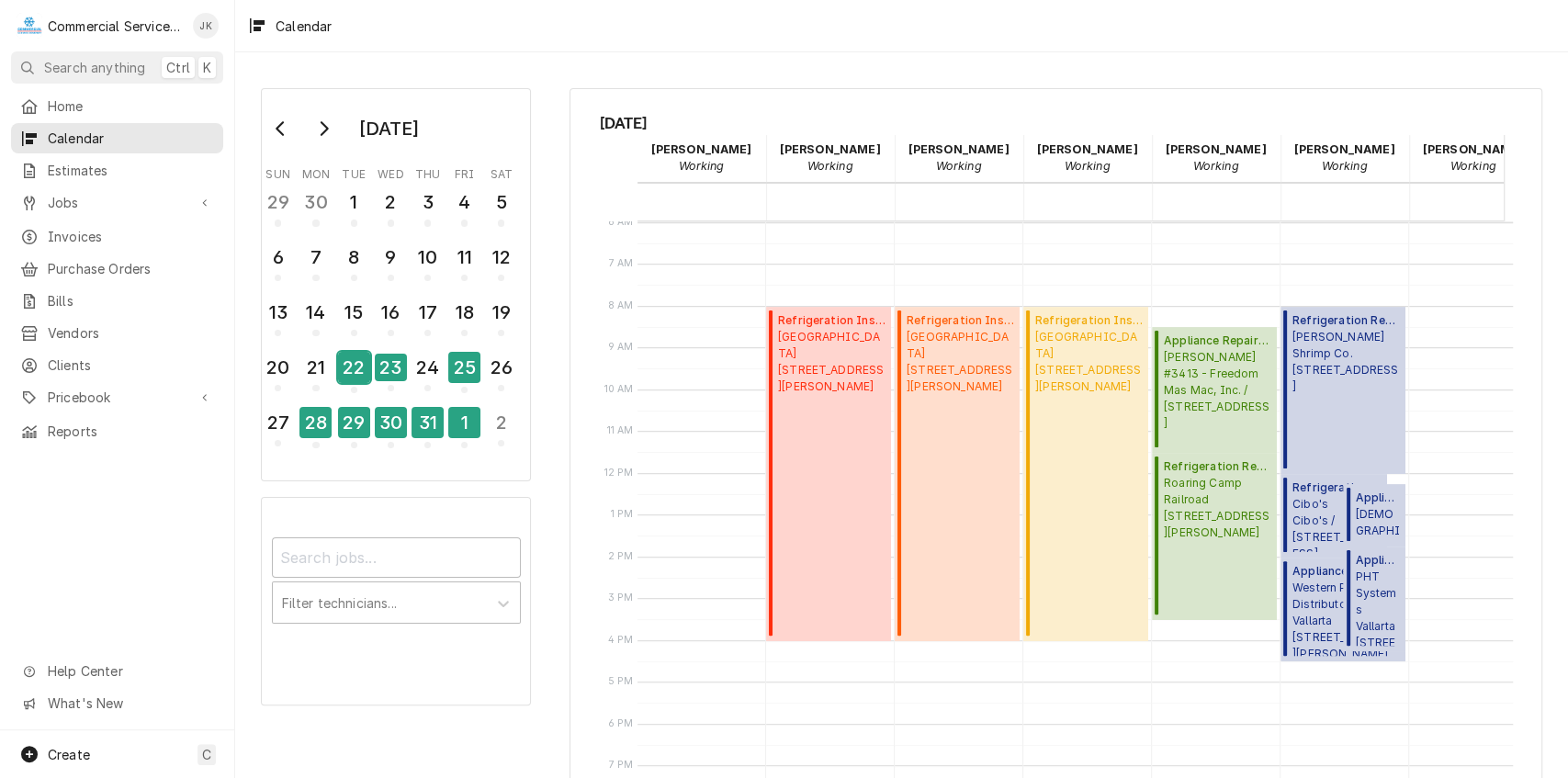
click at [359, 362] on div "22" at bounding box center [355, 367] width 32 height 31
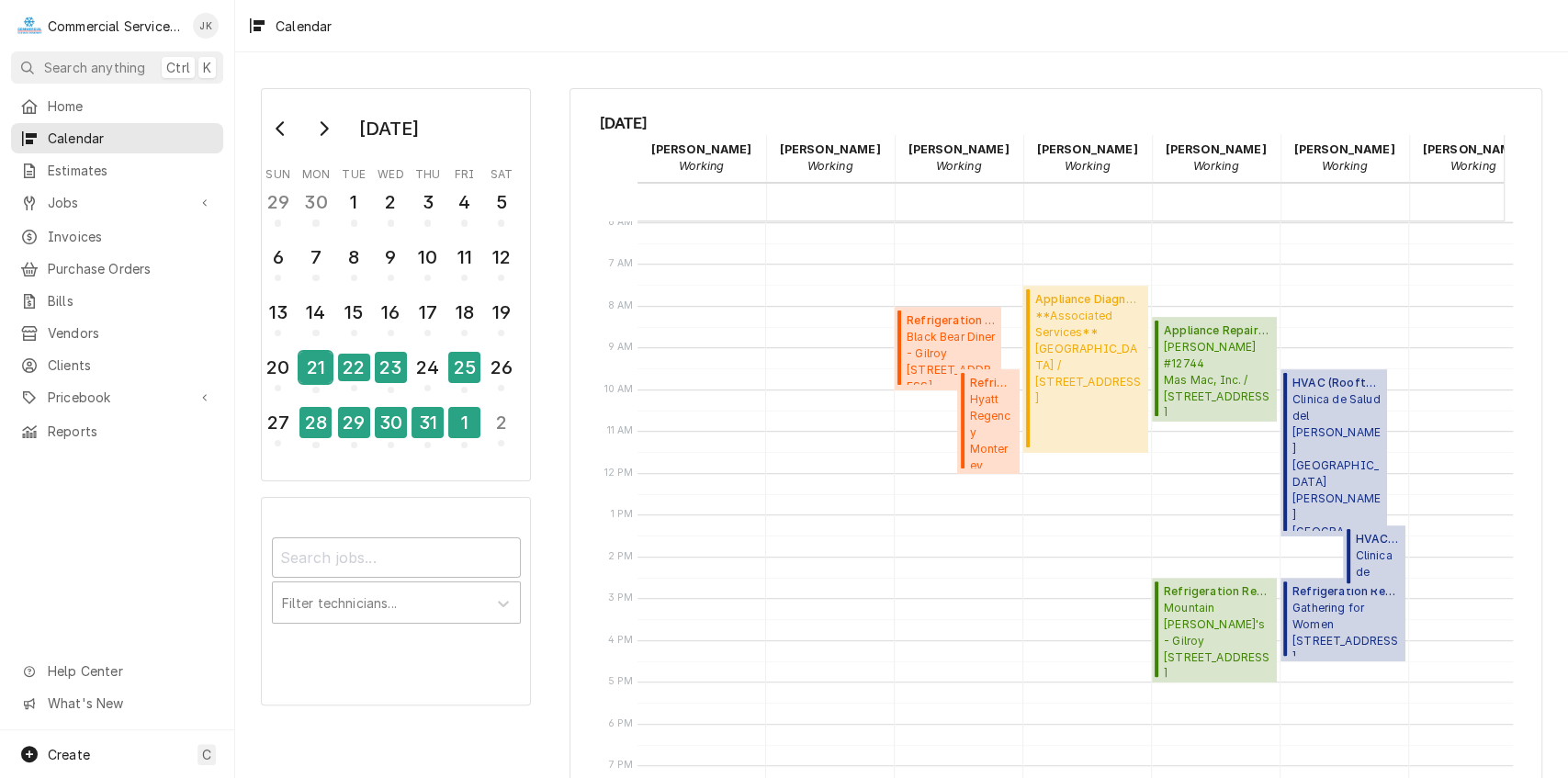
click at [331, 362] on div "21" at bounding box center [316, 367] width 32 height 31
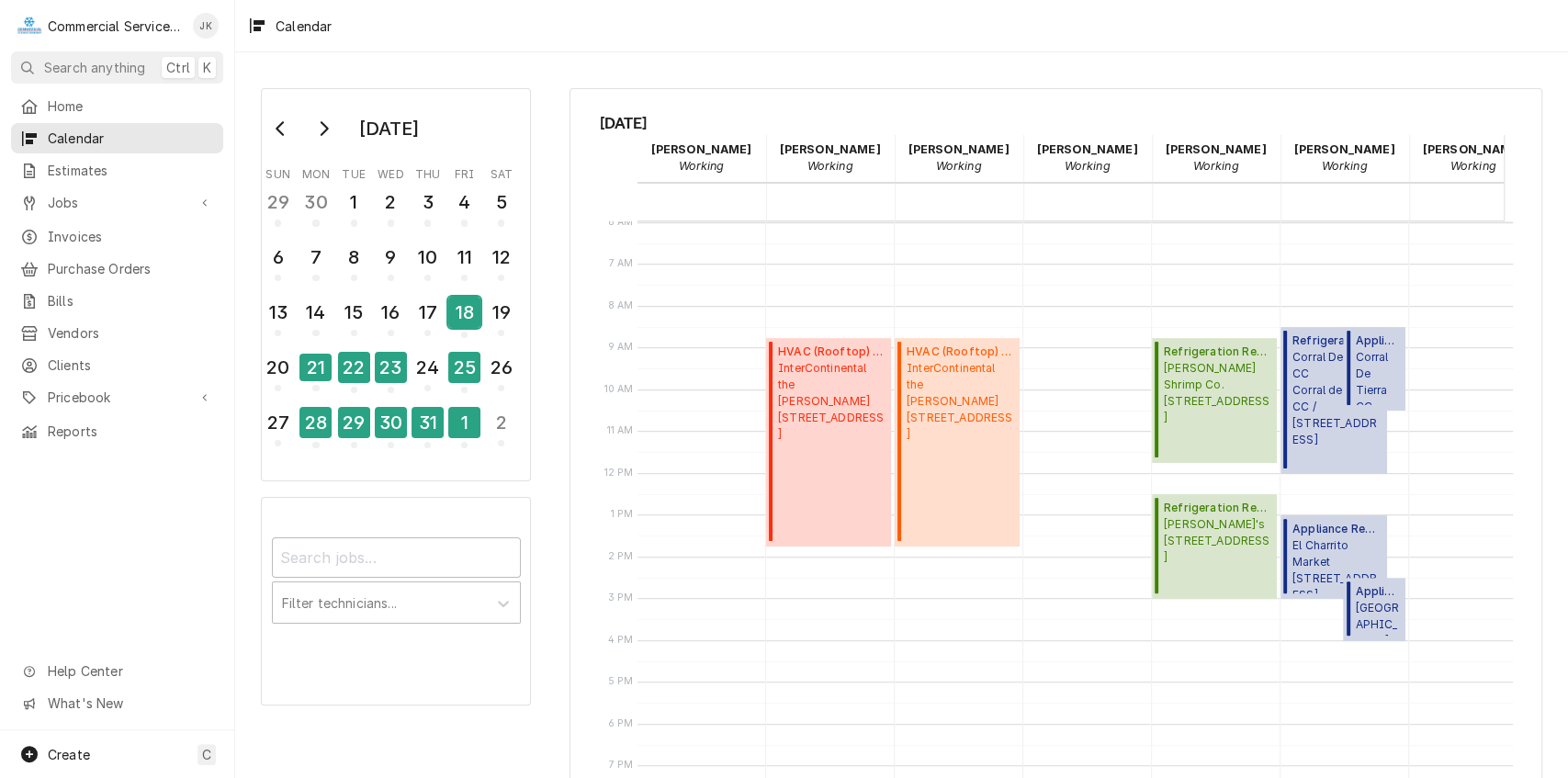
click at [464, 311] on div "18" at bounding box center [464, 312] width 32 height 31
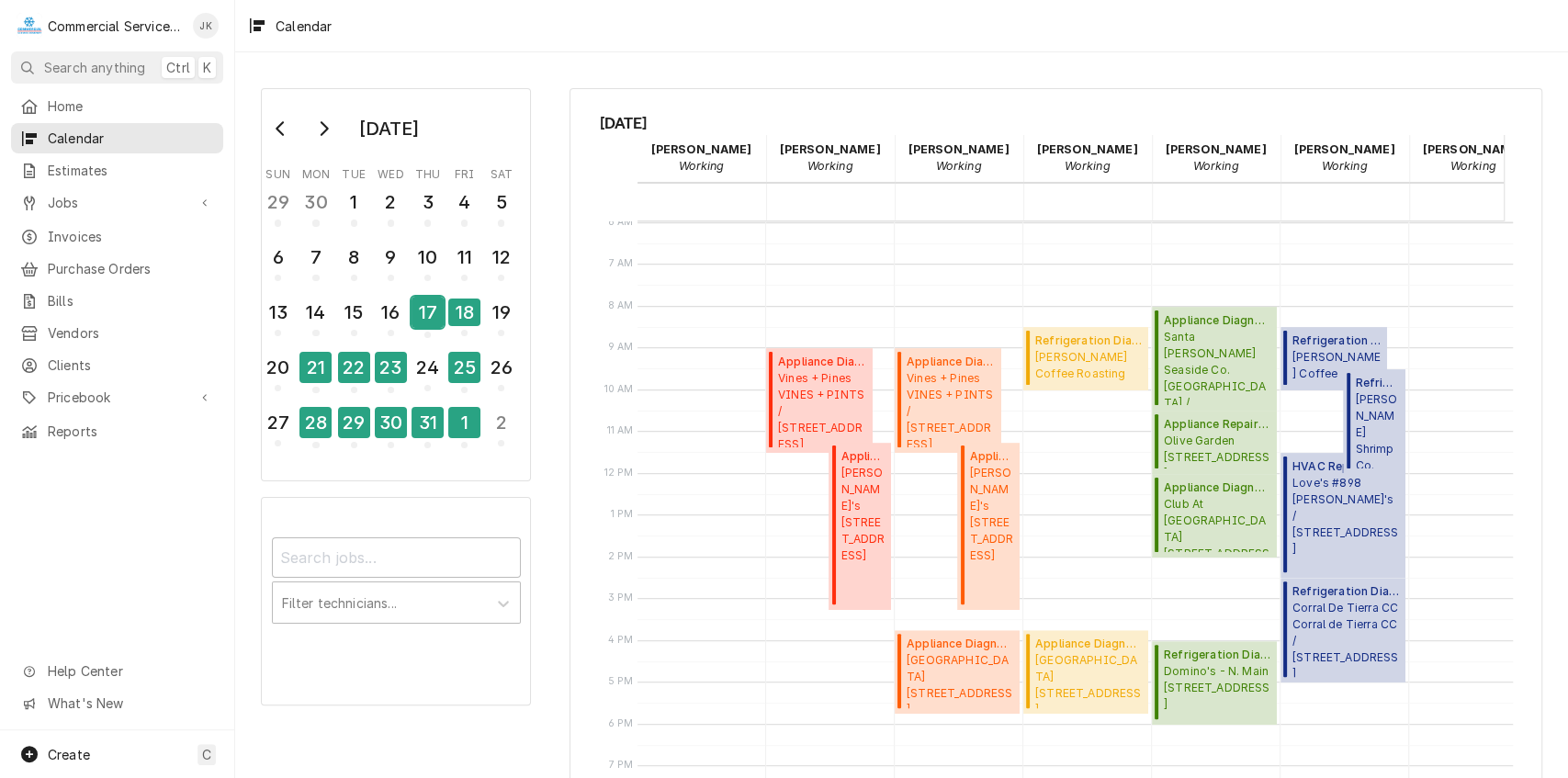
click at [428, 309] on div "17" at bounding box center [427, 312] width 32 height 31
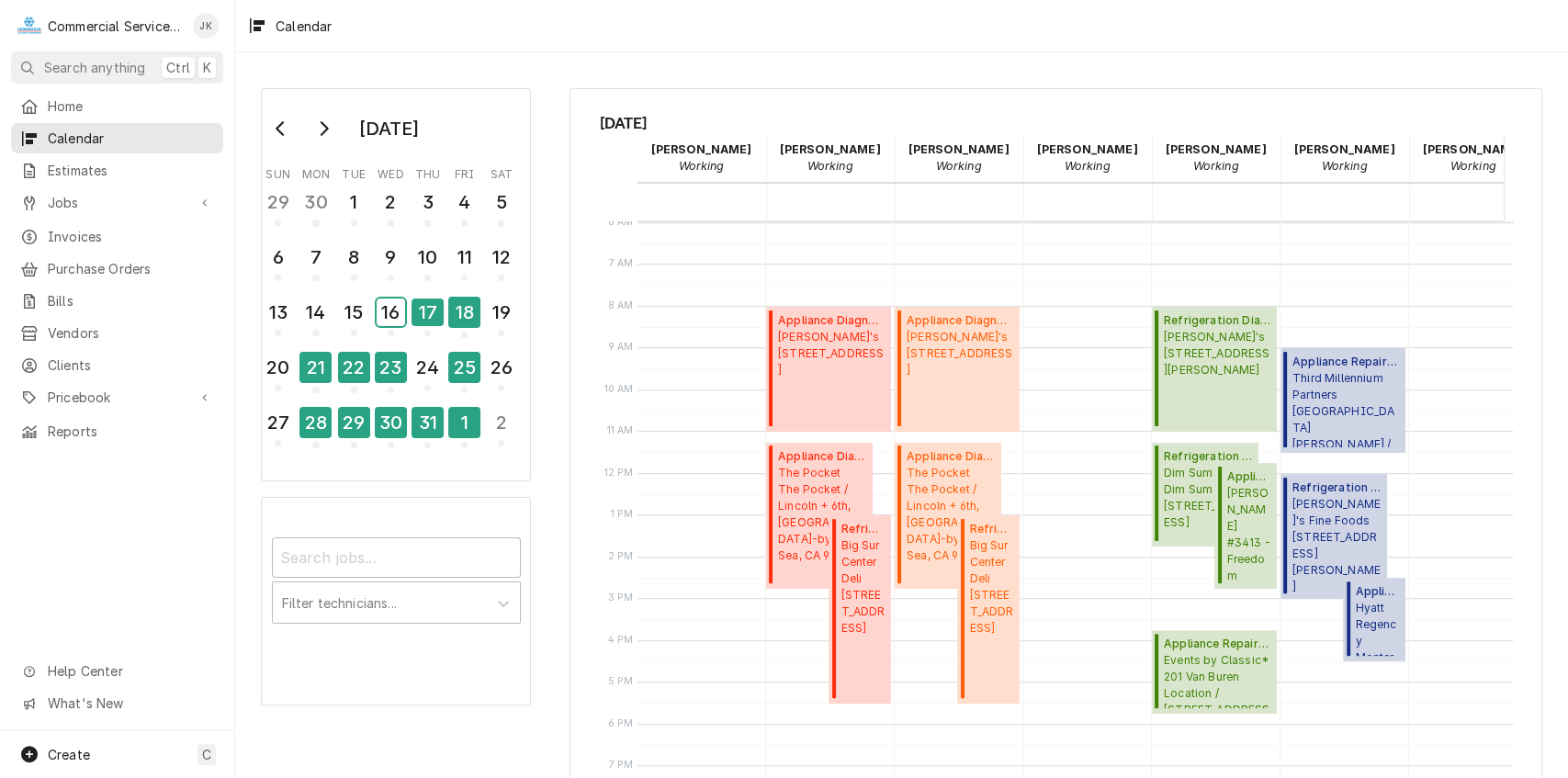
click at [399, 309] on div "16" at bounding box center [391, 313] width 29 height 28
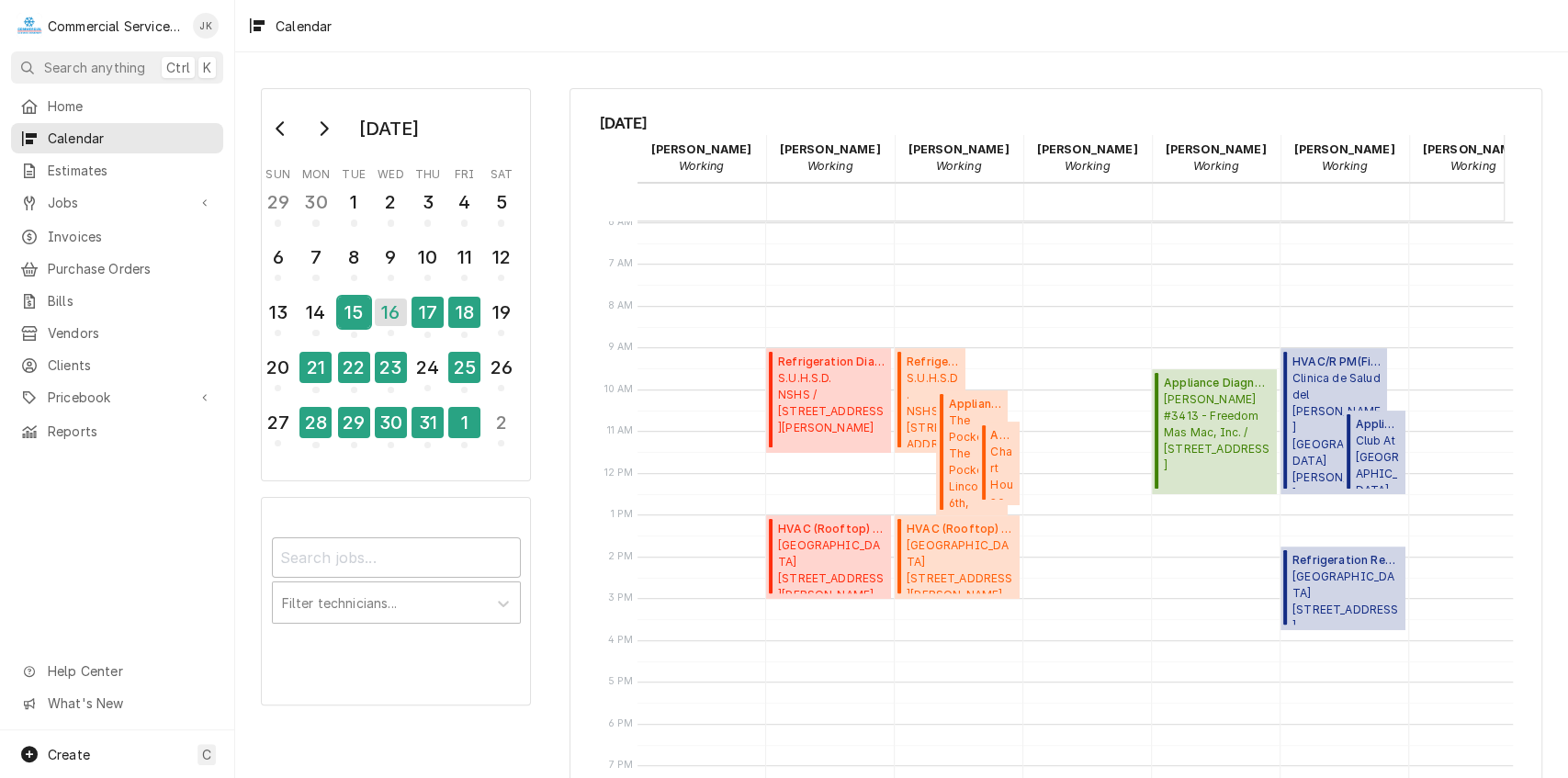
click at [350, 313] on div "15" at bounding box center [355, 312] width 32 height 31
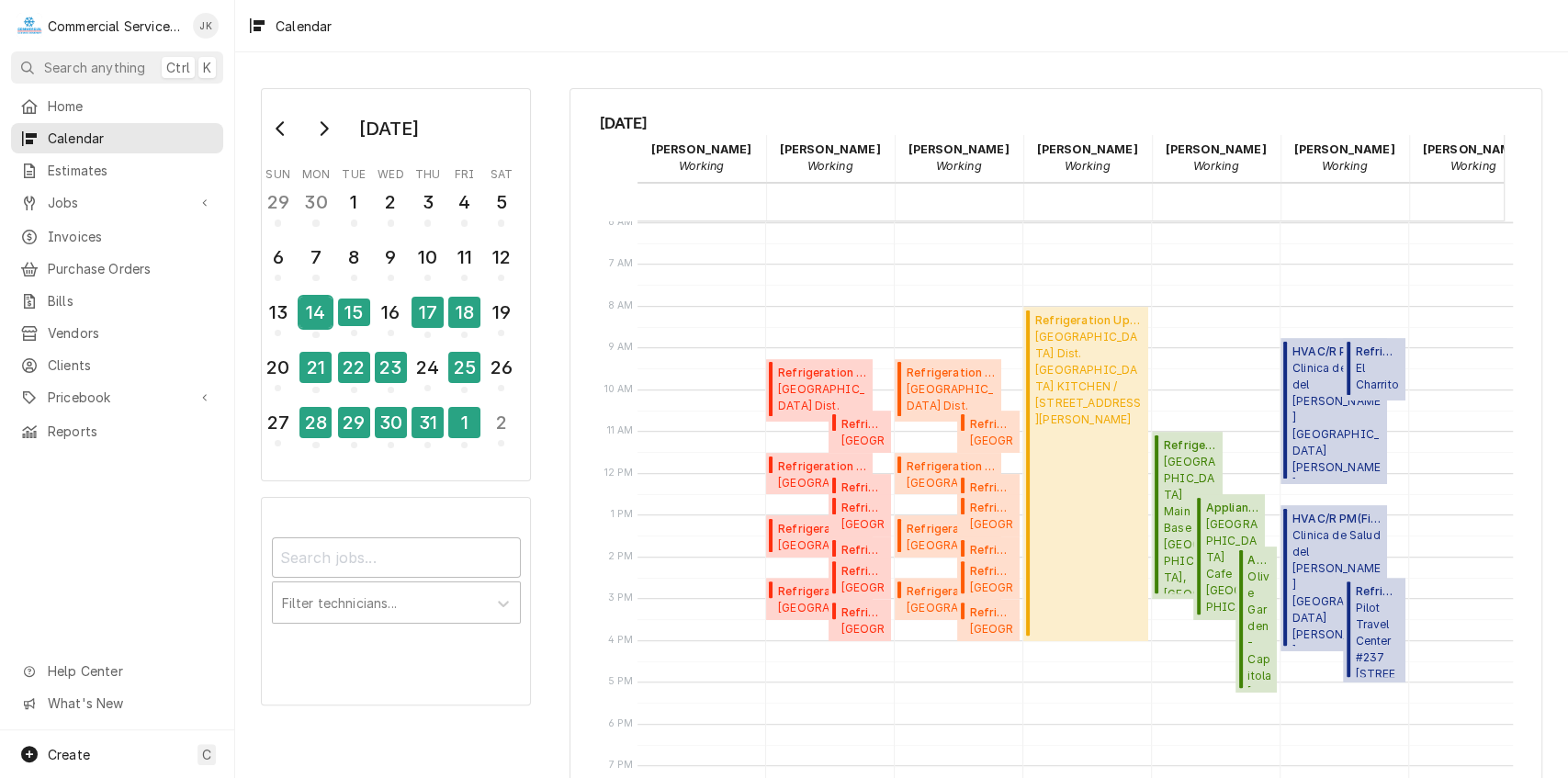
click at [326, 306] on div "14" at bounding box center [316, 312] width 32 height 31
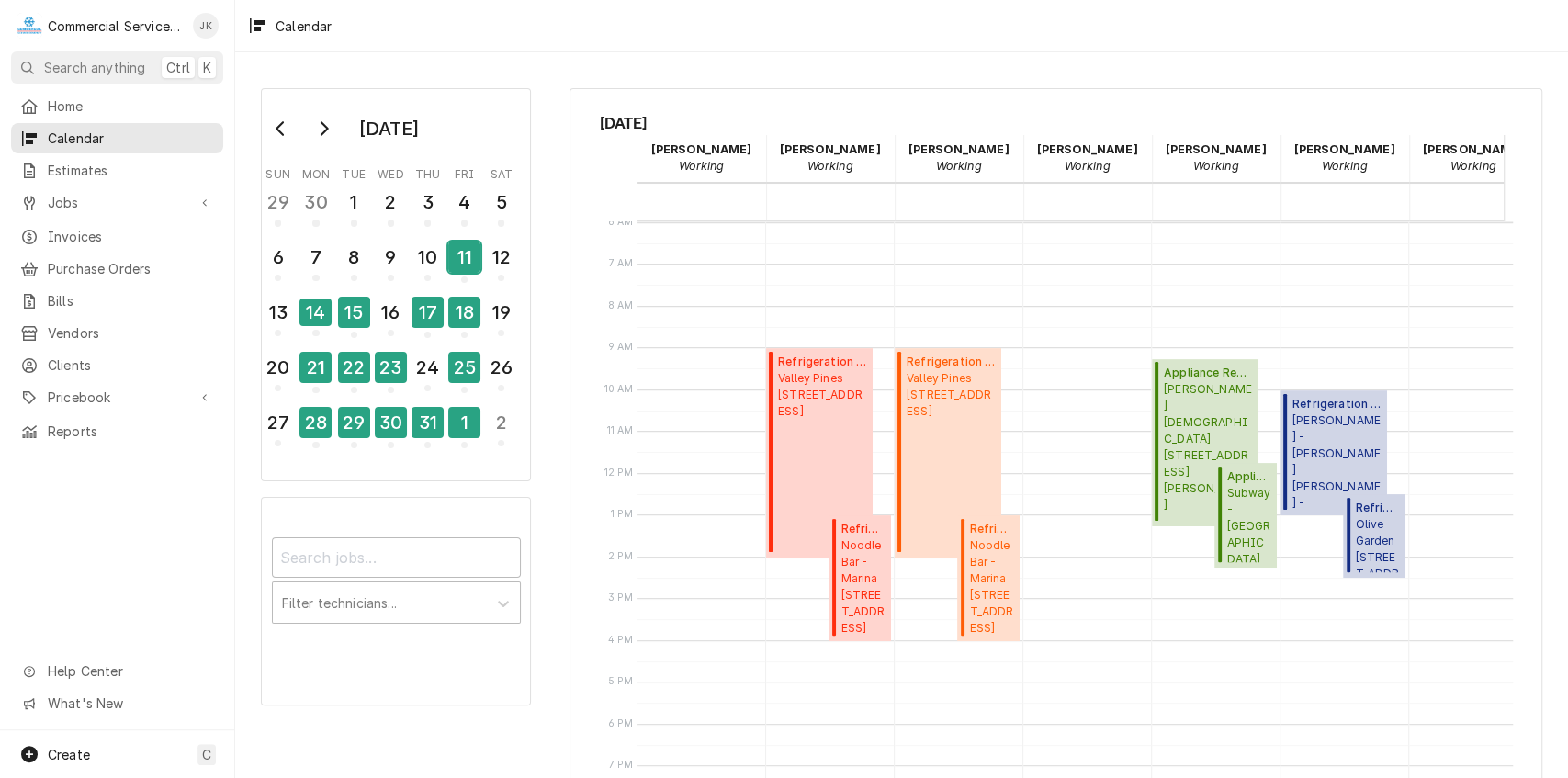
click at [465, 257] on div "11" at bounding box center [464, 257] width 32 height 31
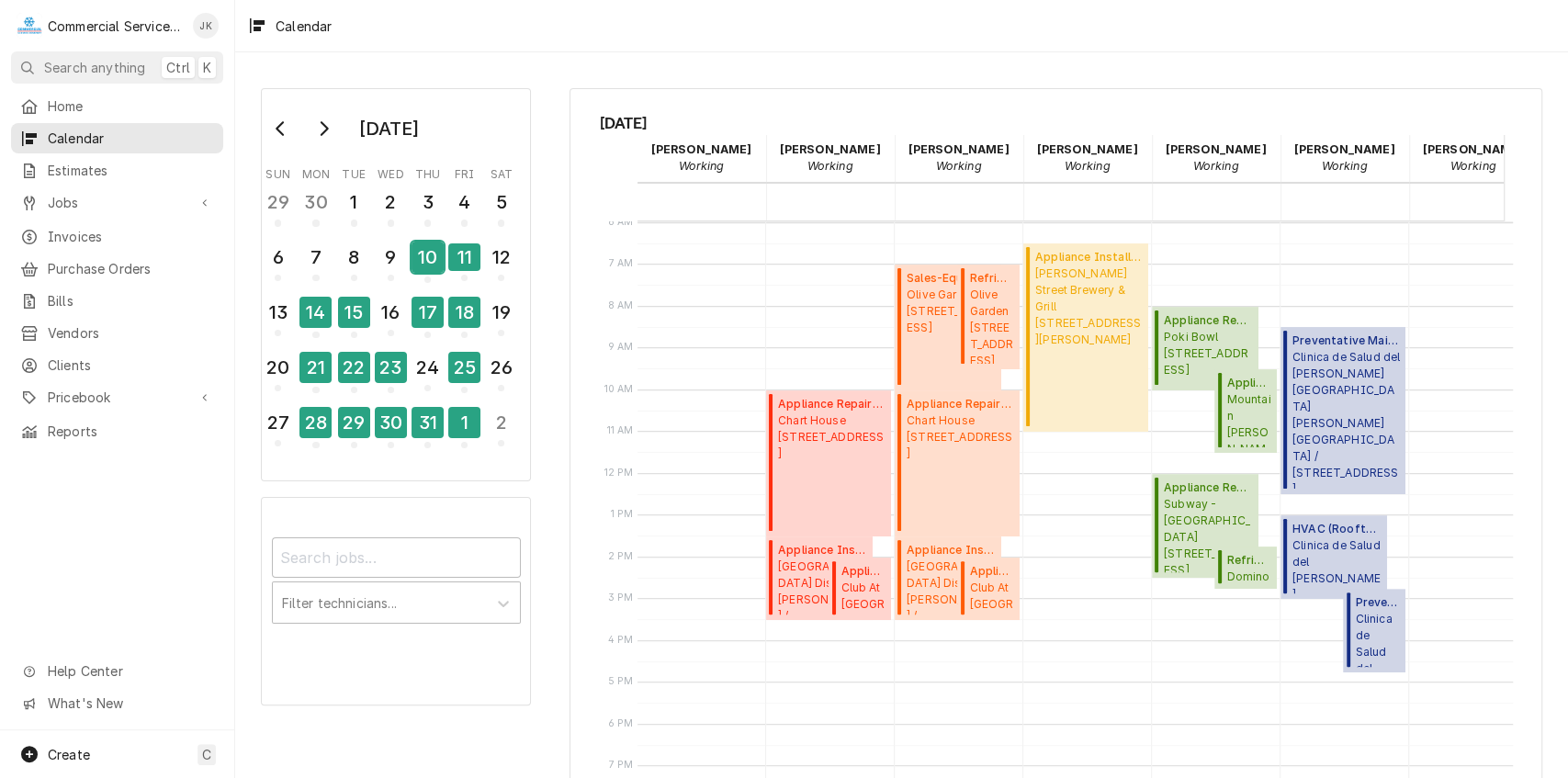
click at [428, 255] on div "10" at bounding box center [427, 257] width 32 height 31
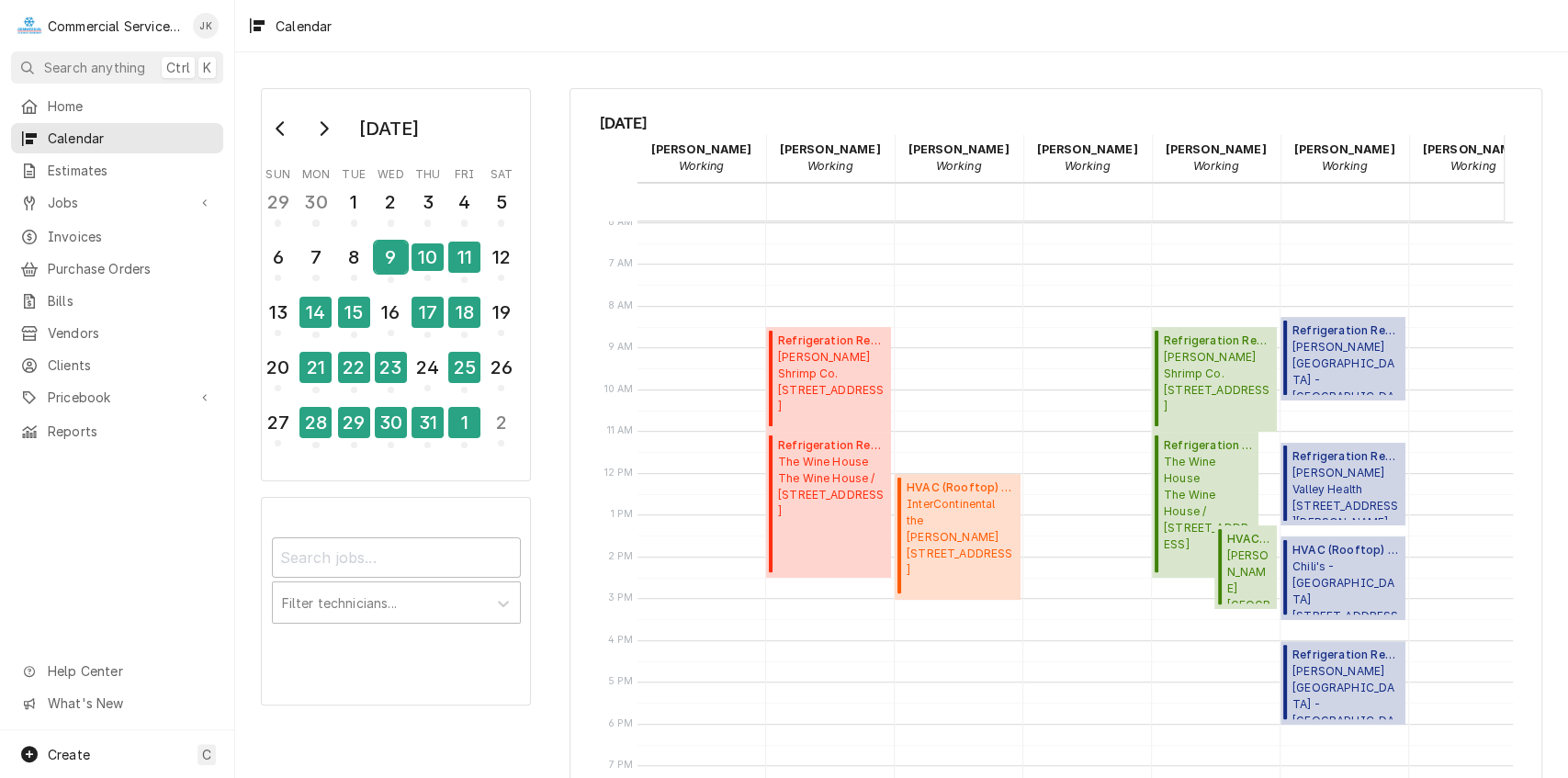
click at [390, 256] on div "9" at bounding box center [391, 257] width 32 height 31
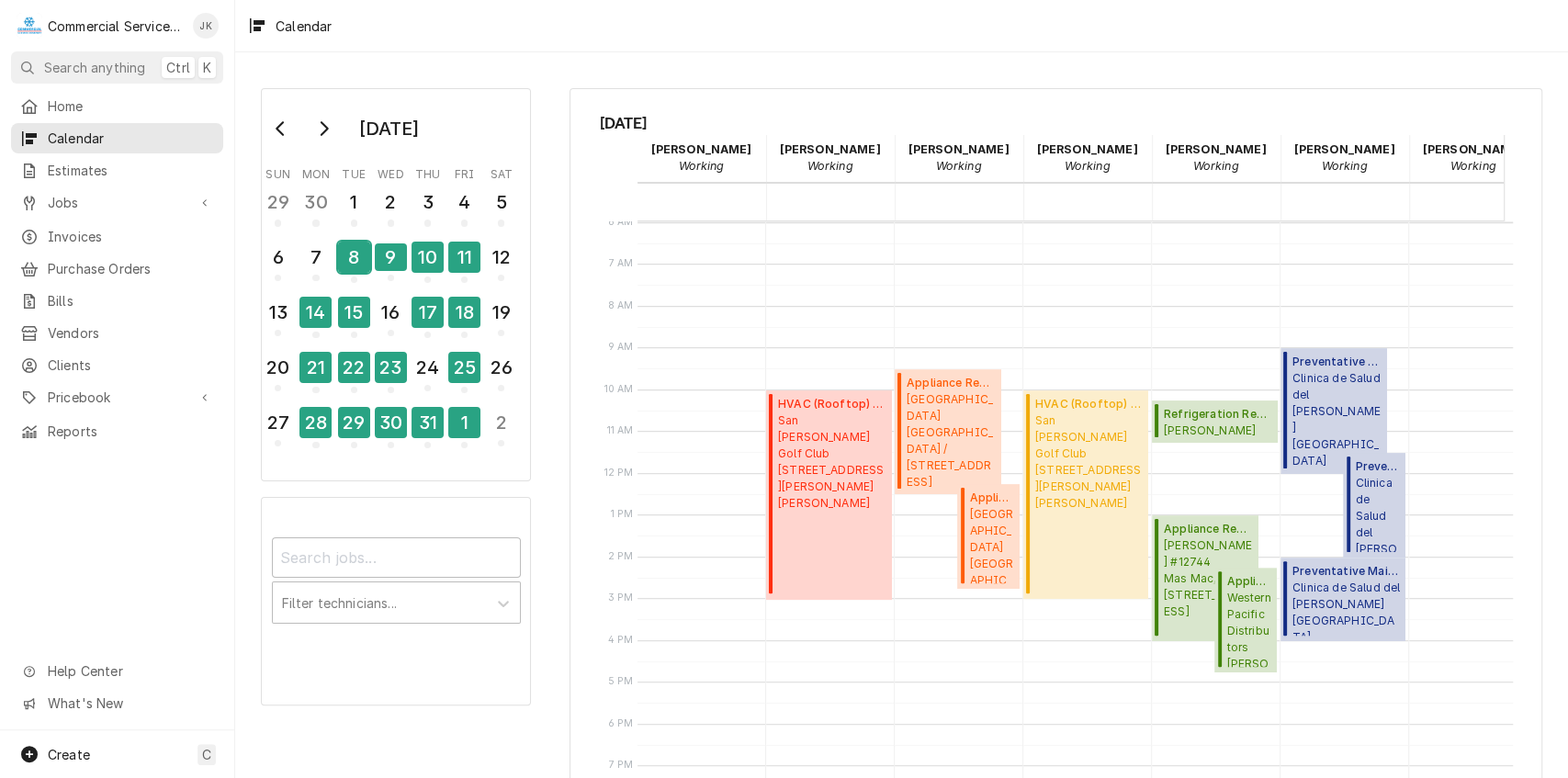
click at [366, 256] on div "8" at bounding box center [355, 257] width 32 height 31
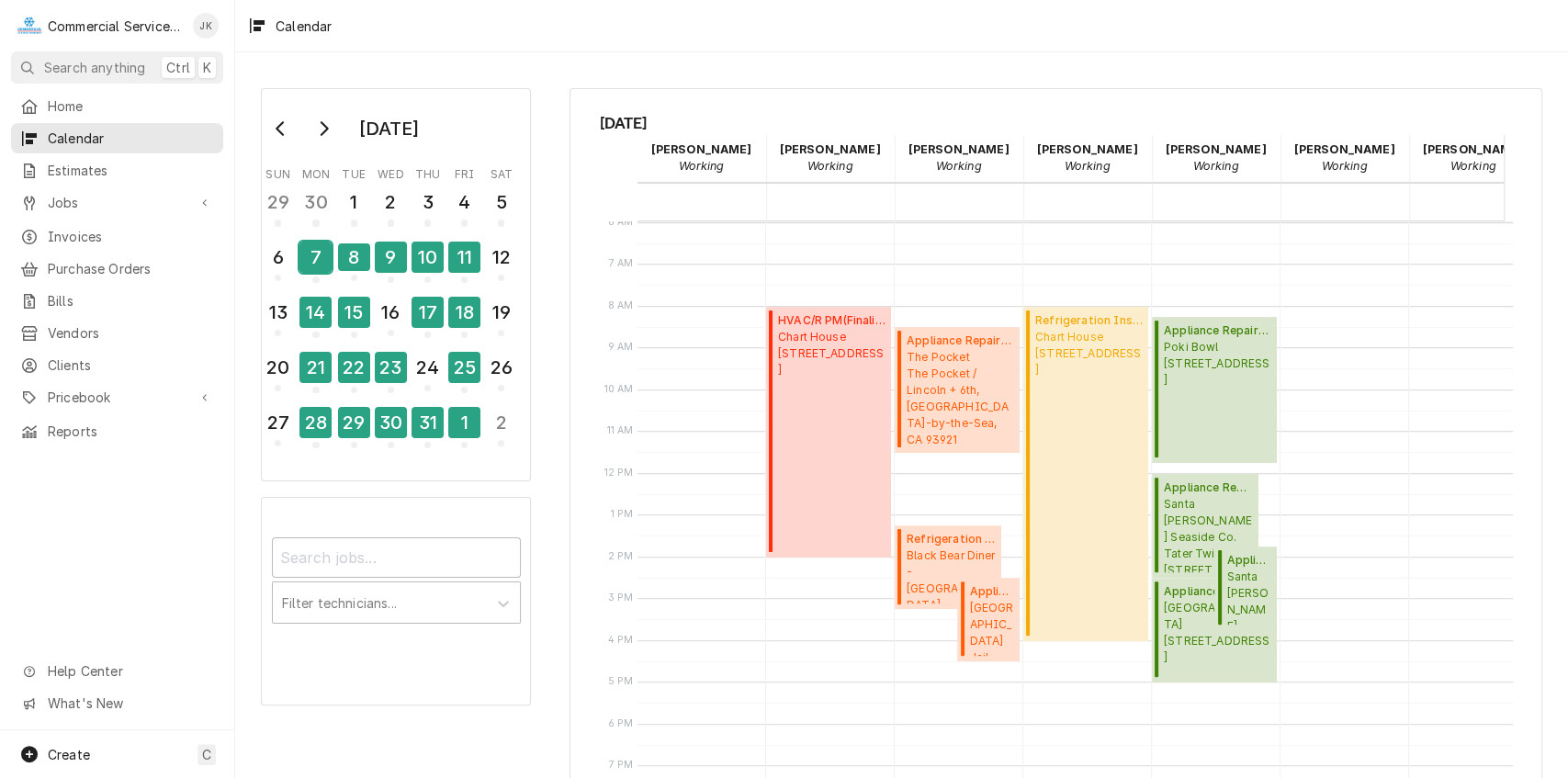
click at [321, 256] on div "7" at bounding box center [316, 257] width 32 height 31
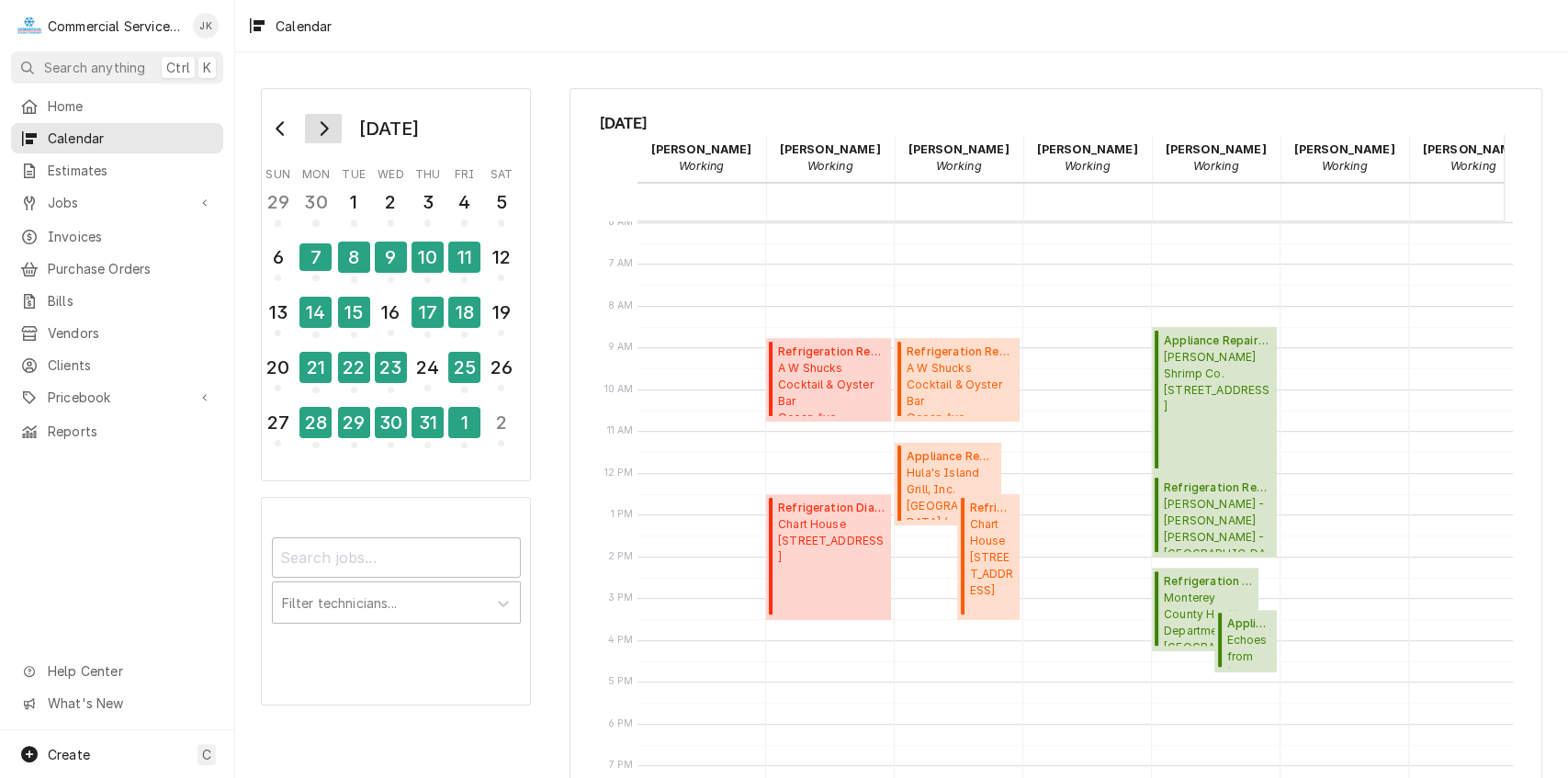
click at [322, 126] on icon "Go to next month" at bounding box center [323, 128] width 15 height 15
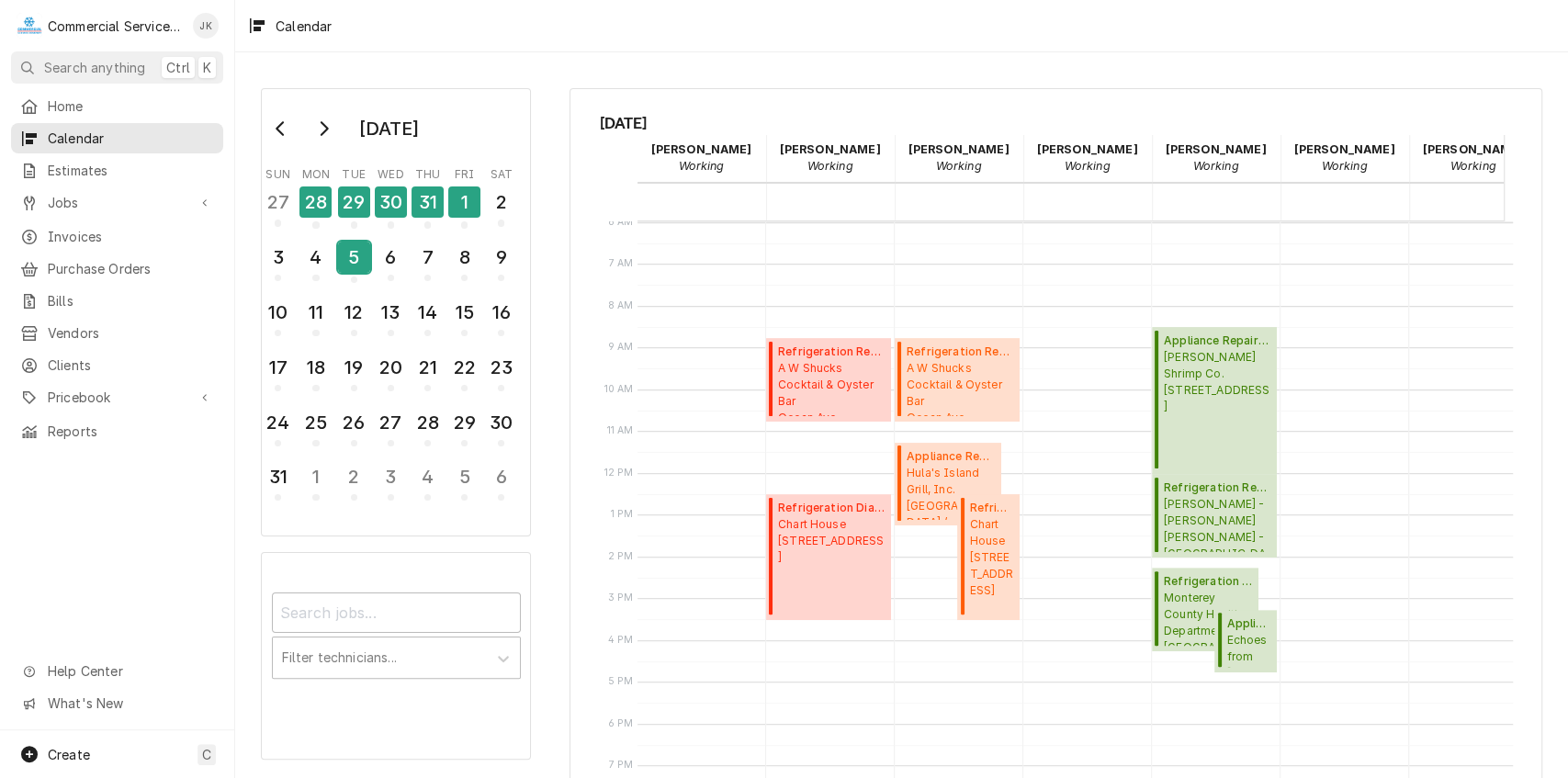
click at [353, 252] on div "5" at bounding box center [355, 257] width 32 height 31
